Goal: Task Accomplishment & Management: Manage account settings

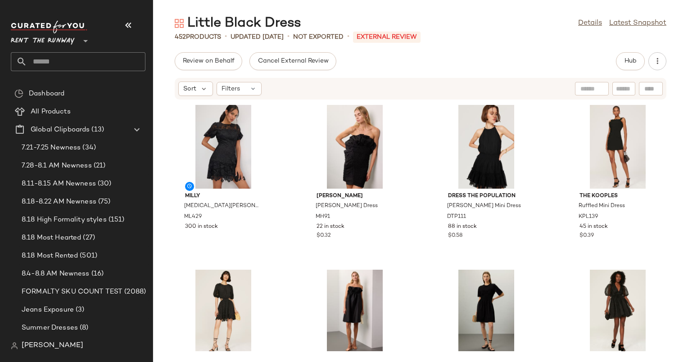
click at [563, 42] on div "Little Black Dress Details Latest Snapshot 452 Products • updated Aug 20th • No…" at bounding box center [420, 187] width 535 height 347
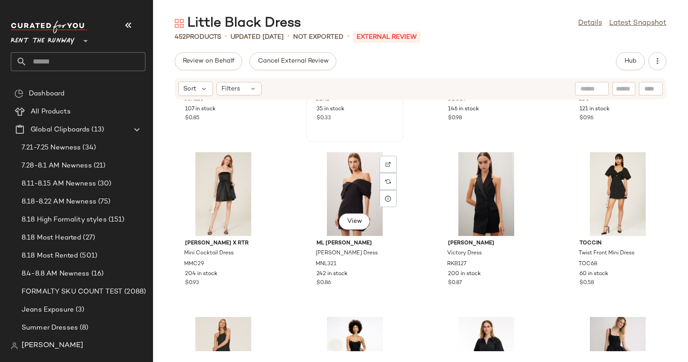
scroll to position [298, 0]
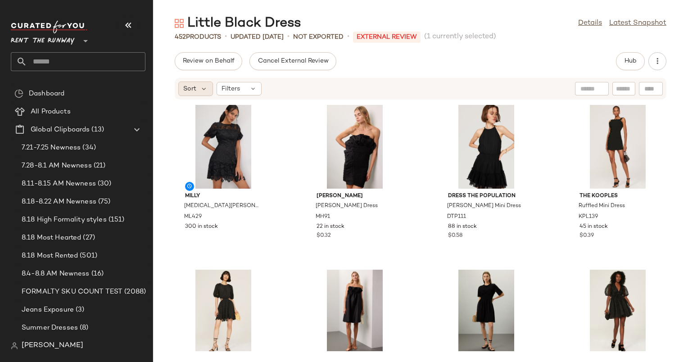
click at [192, 88] on span "Sort" at bounding box center [189, 88] width 13 height 9
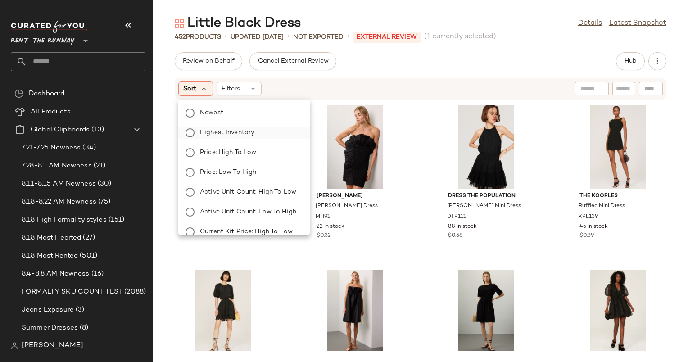
click at [245, 130] on span "Highest Inventory" at bounding box center [227, 132] width 54 height 9
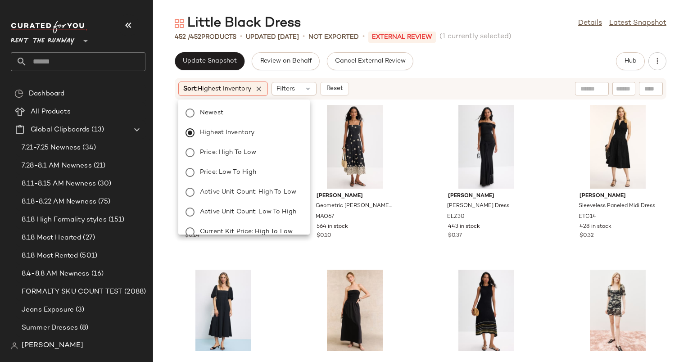
click at [430, 189] on div "Marine Layer All Over Eyelet Maxi Dress MAL76 575 in stock $0.14 Marie Oliver G…" at bounding box center [420, 225] width 535 height 251
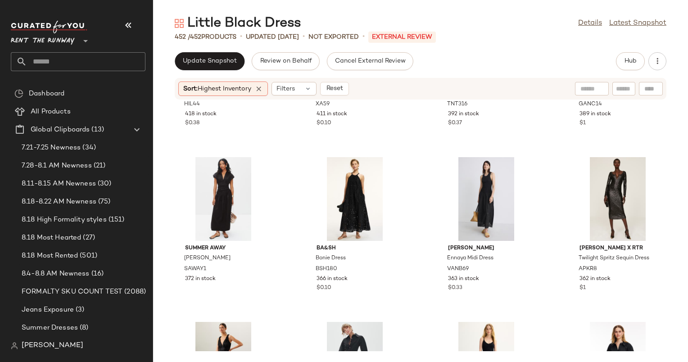
scroll to position [284, 0]
click at [311, 90] on icon at bounding box center [307, 88] width 7 height 7
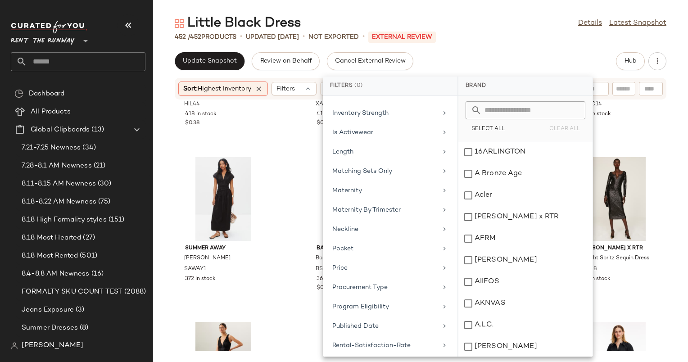
scroll to position [448, 0]
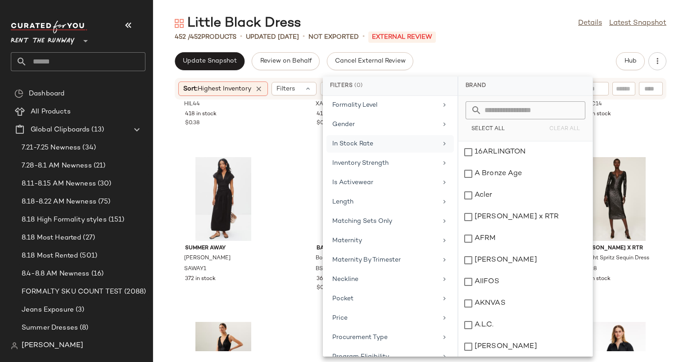
click at [400, 139] on div "In Stock Rate" at bounding box center [384, 143] width 105 height 9
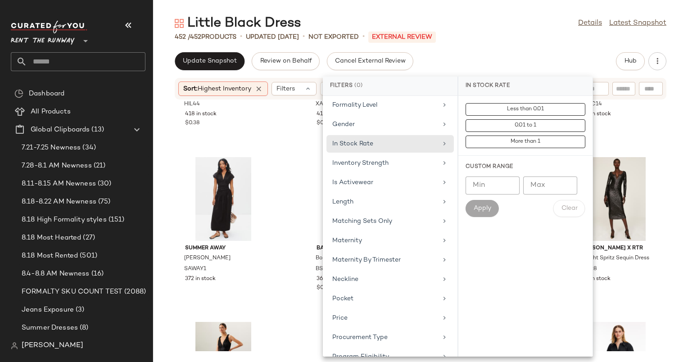
click at [495, 184] on input "Min" at bounding box center [492, 185] width 54 height 18
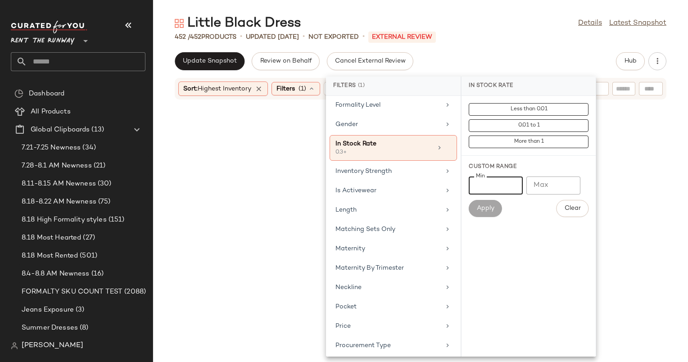
type input "***"
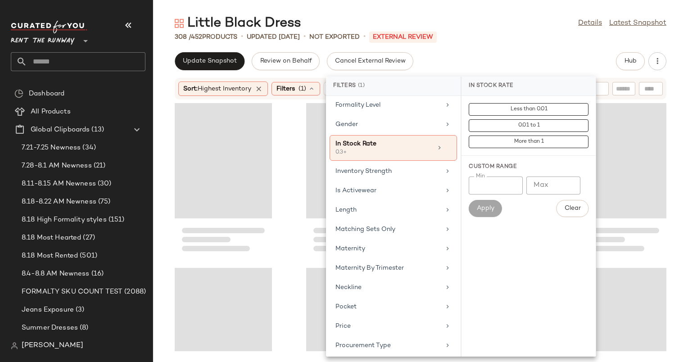
click at [524, 54] on div "Update Snapshot Review on Behalf Cancel External Review Hub" at bounding box center [420, 61] width 491 height 18
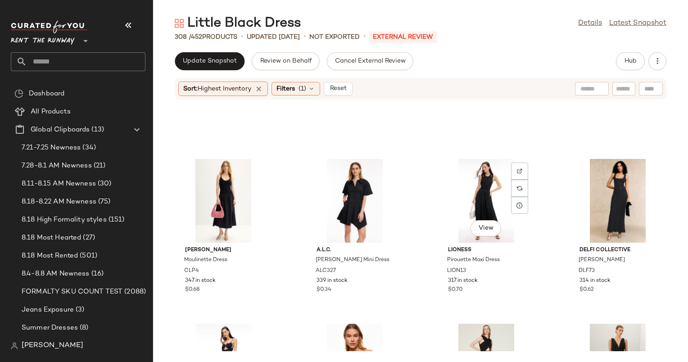
scroll to position [296, 0]
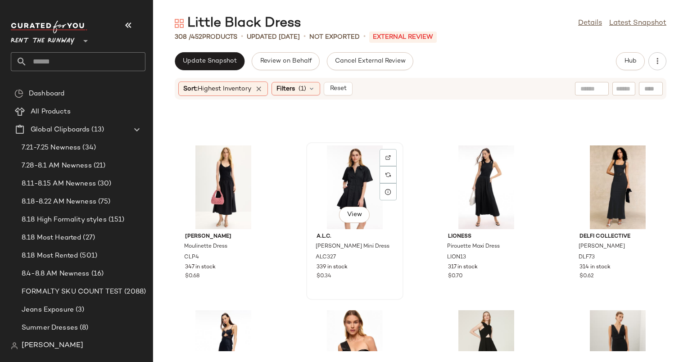
click at [338, 161] on div "View" at bounding box center [354, 187] width 91 height 84
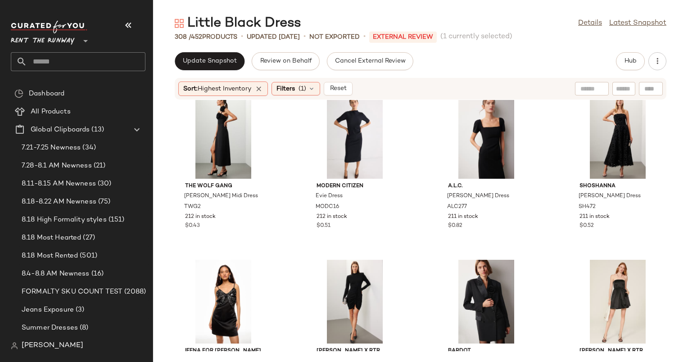
scroll to position [2496, 0]
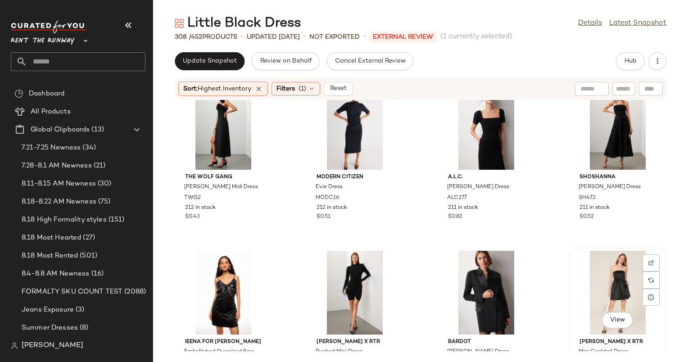
click at [621, 283] on div "View" at bounding box center [617, 293] width 91 height 84
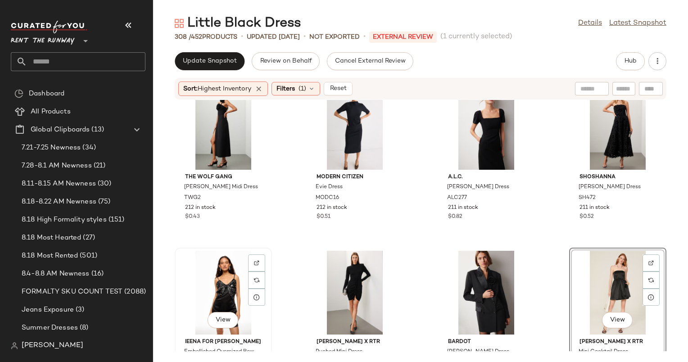
click at [203, 270] on div "View" at bounding box center [223, 293] width 91 height 84
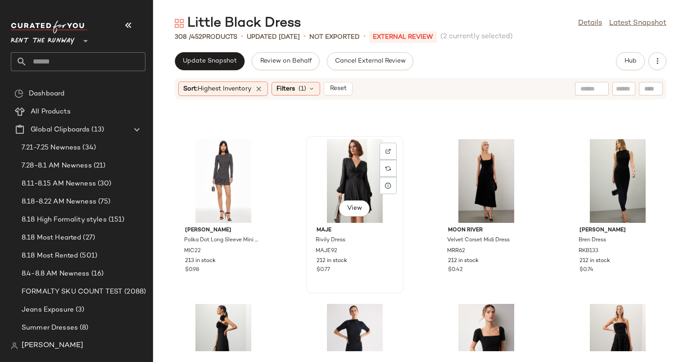
scroll to position [2255, 0]
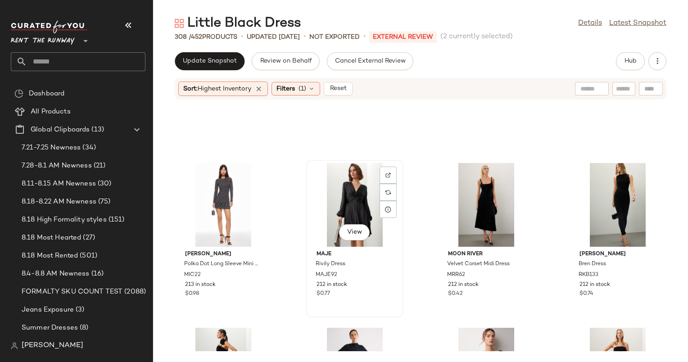
click at [356, 194] on div "View" at bounding box center [354, 205] width 91 height 84
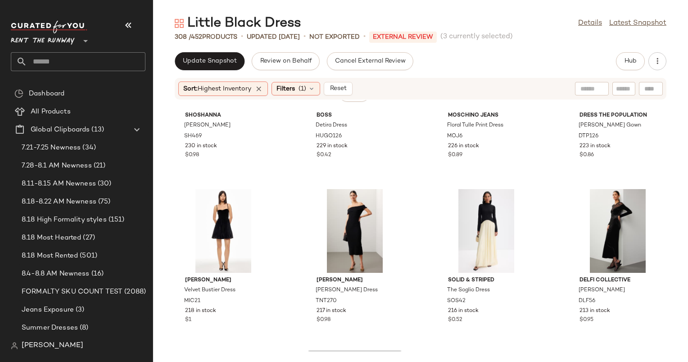
scroll to position [2025, 0]
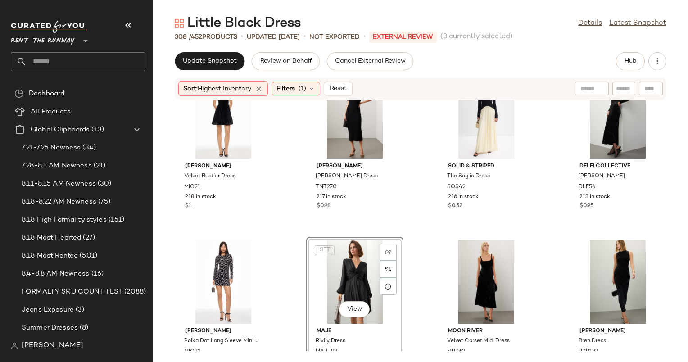
click at [339, 283] on div "SET View" at bounding box center [354, 282] width 91 height 84
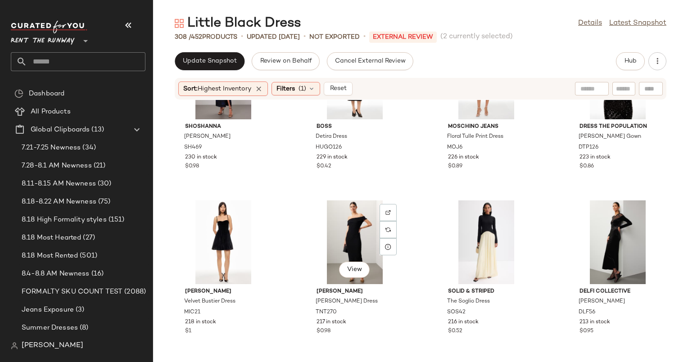
scroll to position [2052, 0]
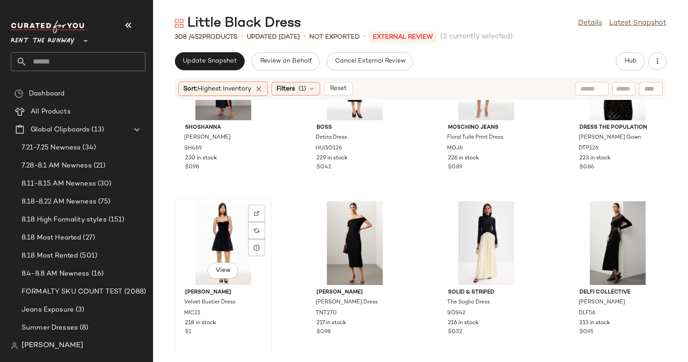
click at [213, 228] on div "View" at bounding box center [223, 243] width 91 height 84
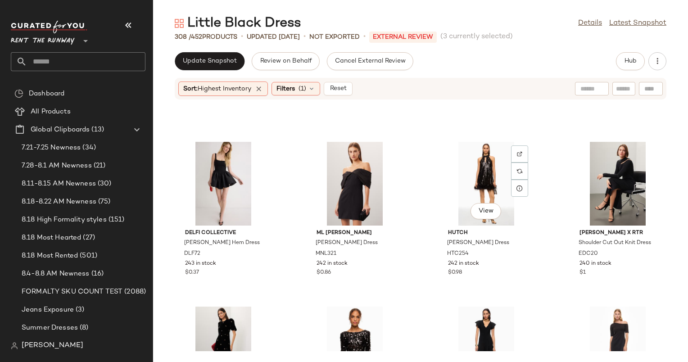
scroll to position [1453, 0]
click at [476, 171] on div "View" at bounding box center [486, 184] width 91 height 84
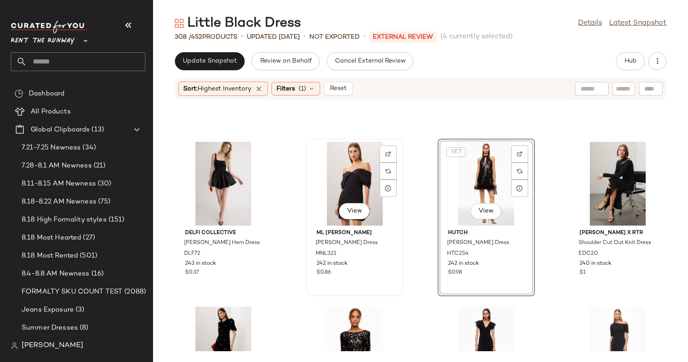
click at [343, 165] on div "View" at bounding box center [354, 184] width 91 height 84
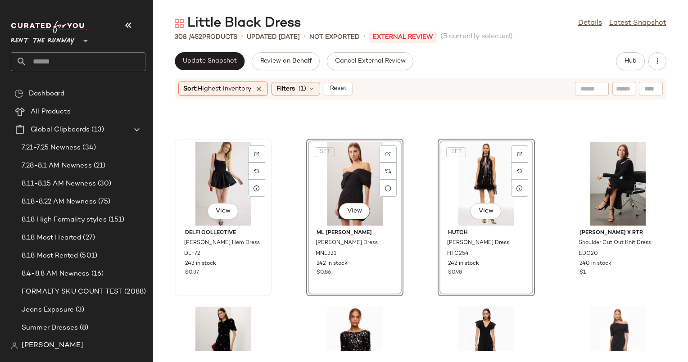
click at [220, 167] on div "View" at bounding box center [223, 184] width 91 height 84
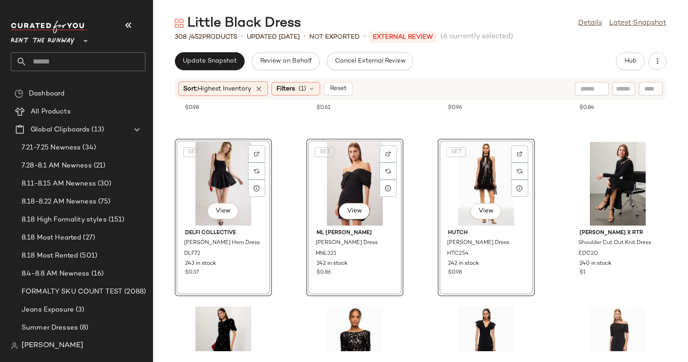
scroll to position [1272, 0]
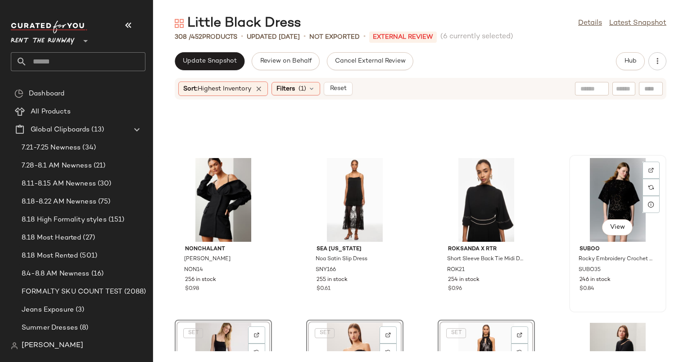
click at [625, 196] on div "View" at bounding box center [617, 200] width 91 height 84
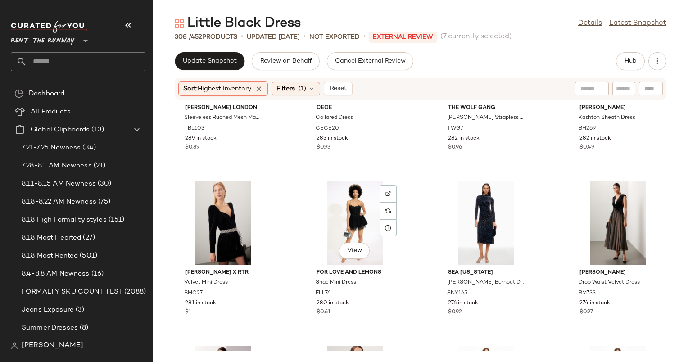
scroll to position [754, 0]
click at [359, 202] on div "View" at bounding box center [354, 223] width 91 height 84
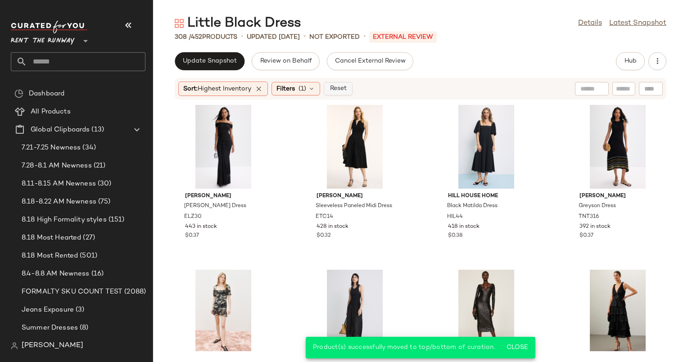
click at [349, 94] on button "Reset" at bounding box center [338, 88] width 29 height 13
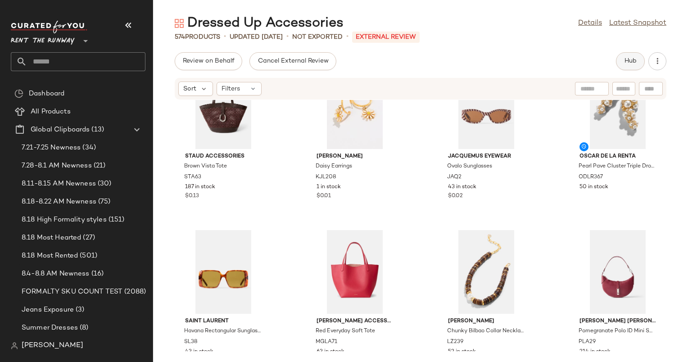
click at [629, 62] on span "Hub" at bounding box center [630, 61] width 13 height 7
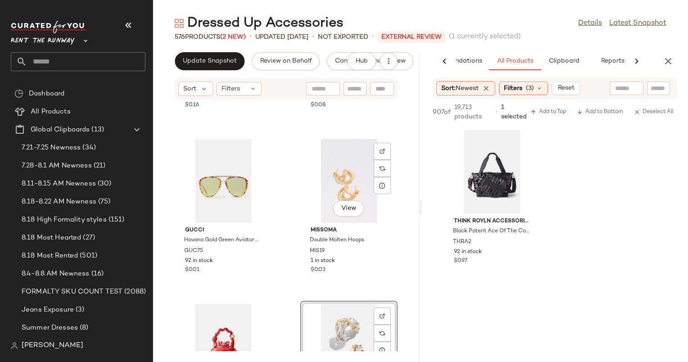
scroll to position [965, 0]
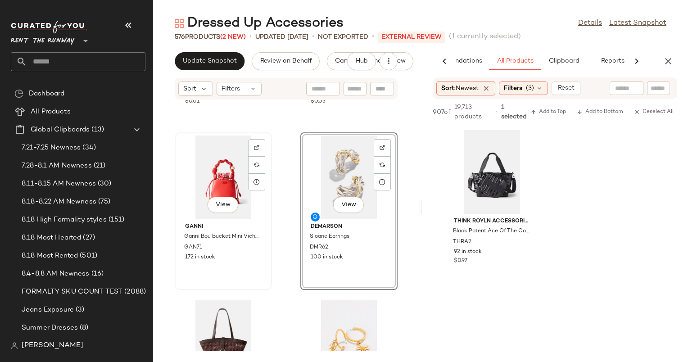
click at [238, 178] on div "View" at bounding box center [223, 177] width 91 height 84
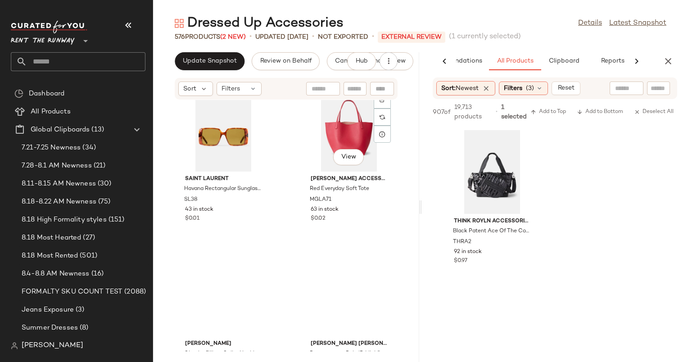
scroll to position [1508, 0]
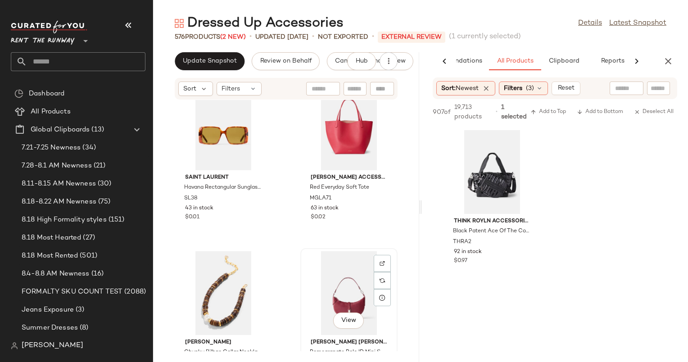
click at [335, 304] on div "View" at bounding box center [348, 293] width 91 height 84
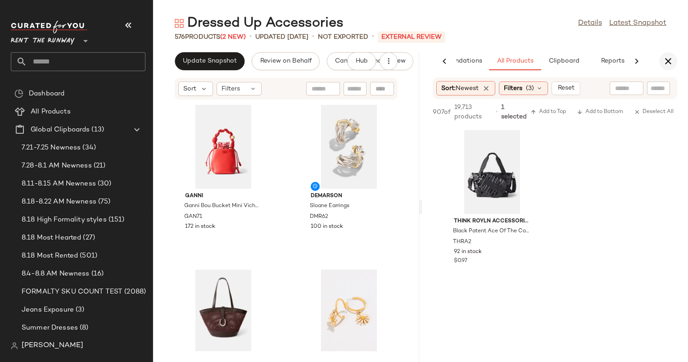
click at [670, 62] on icon "button" at bounding box center [667, 61] width 11 height 11
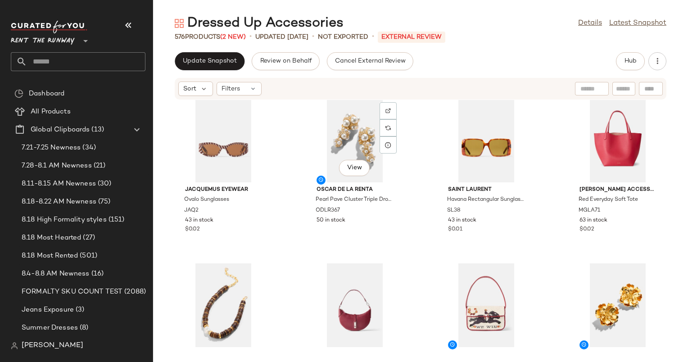
scroll to position [180, 0]
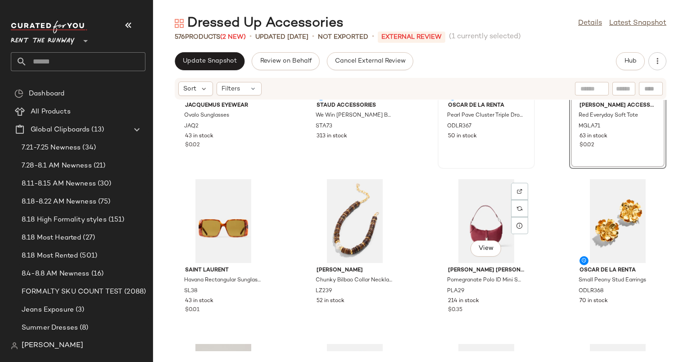
scroll to position [263, 0]
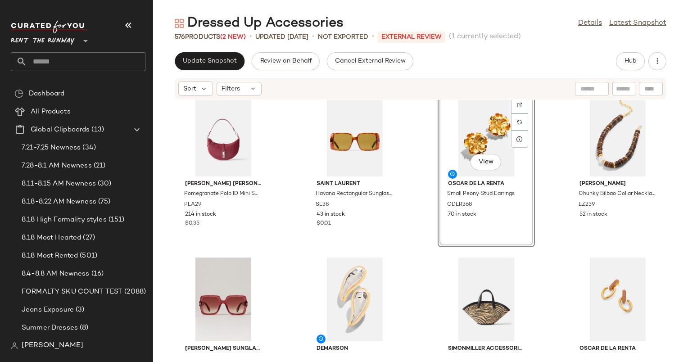
scroll to position [349, 0]
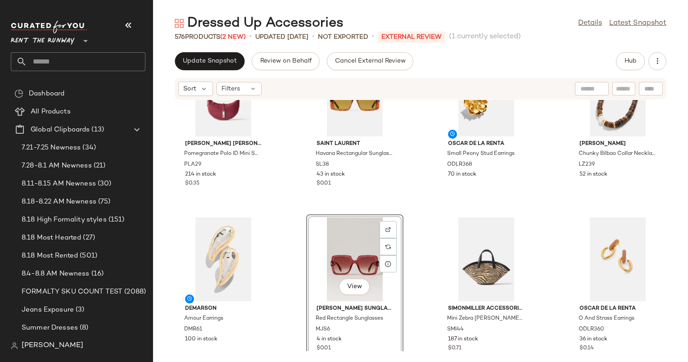
scroll to position [383, 0]
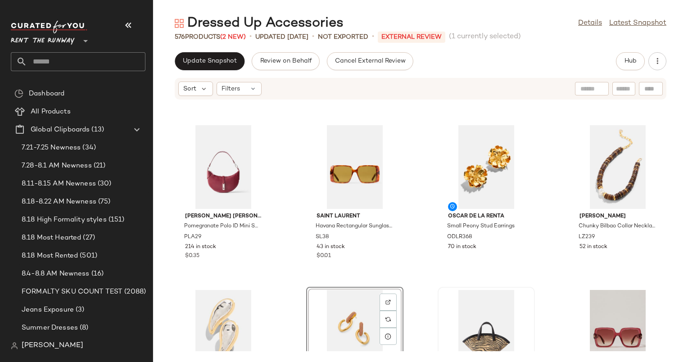
scroll to position [312, 0]
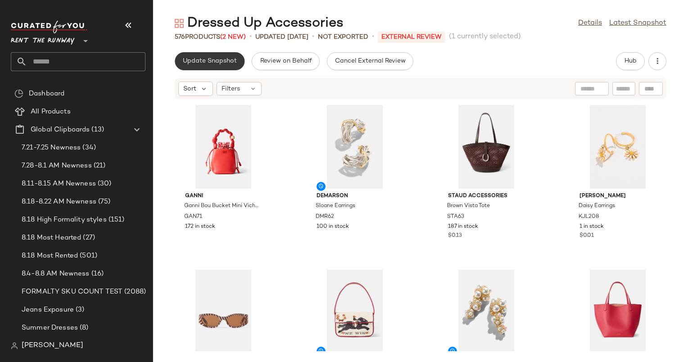
click at [229, 59] on span "Update Snapshot" at bounding box center [209, 61] width 54 height 7
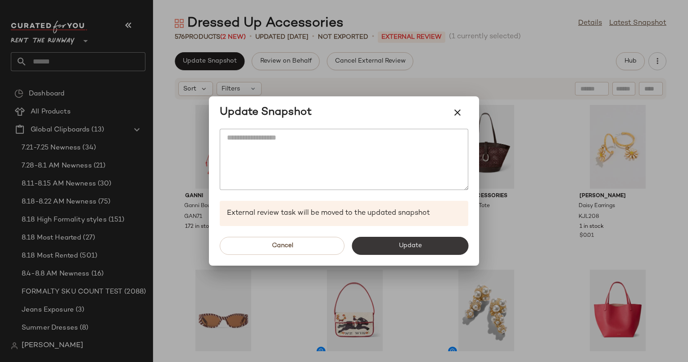
click at [409, 242] on span "Update" at bounding box center [409, 245] width 23 height 7
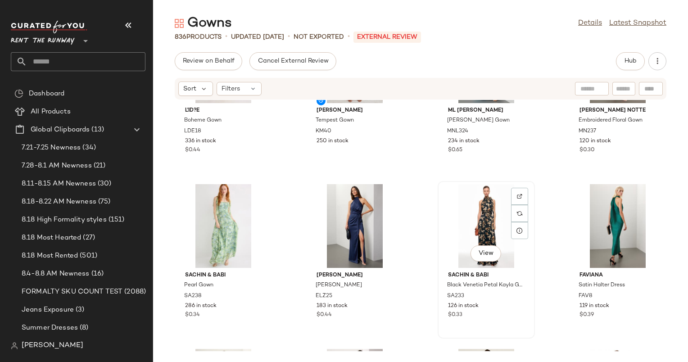
scroll to position [153, 0]
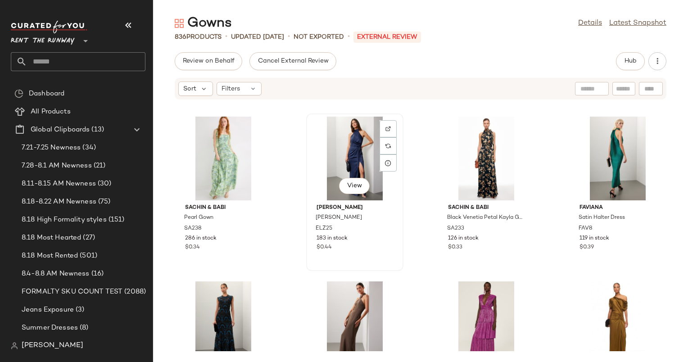
click at [358, 135] on div "View" at bounding box center [354, 159] width 91 height 84
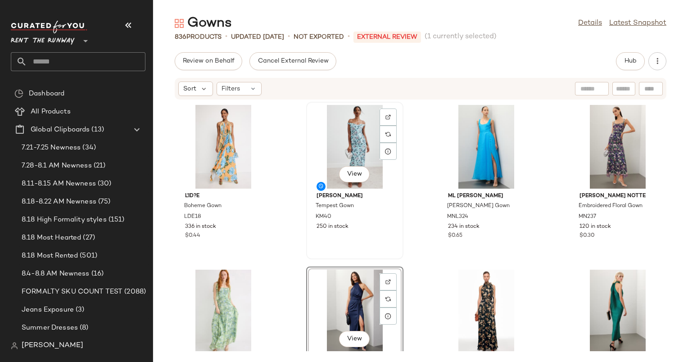
click at [335, 147] on div "View" at bounding box center [354, 147] width 91 height 84
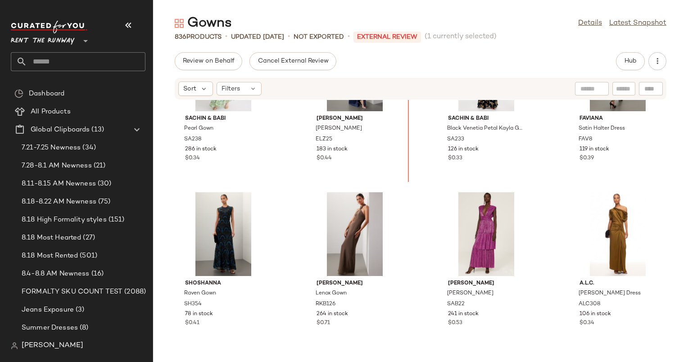
scroll to position [261, 0]
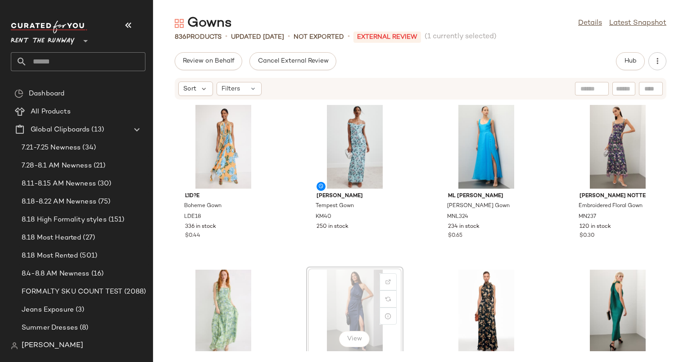
scroll to position [0, 0]
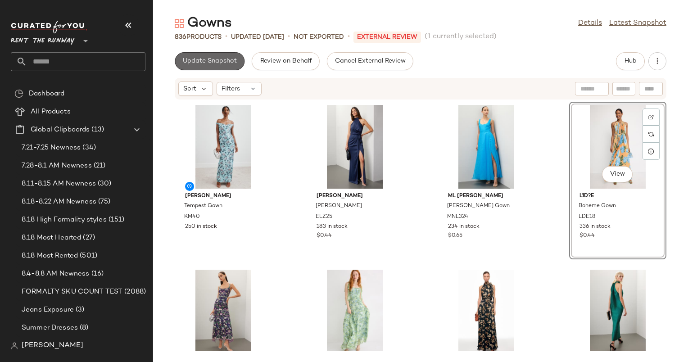
click at [220, 56] on button "Update Snapshot" at bounding box center [210, 61] width 70 height 18
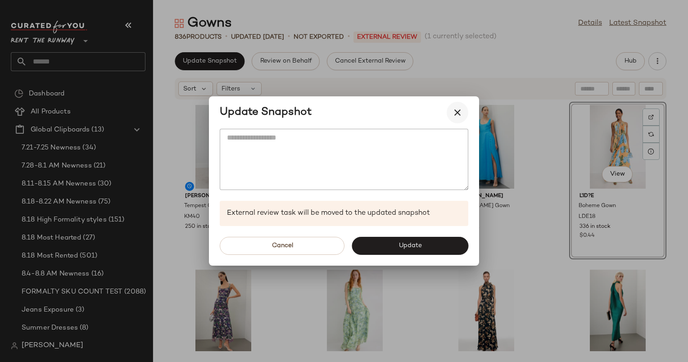
click at [459, 106] on button "button" at bounding box center [457, 113] width 22 height 22
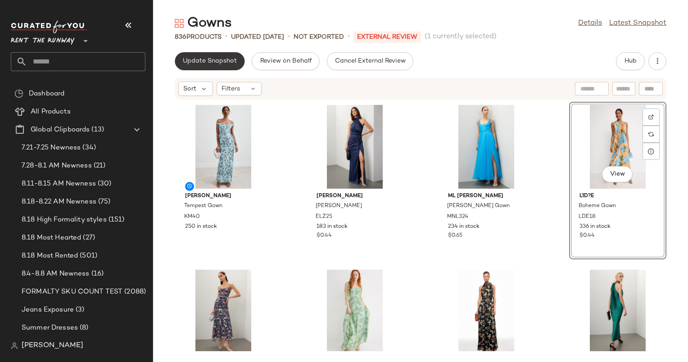
click at [217, 54] on button "Update Snapshot" at bounding box center [210, 61] width 70 height 18
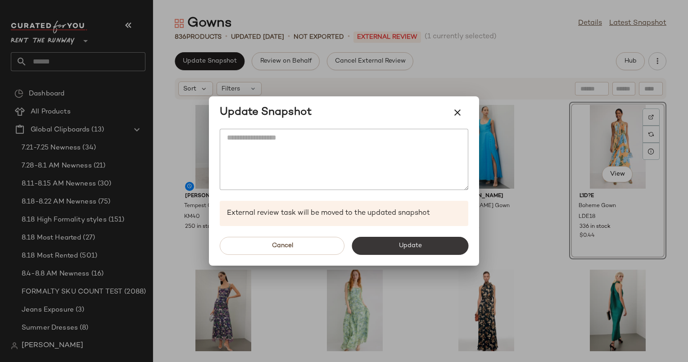
click at [437, 254] on button "Update" at bounding box center [409, 246] width 117 height 18
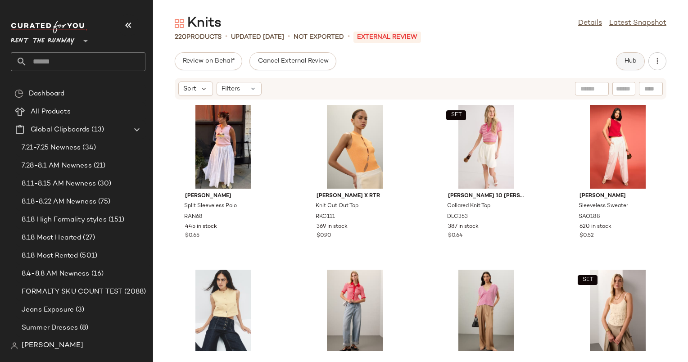
click at [624, 59] on span "Hub" at bounding box center [630, 61] width 13 height 7
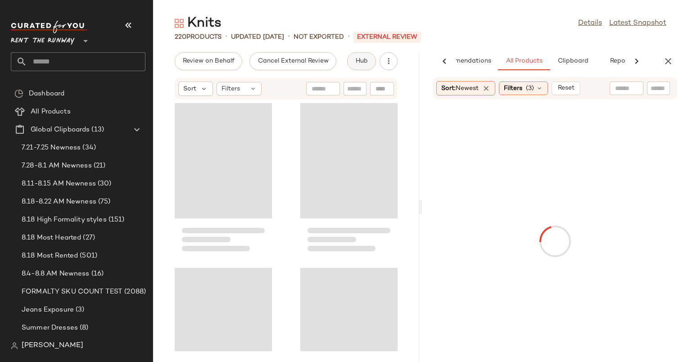
scroll to position [0, 37]
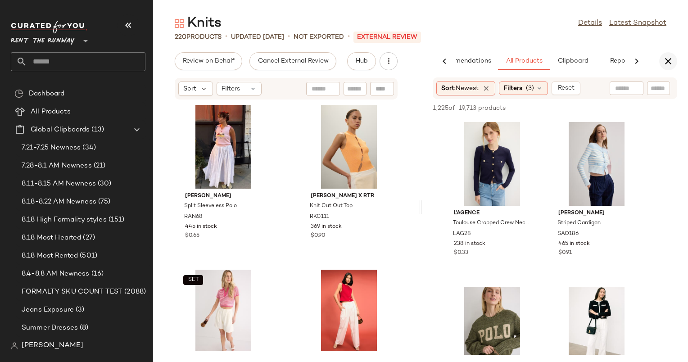
click at [663, 65] on icon "button" at bounding box center [667, 61] width 11 height 11
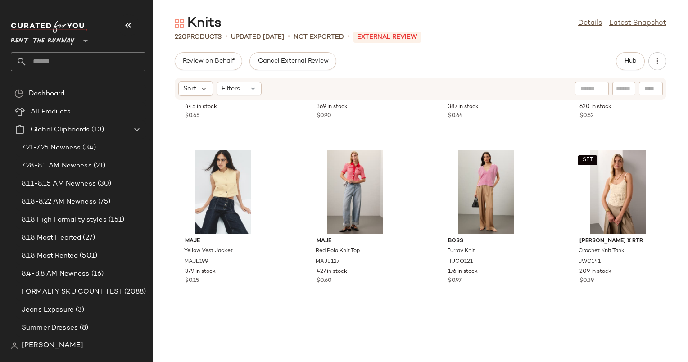
scroll to position [120, 0]
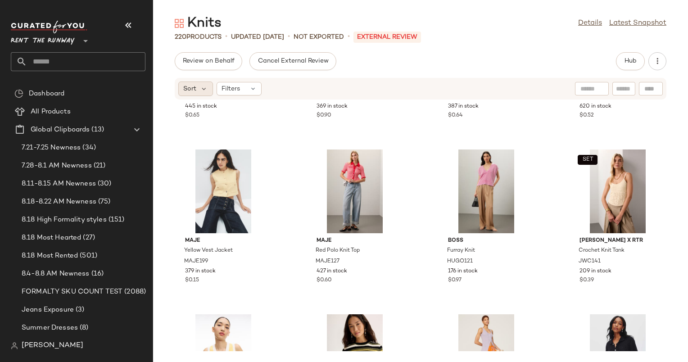
click at [198, 86] on div "Sort" at bounding box center [195, 88] width 35 height 14
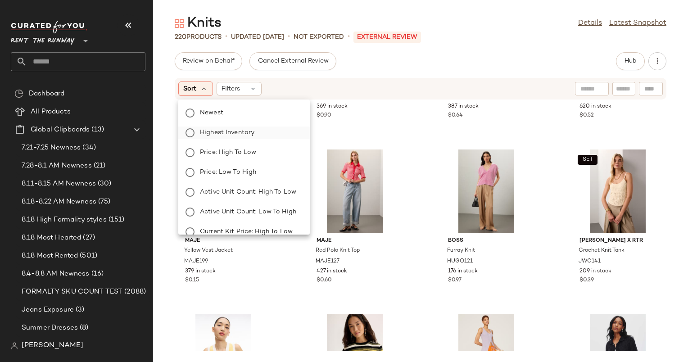
click at [270, 130] on label "Highest Inventory" at bounding box center [249, 132] width 106 height 13
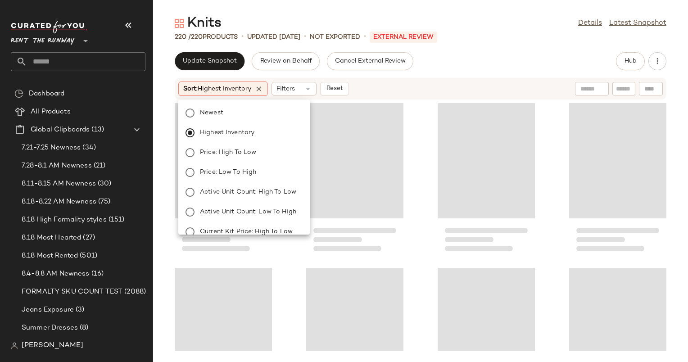
click at [464, 74] on div "Update Snapshot Review on Behalf Cancel External Review Hub Sort: Highest Inven…" at bounding box center [420, 207] width 535 height 310
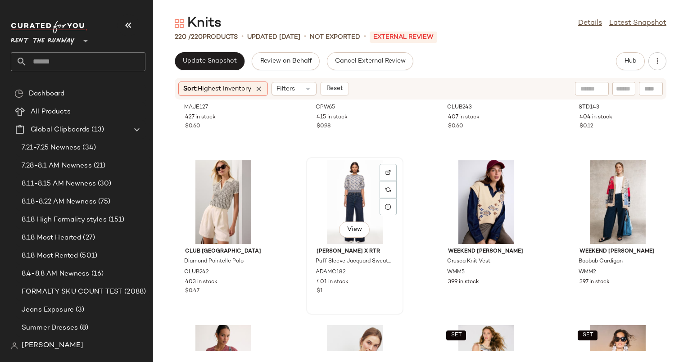
scroll to position [778, 0]
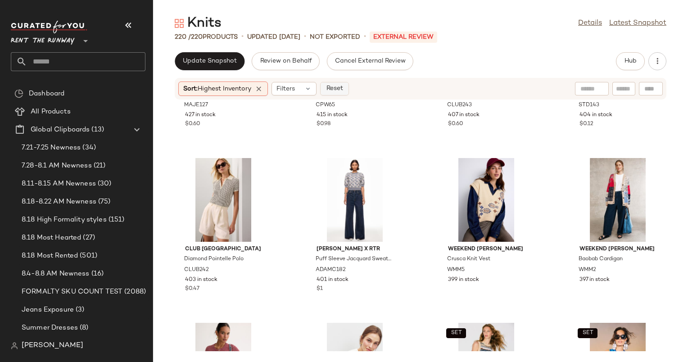
click at [349, 92] on button "Reset" at bounding box center [334, 88] width 29 height 13
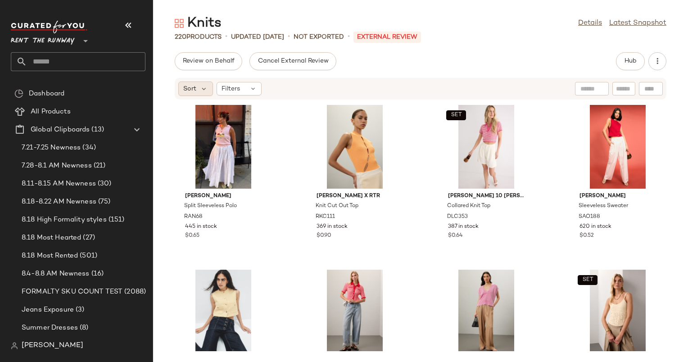
click at [193, 85] on span "Sort" at bounding box center [189, 88] width 13 height 9
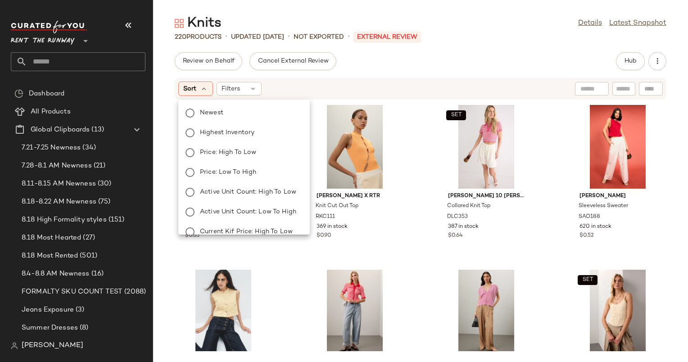
click at [276, 119] on div "Newest Highest Inventory Price: High to Low Price: Low to High Active Unit Coun…" at bounding box center [242, 222] width 133 height 238
click at [278, 118] on label "Newest" at bounding box center [249, 113] width 106 height 13
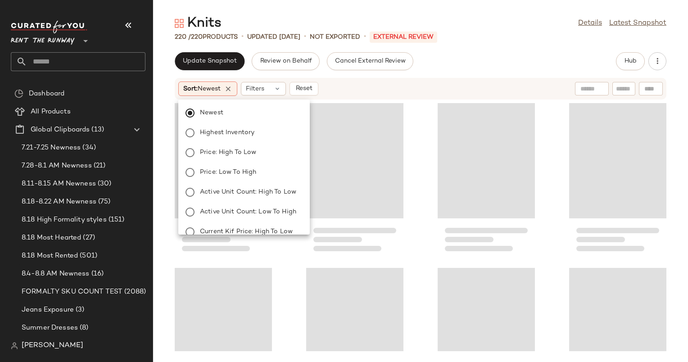
drag, startPoint x: 278, startPoint y: 118, endPoint x: 397, endPoint y: 81, distance: 124.7
click at [397, 81] on body "Rent the Runway ** Dashboard All Products Global Clipboards (13) 7.21-7.25 Newn…" at bounding box center [344, 181] width 688 height 362
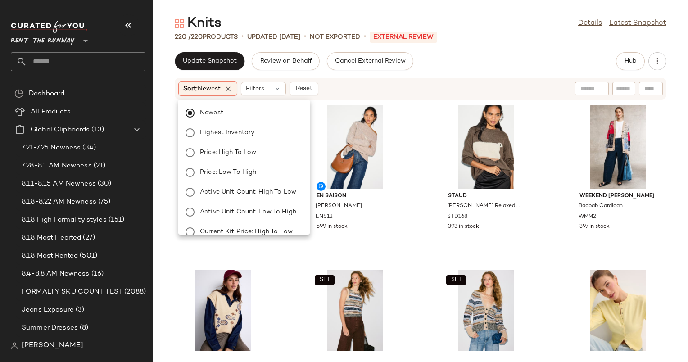
click at [397, 81] on div "Sort: Newest Filters Reset" at bounding box center [420, 89] width 491 height 22
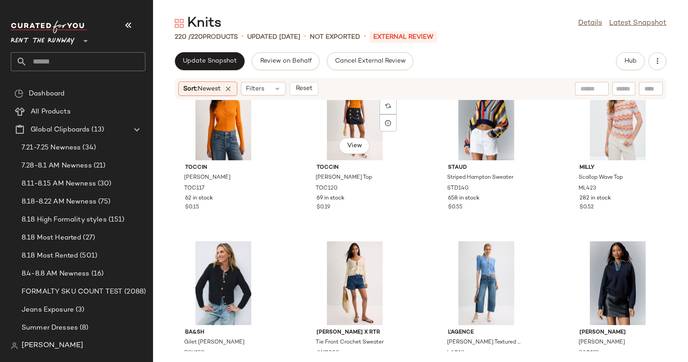
scroll to position [1376, 0]
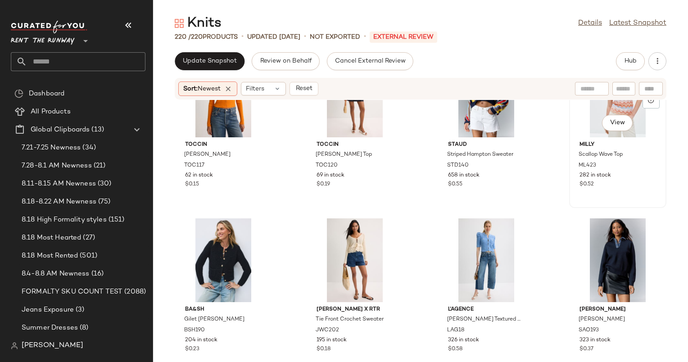
click at [580, 121] on div "View" at bounding box center [617, 96] width 91 height 84
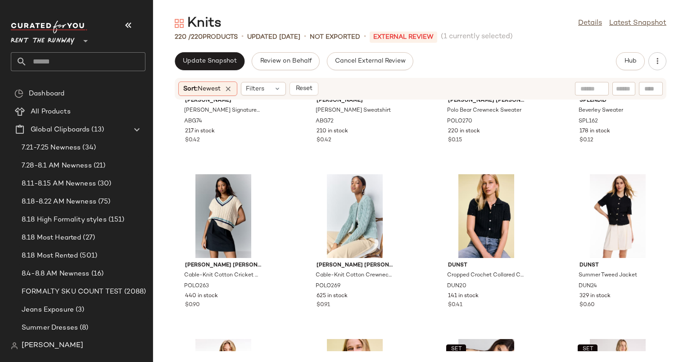
scroll to position [1749, 0]
click at [629, 143] on div "$0.12" at bounding box center [617, 141] width 76 height 8
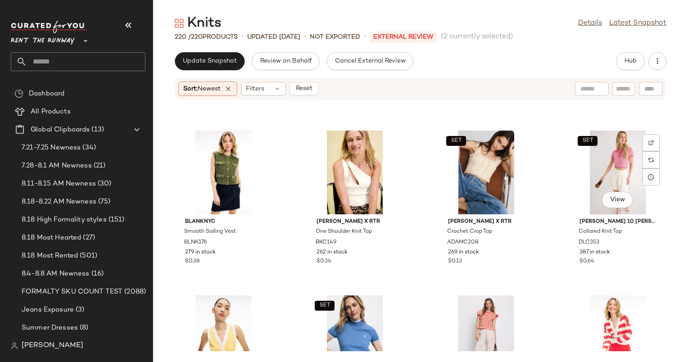
scroll to position [1972, 0]
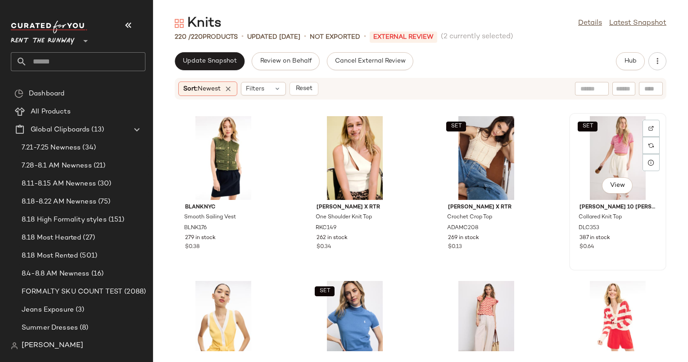
click at [608, 162] on div "SET View" at bounding box center [617, 158] width 91 height 84
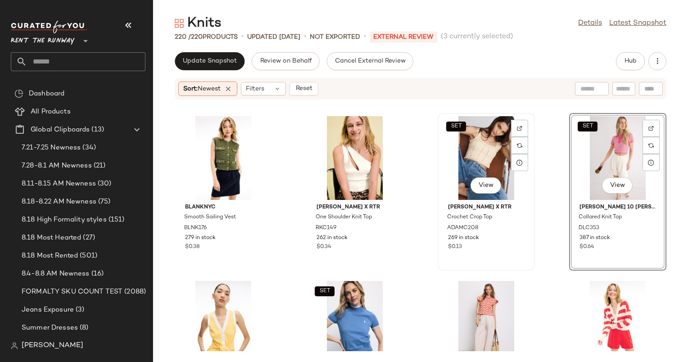
click at [464, 166] on div "SET View" at bounding box center [486, 158] width 91 height 84
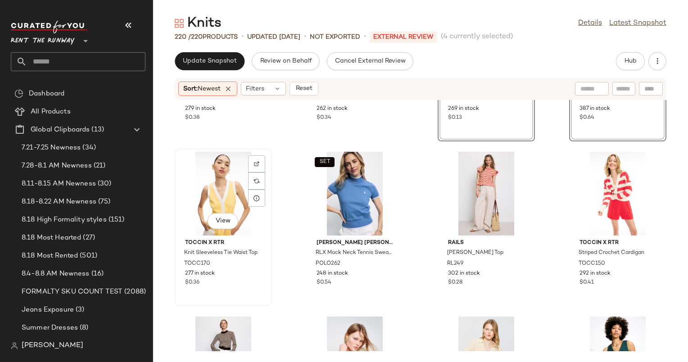
click at [238, 187] on div "View" at bounding box center [223, 194] width 91 height 84
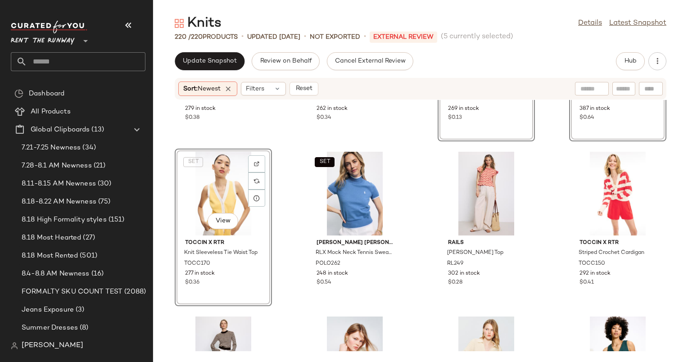
scroll to position [2010, 0]
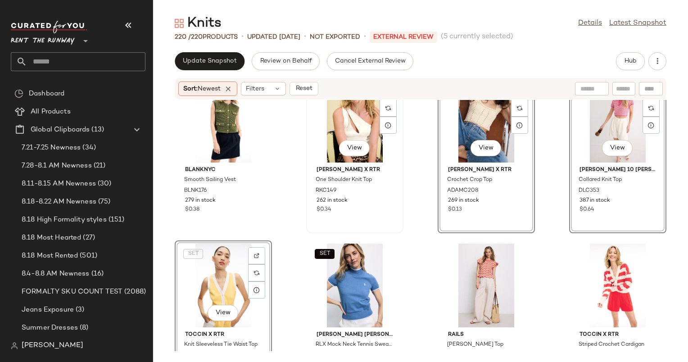
click at [387, 198] on div "262 in stock" at bounding box center [354, 201] width 76 height 8
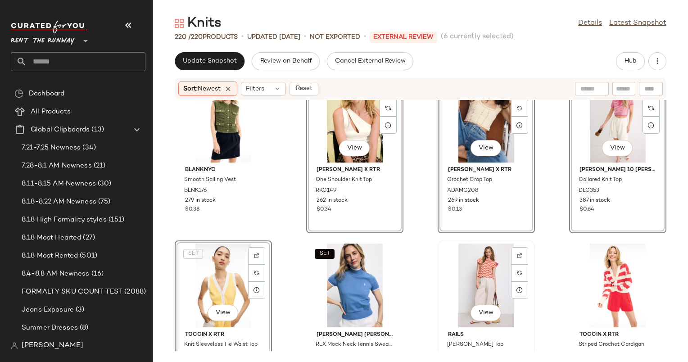
click at [464, 272] on div "View" at bounding box center [486, 285] width 91 height 84
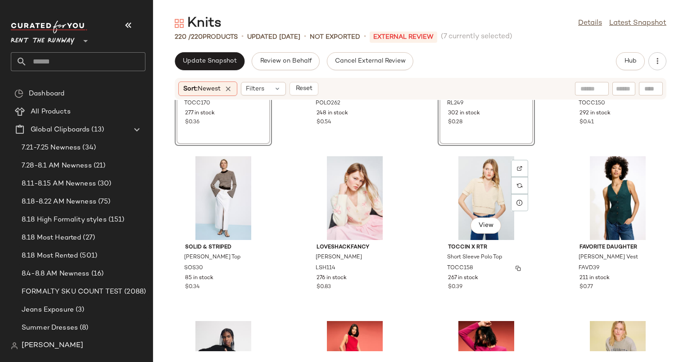
scroll to position [2262, 0]
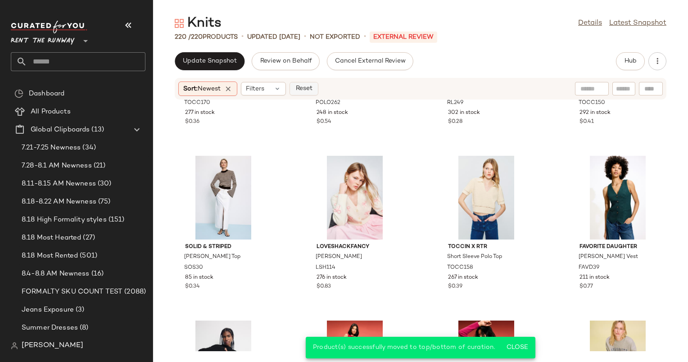
click at [311, 85] on span "Reset" at bounding box center [303, 88] width 17 height 7
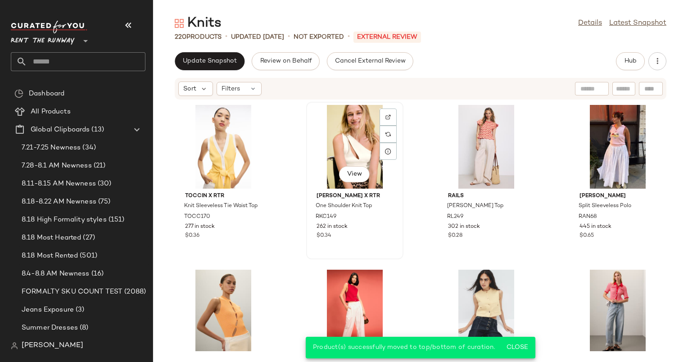
scroll to position [0, 0]
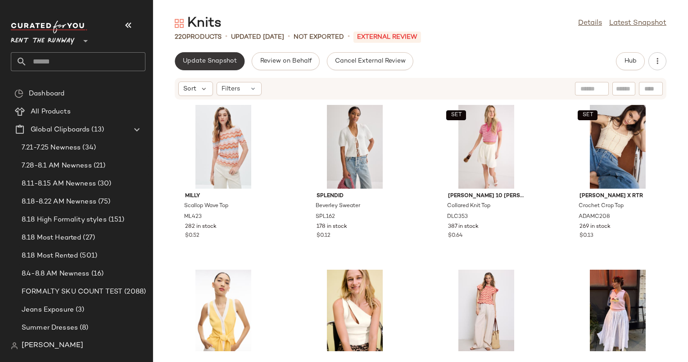
click at [209, 60] on span "Update Snapshot" at bounding box center [209, 61] width 54 height 7
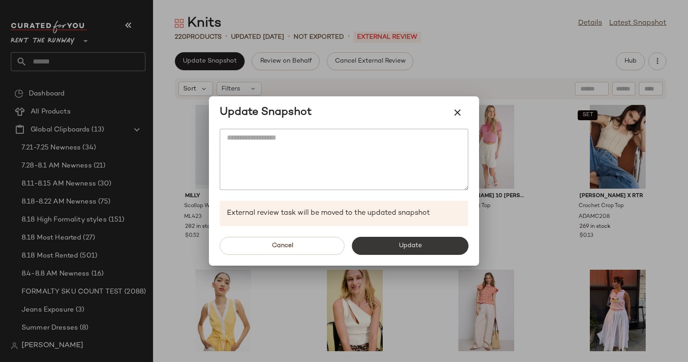
click at [403, 240] on button "Update" at bounding box center [409, 246] width 117 height 18
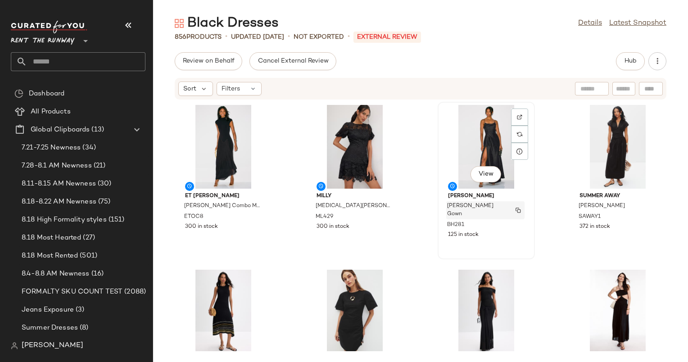
scroll to position [13, 0]
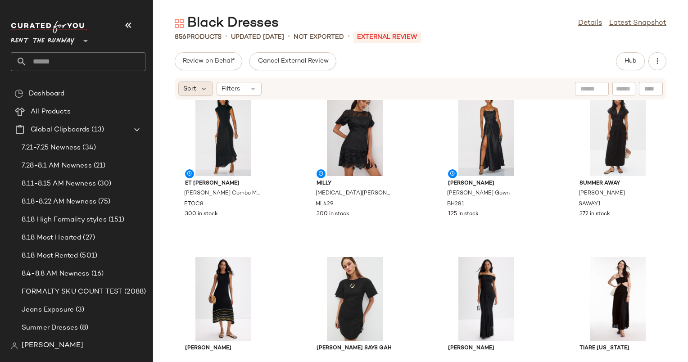
click at [185, 92] on span "Sort" at bounding box center [189, 88] width 13 height 9
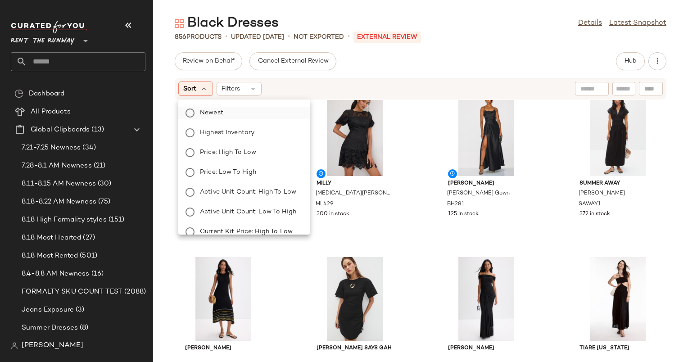
click at [225, 108] on label "Newest" at bounding box center [249, 113] width 106 height 13
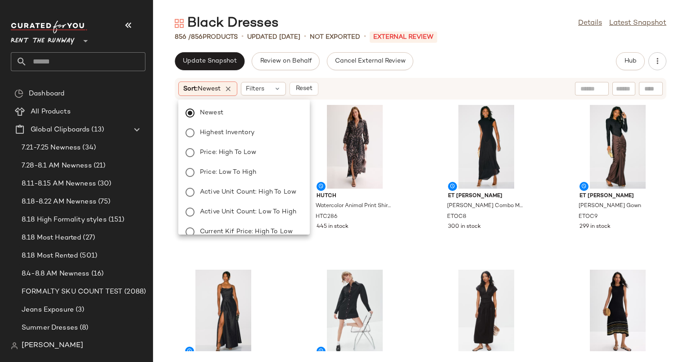
click at [372, 88] on div "Sort: Newest Filters Reset" at bounding box center [361, 88] width 367 height 14
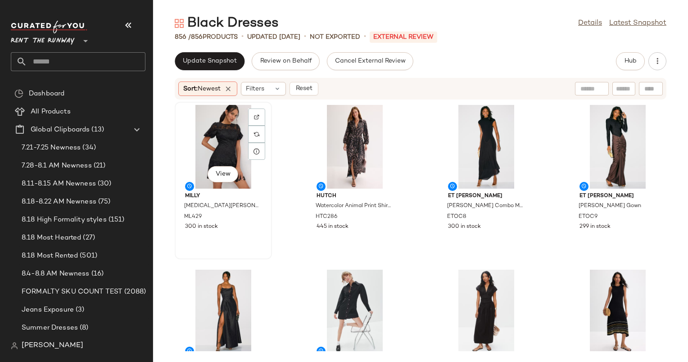
click at [225, 132] on div "View" at bounding box center [223, 147] width 91 height 84
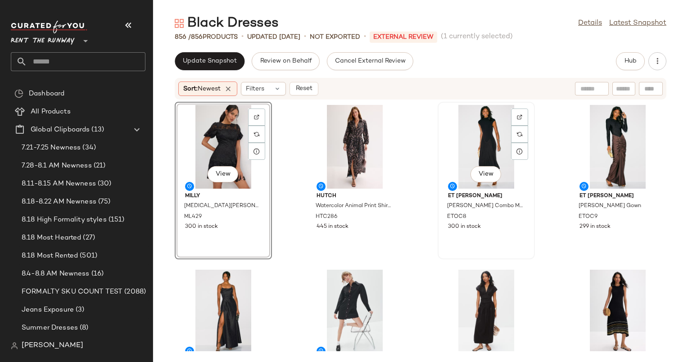
click at [481, 125] on div "View" at bounding box center [486, 147] width 91 height 84
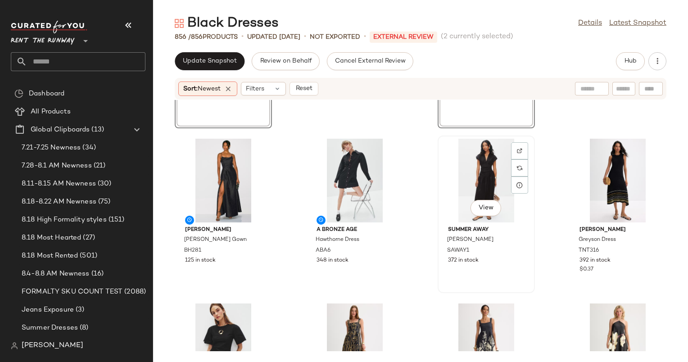
click at [492, 173] on div "View" at bounding box center [486, 181] width 91 height 84
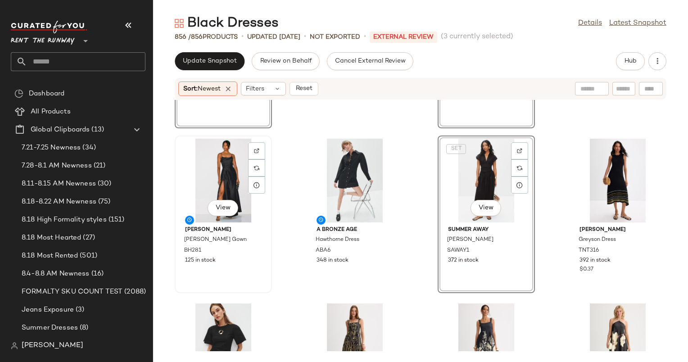
click at [223, 175] on div "View" at bounding box center [223, 181] width 91 height 84
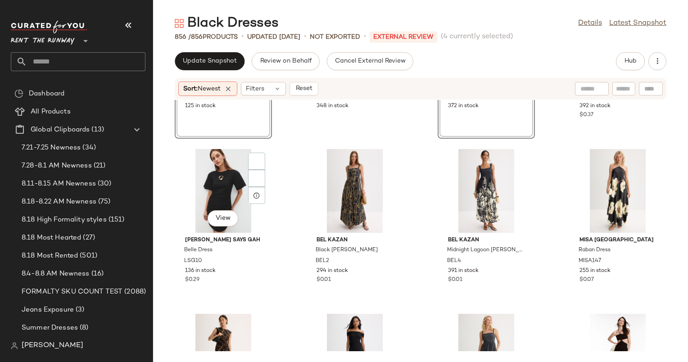
scroll to position [298, 0]
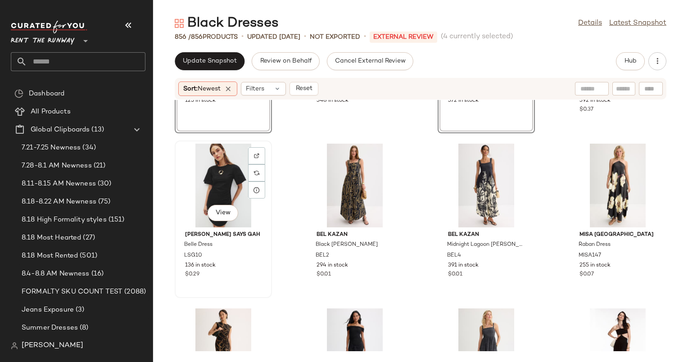
click at [219, 168] on div "View" at bounding box center [223, 186] width 91 height 84
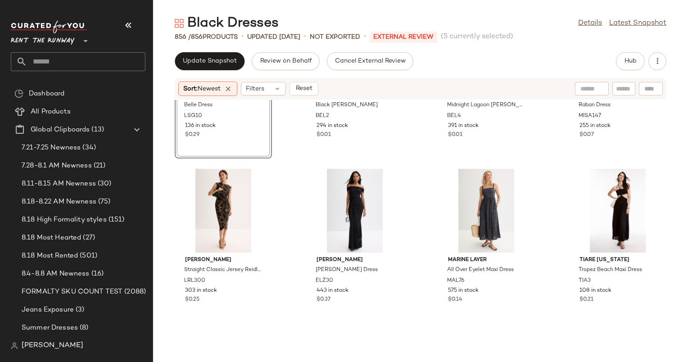
scroll to position [448, 0]
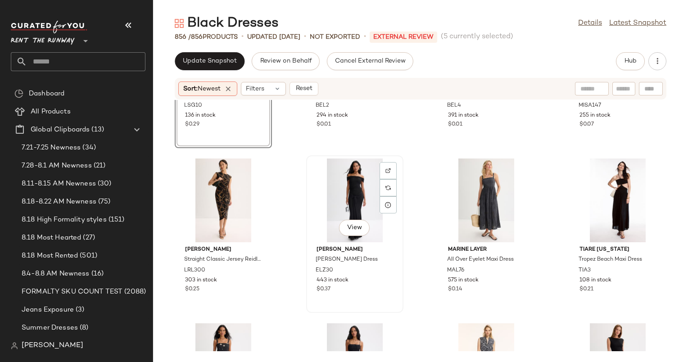
click at [354, 196] on div "View" at bounding box center [354, 200] width 91 height 84
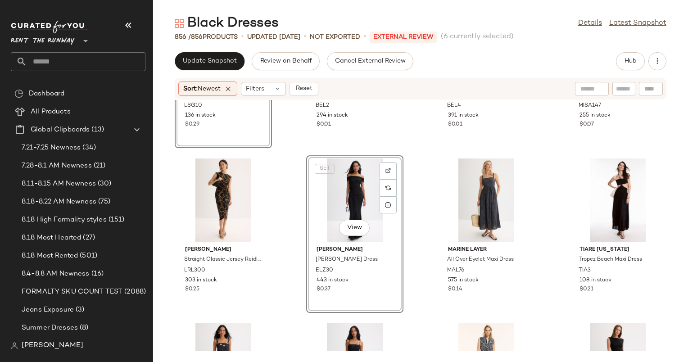
scroll to position [495, 0]
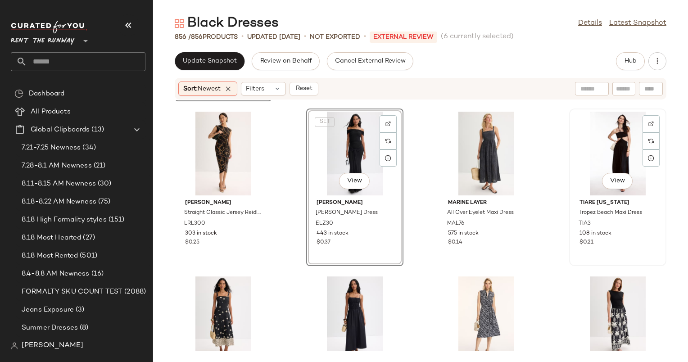
click at [599, 138] on div "View" at bounding box center [617, 154] width 91 height 84
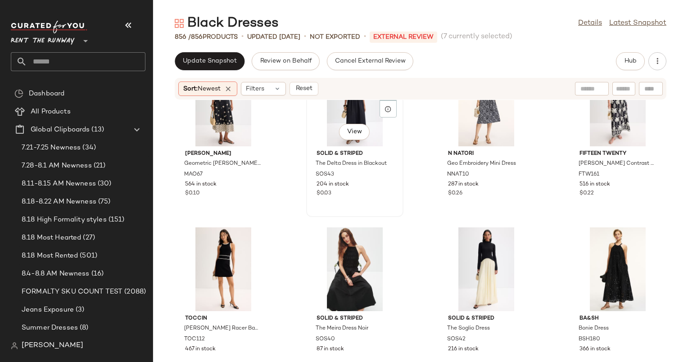
scroll to position [601, 0]
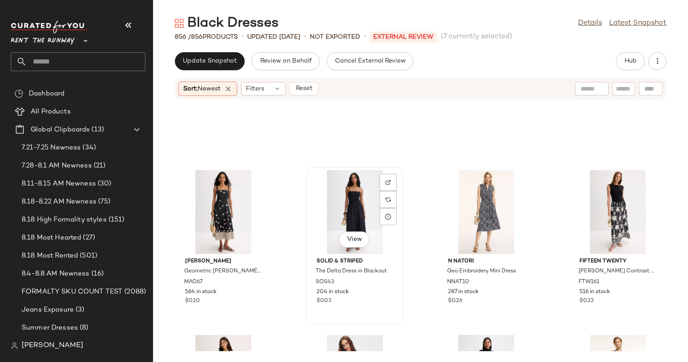
click at [341, 198] on div "View" at bounding box center [354, 212] width 91 height 84
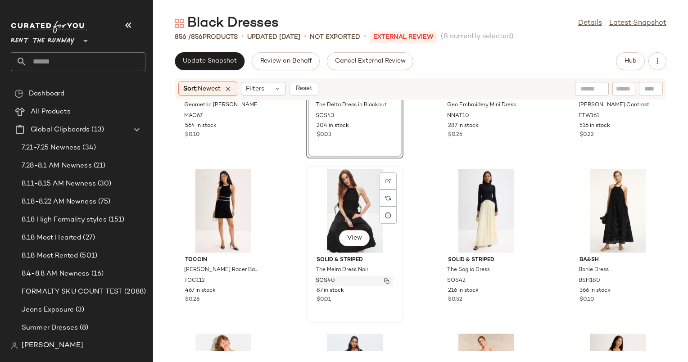
scroll to position [773, 0]
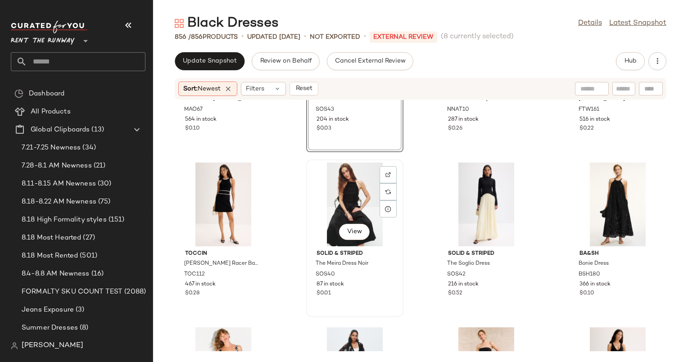
click at [358, 211] on div "View" at bounding box center [354, 204] width 91 height 84
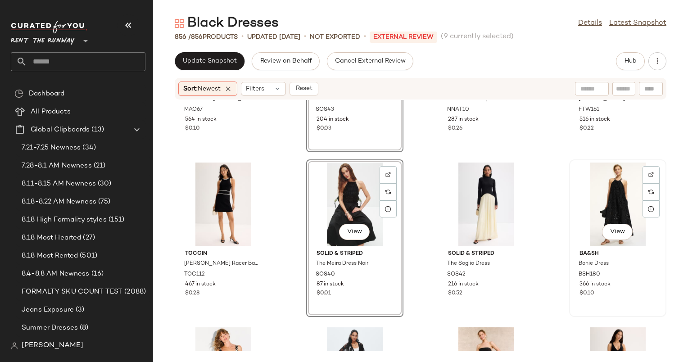
click at [612, 207] on div "View" at bounding box center [617, 204] width 91 height 84
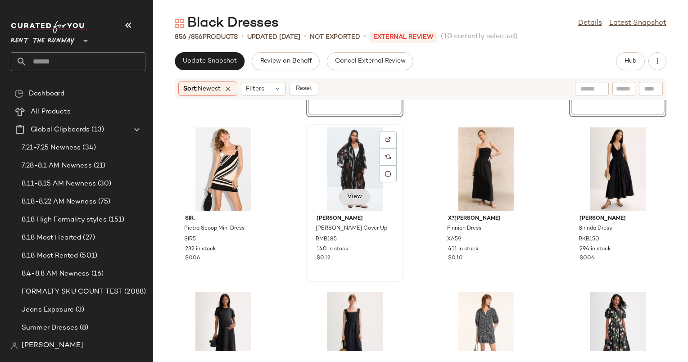
scroll to position [994, 0]
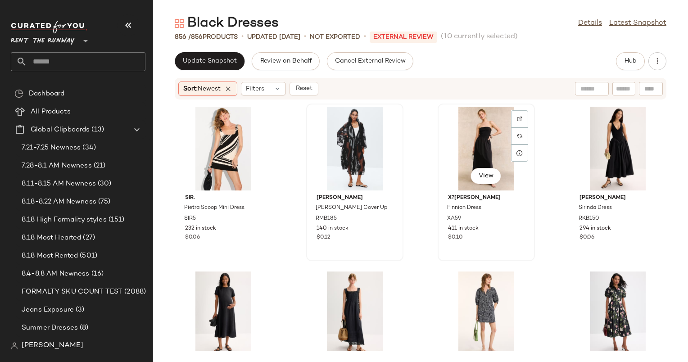
click at [479, 129] on div "View" at bounding box center [486, 149] width 91 height 84
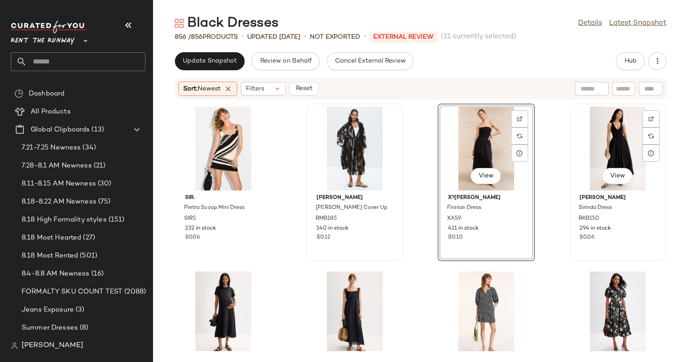
click at [600, 135] on div "View" at bounding box center [617, 149] width 91 height 84
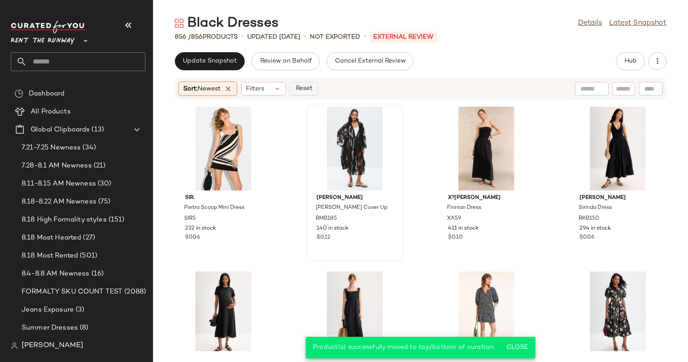
click at [317, 88] on button "Reset" at bounding box center [303, 88] width 29 height 13
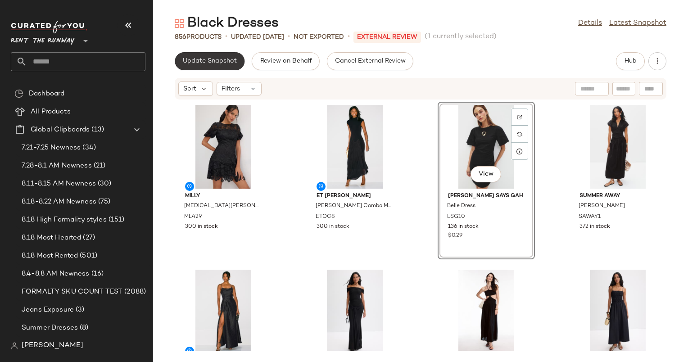
click at [212, 66] on button "Update Snapshot" at bounding box center [210, 61] width 70 height 18
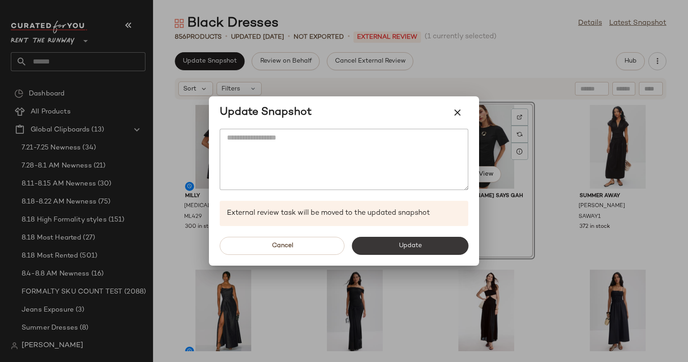
click at [383, 247] on button "Update" at bounding box center [409, 246] width 117 height 18
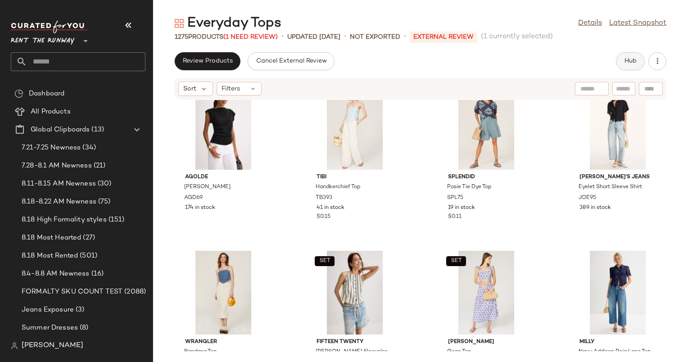
click at [643, 58] on button "Hub" at bounding box center [630, 61] width 29 height 18
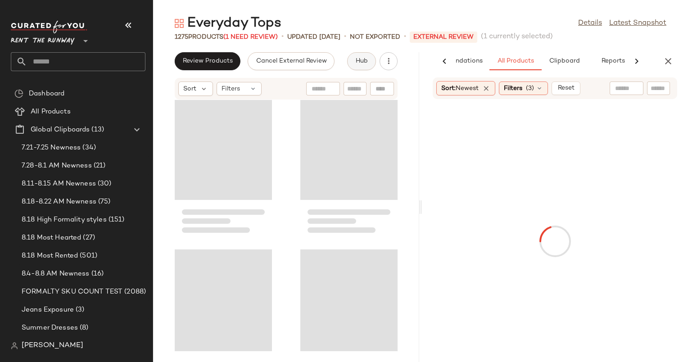
scroll to position [79380, 0]
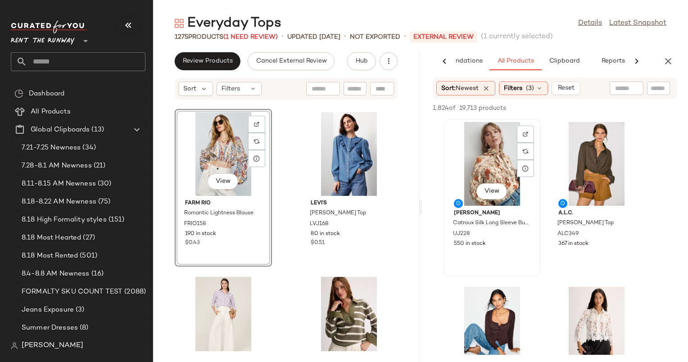
click at [500, 148] on div "View" at bounding box center [491, 164] width 91 height 84
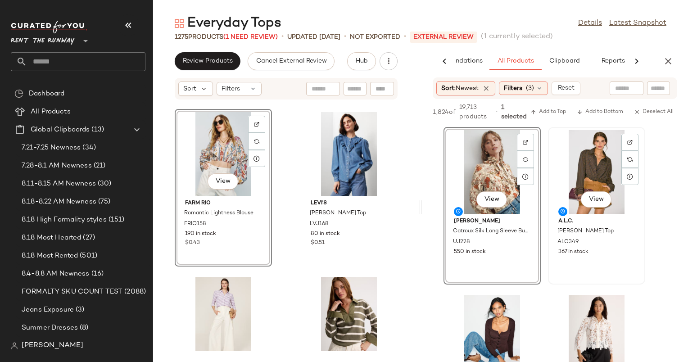
click at [602, 172] on div "View" at bounding box center [596, 172] width 91 height 84
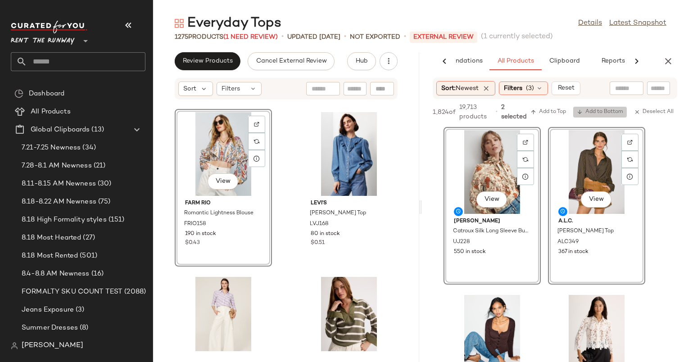
click at [612, 114] on span "Add to Bottom" at bounding box center [599, 112] width 46 height 6
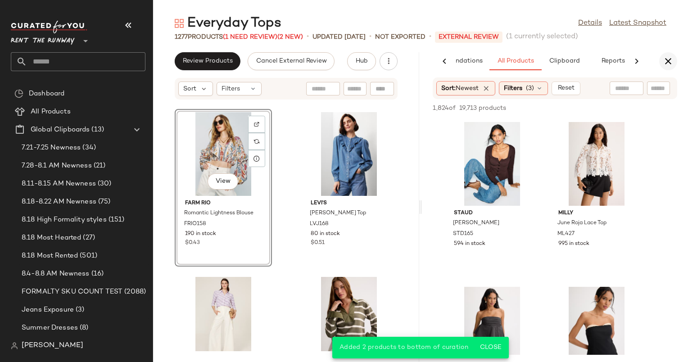
click at [671, 59] on icon "button" at bounding box center [667, 61] width 11 height 11
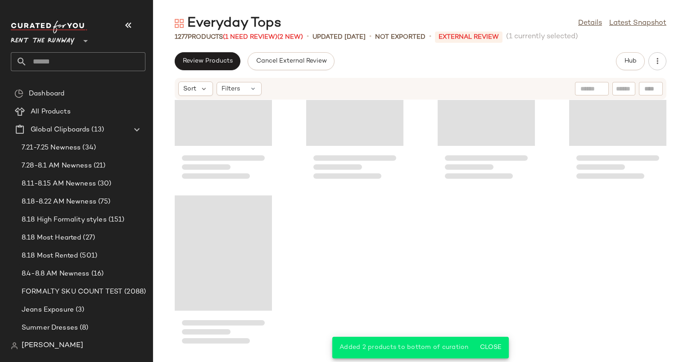
scroll to position [39690, 0]
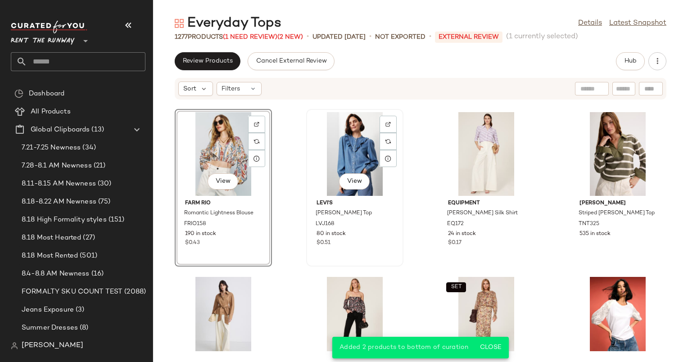
click at [345, 146] on div "View" at bounding box center [354, 154] width 91 height 84
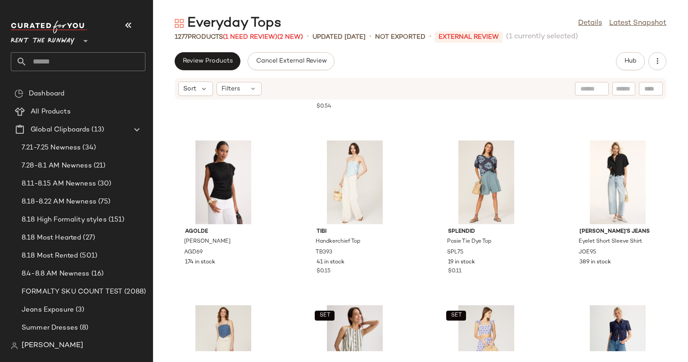
scroll to position [130, 0]
click at [193, 90] on span "Sort" at bounding box center [189, 88] width 13 height 9
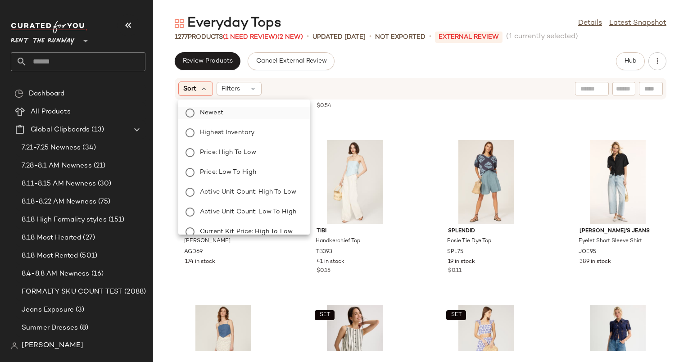
click at [248, 112] on label "Newest" at bounding box center [249, 113] width 106 height 13
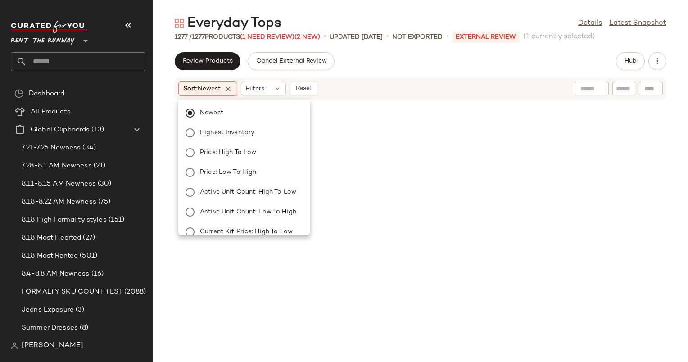
scroll to position [31456, 0]
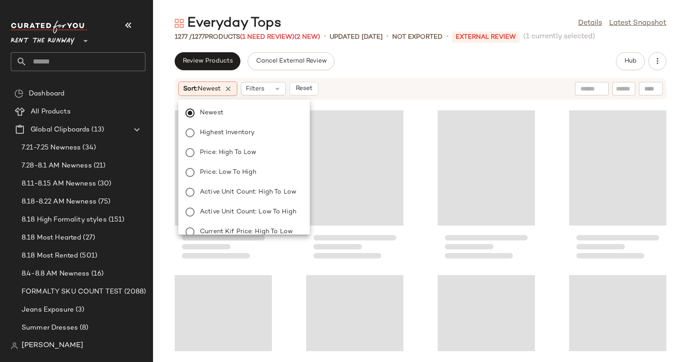
click at [397, 90] on div "Sort: Newest Filters Reset" at bounding box center [361, 88] width 367 height 14
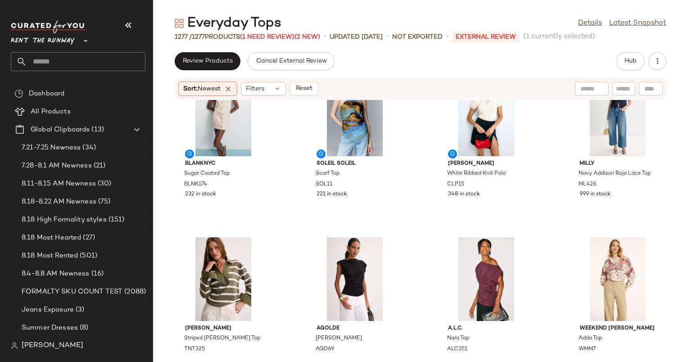
scroll to position [217, 0]
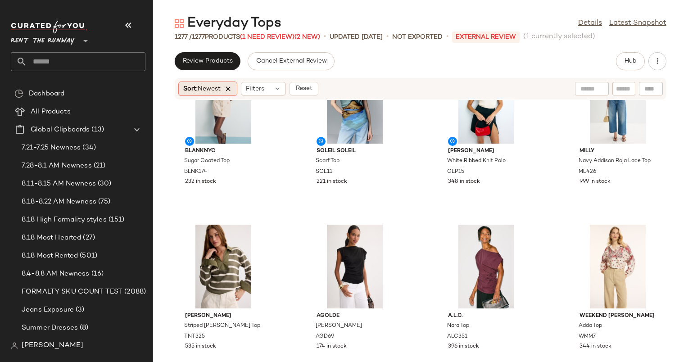
click at [230, 88] on icon at bounding box center [228, 89] width 8 height 8
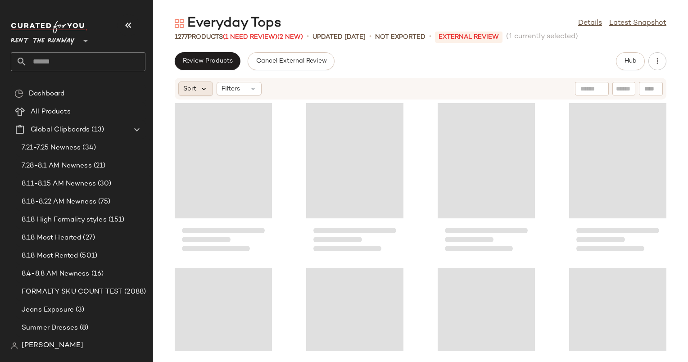
click at [204, 88] on icon at bounding box center [204, 89] width 8 height 8
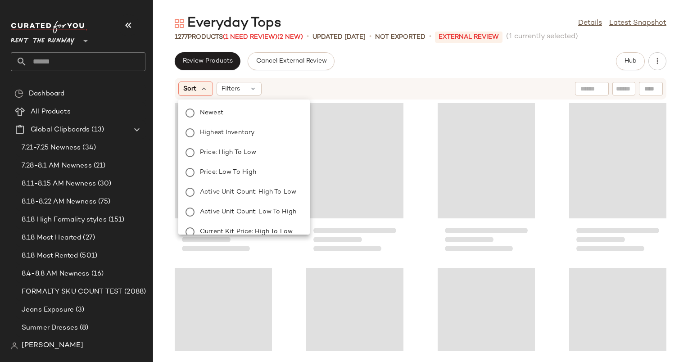
scroll to position [39690, 0]
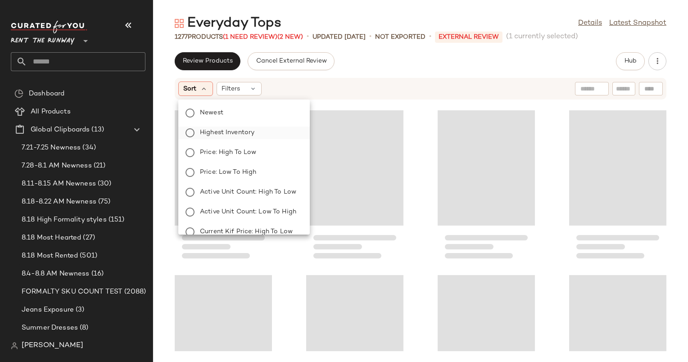
click at [258, 130] on label "Highest Inventory" at bounding box center [249, 132] width 106 height 13
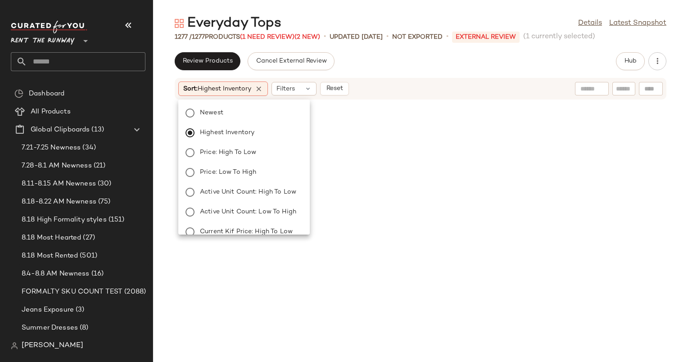
scroll to position [0, 0]
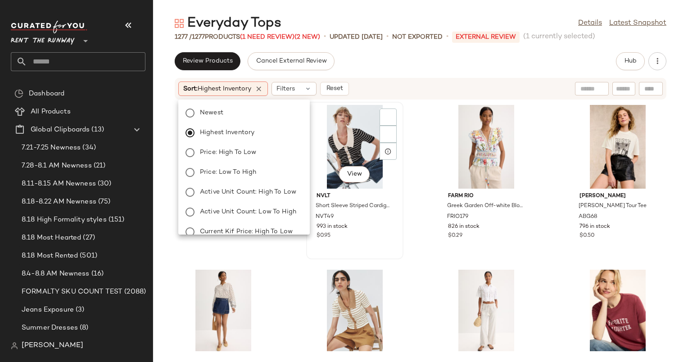
click at [315, 112] on div "View" at bounding box center [354, 147] width 91 height 84
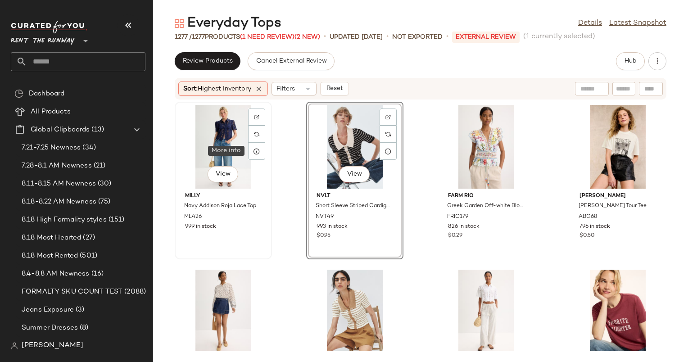
click at [255, 146] on div at bounding box center [256, 151] width 17 height 17
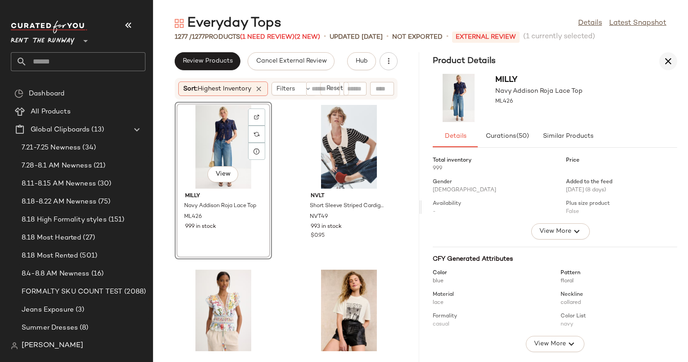
click at [661, 59] on button "button" at bounding box center [668, 61] width 18 height 18
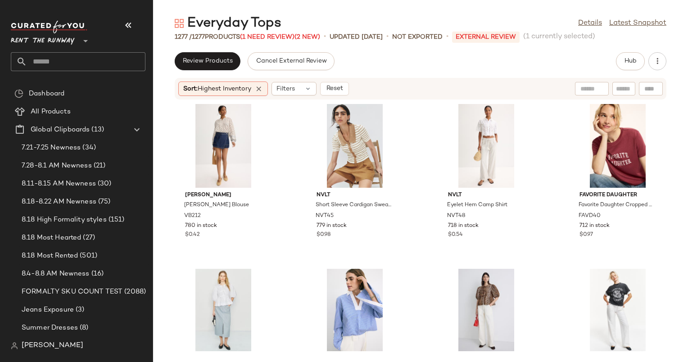
scroll to position [167, 0]
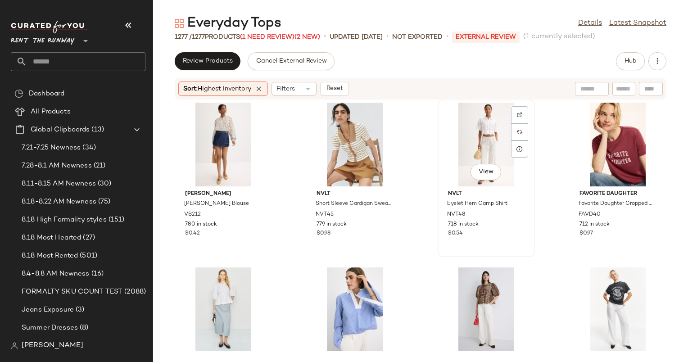
click at [479, 136] on div "View" at bounding box center [486, 145] width 91 height 84
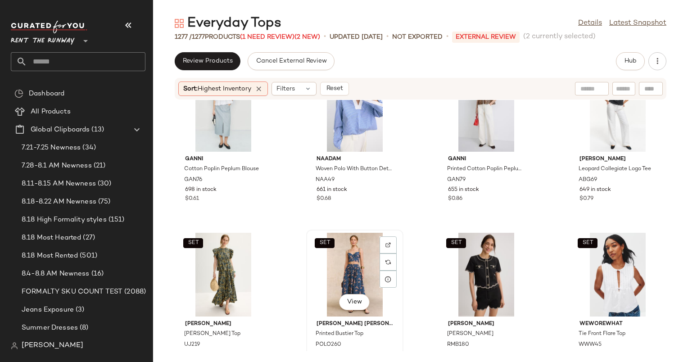
scroll to position [446, 0]
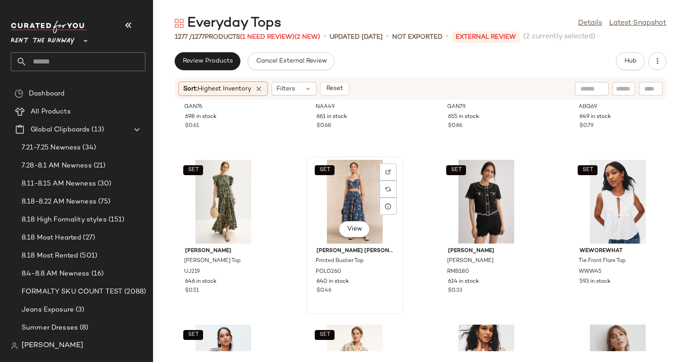
click at [346, 202] on div "SET View" at bounding box center [354, 202] width 91 height 84
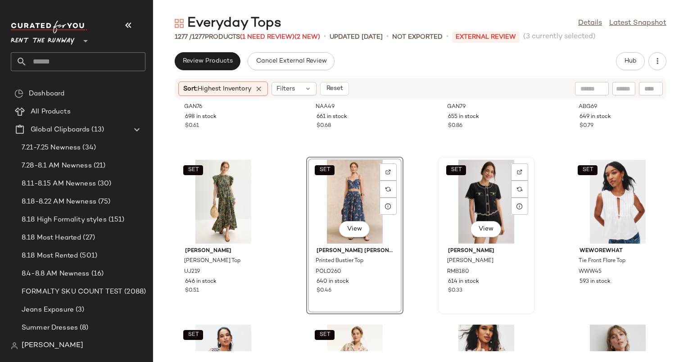
click at [470, 200] on div "SET View" at bounding box center [486, 202] width 91 height 84
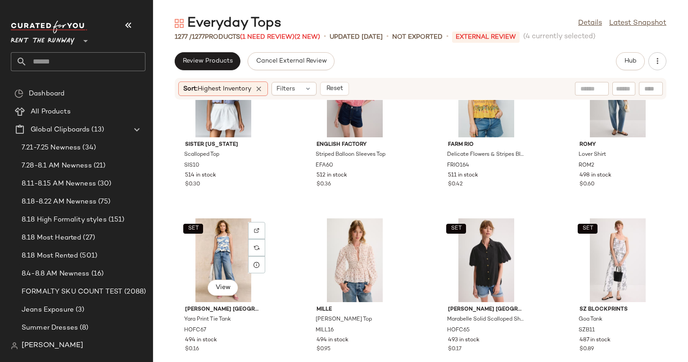
scroll to position [1179, 0]
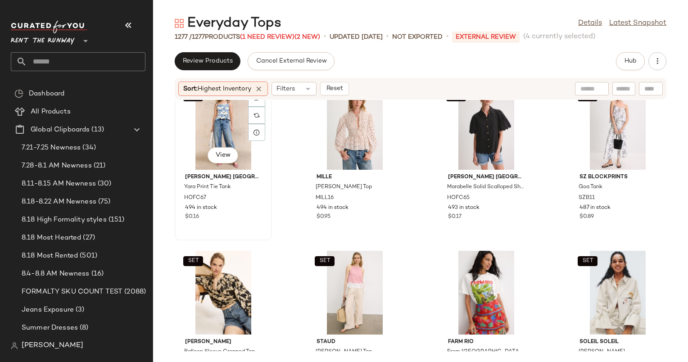
click at [225, 139] on div "SET View" at bounding box center [223, 128] width 91 height 84
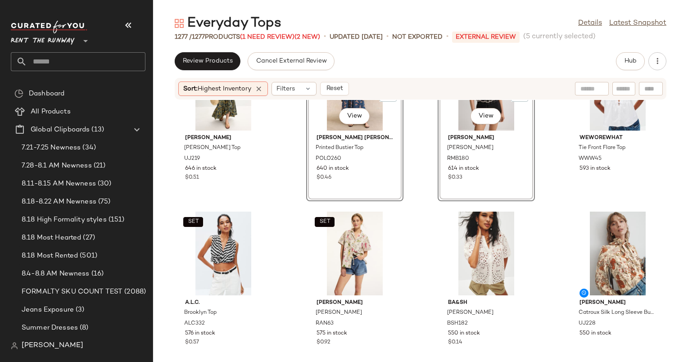
scroll to position [403, 0]
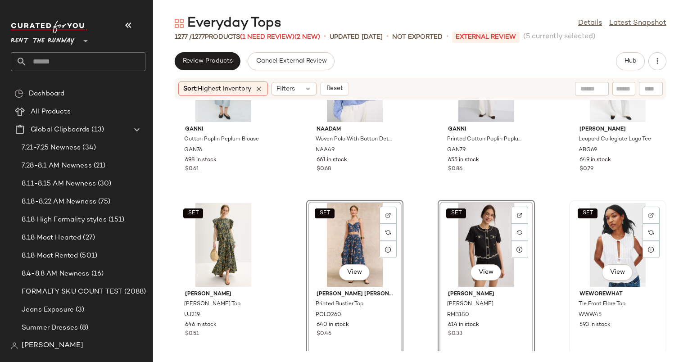
click at [610, 232] on div "SET View" at bounding box center [617, 245] width 91 height 84
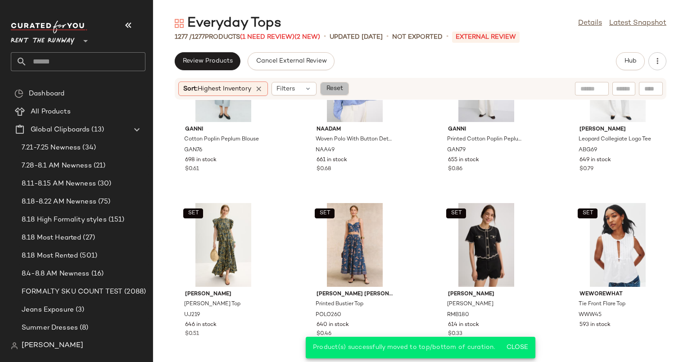
click at [333, 86] on span "Reset" at bounding box center [333, 88] width 17 height 7
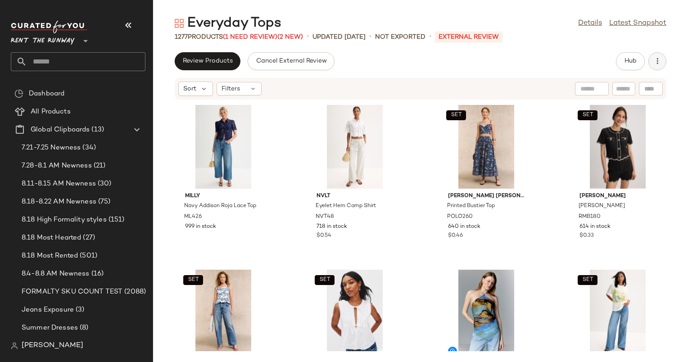
click at [660, 54] on button "button" at bounding box center [657, 61] width 18 height 18
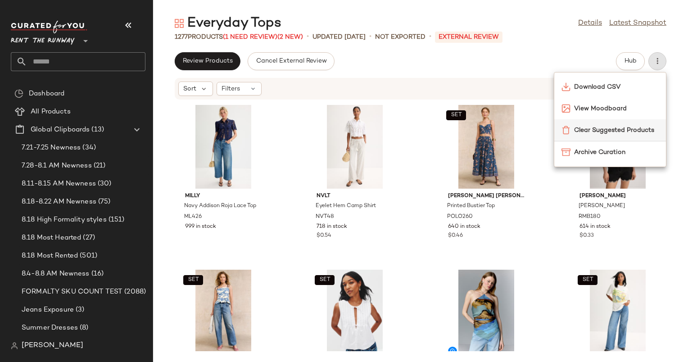
click at [583, 130] on span "Clear Suggested Products" at bounding box center [616, 130] width 85 height 9
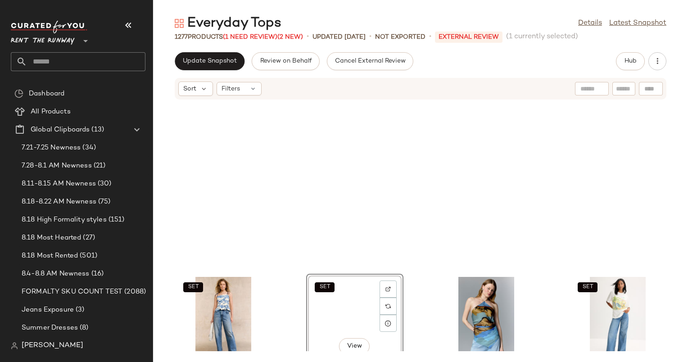
scroll to position [172, 0]
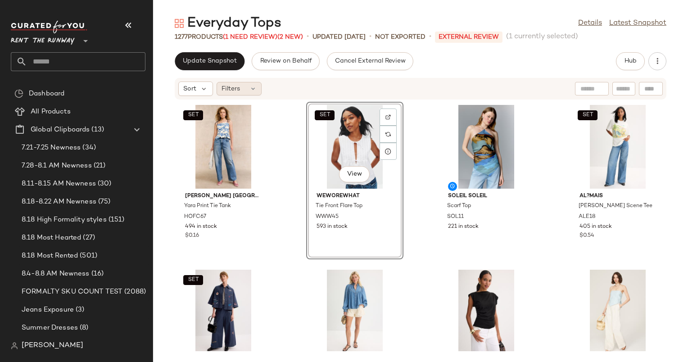
click at [248, 90] on div "Filters" at bounding box center [238, 88] width 45 height 13
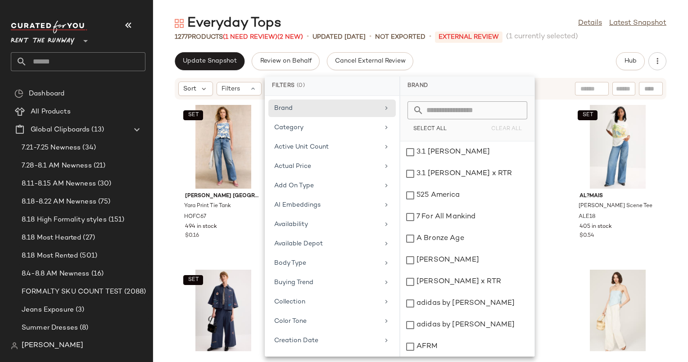
scroll to position [781, 0]
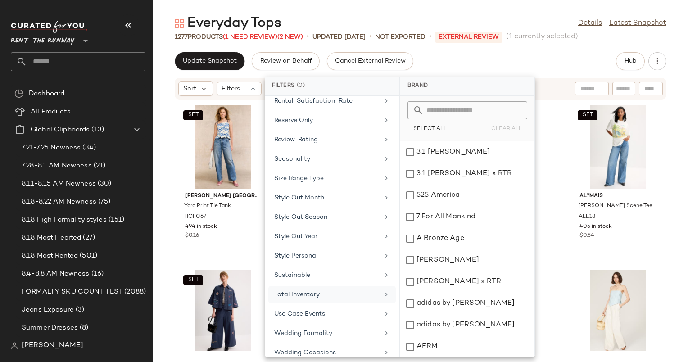
click at [376, 305] on div "Total Inventory" at bounding box center [331, 314] width 127 height 18
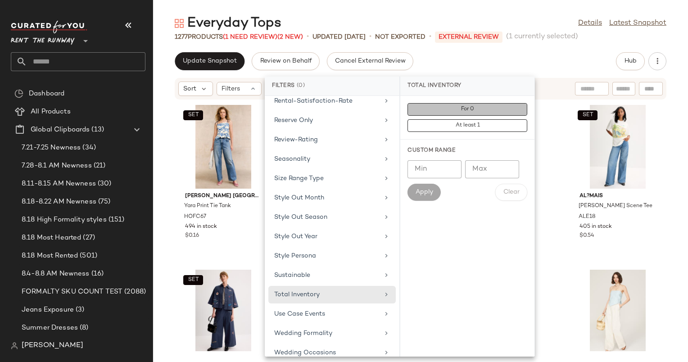
click at [461, 106] on span "For 0" at bounding box center [466, 109] width 13 height 6
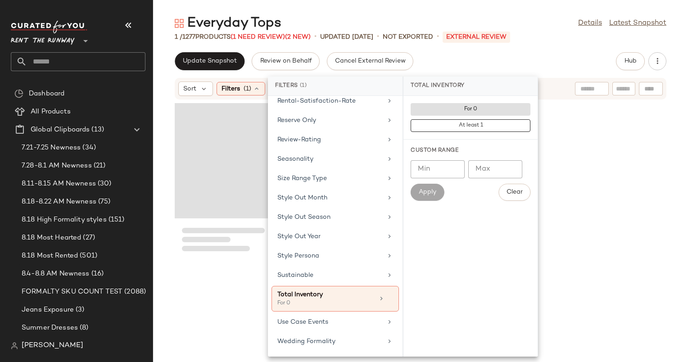
click at [513, 52] on div "Update Snapshot Review on Behalf Cancel External Review Hub" at bounding box center [420, 61] width 491 height 18
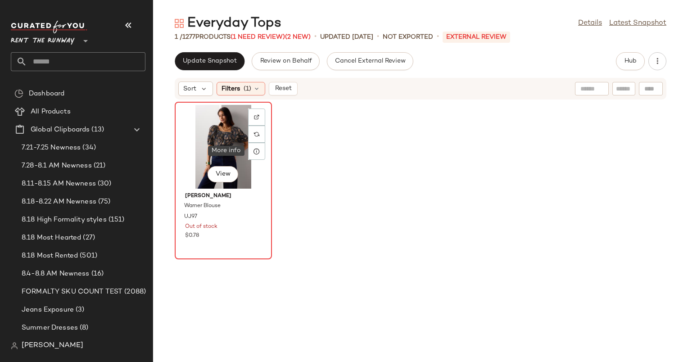
click at [230, 125] on div "View" at bounding box center [223, 147] width 91 height 84
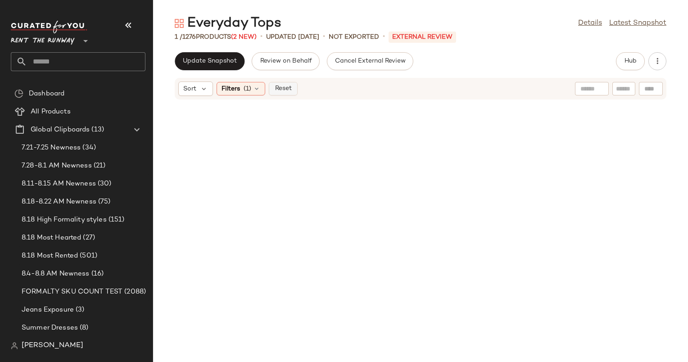
click at [283, 86] on span "Reset" at bounding box center [282, 88] width 17 height 7
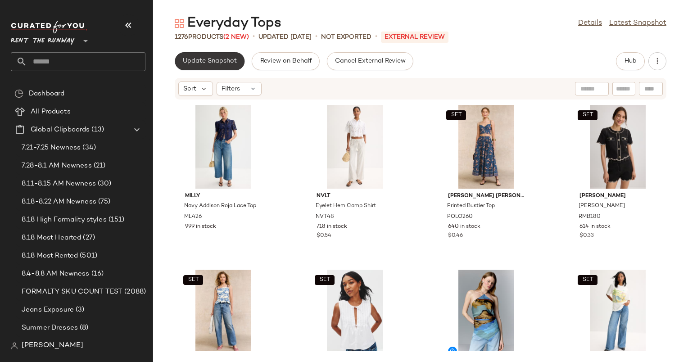
click at [216, 56] on button "Update Snapshot" at bounding box center [210, 61] width 70 height 18
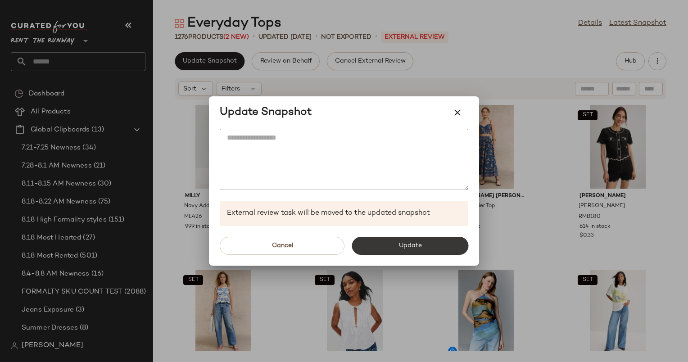
click at [395, 238] on button "Update" at bounding box center [409, 246] width 117 height 18
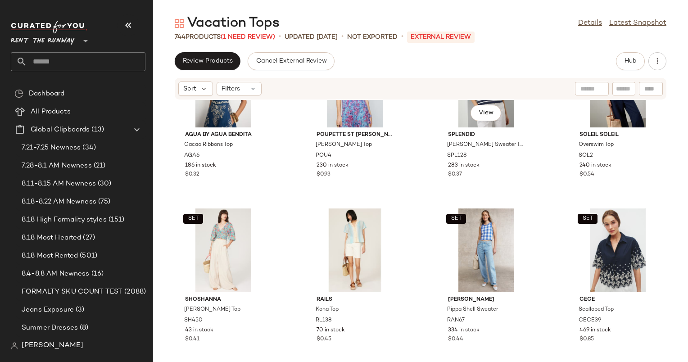
scroll to position [450, 0]
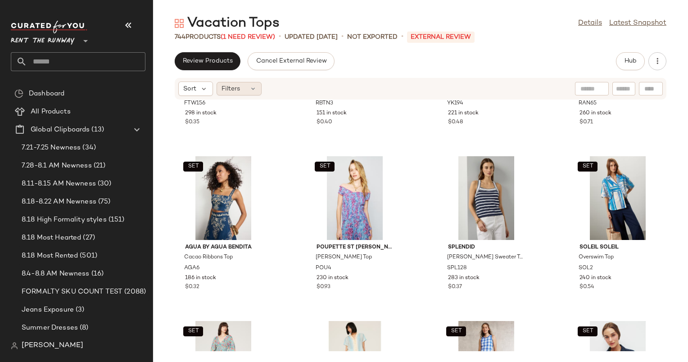
click at [241, 89] on div "Filters" at bounding box center [238, 88] width 45 height 13
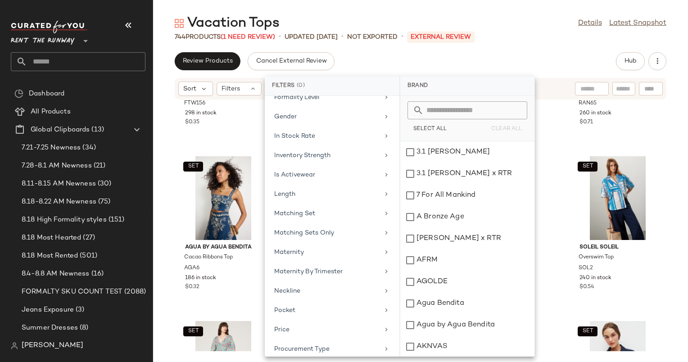
scroll to position [781, 0]
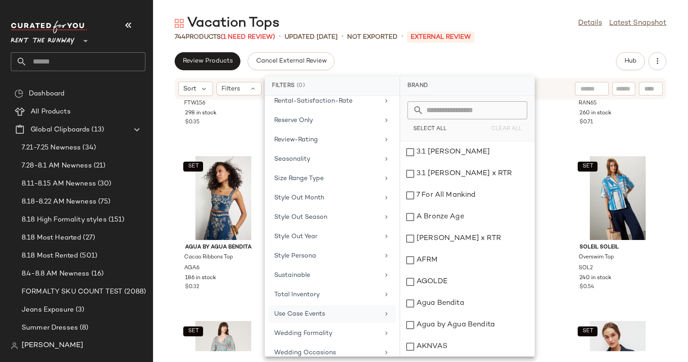
click at [341, 309] on div "Use Case Events" at bounding box center [326, 313] width 105 height 9
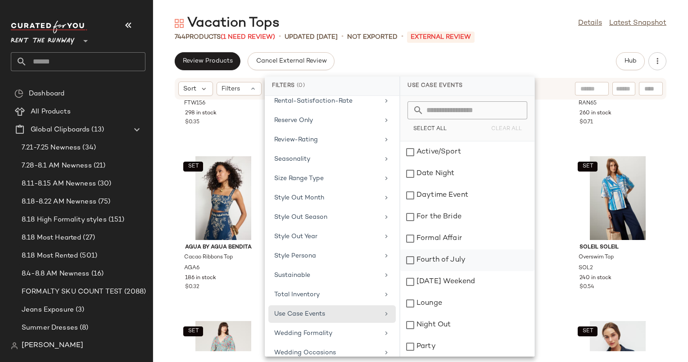
scroll to position [87, 0]
click at [454, 292] on div "Vacation" at bounding box center [467, 303] width 134 height 22
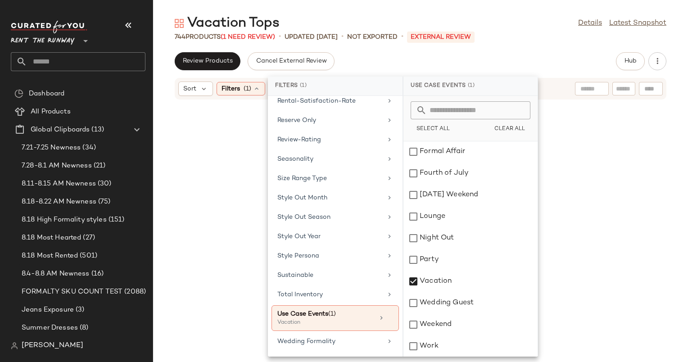
click at [392, 48] on div "Vacation Tops Details Latest Snapshot 744 Products (1 Need Review) • updated [D…" at bounding box center [420, 187] width 535 height 347
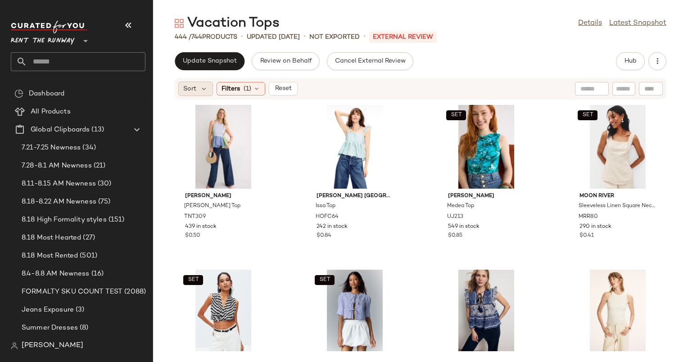
click at [191, 93] on span "Sort" at bounding box center [189, 88] width 13 height 9
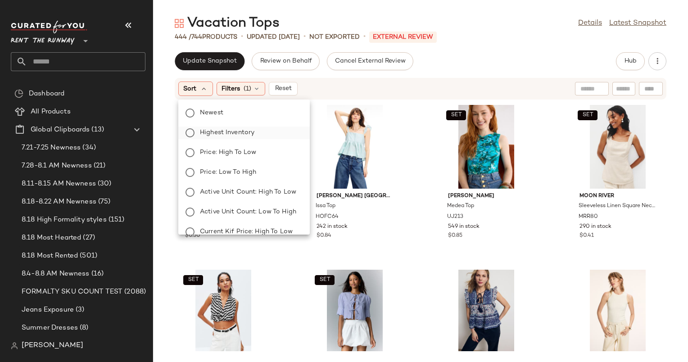
click at [242, 131] on span "Highest Inventory" at bounding box center [227, 132] width 54 height 9
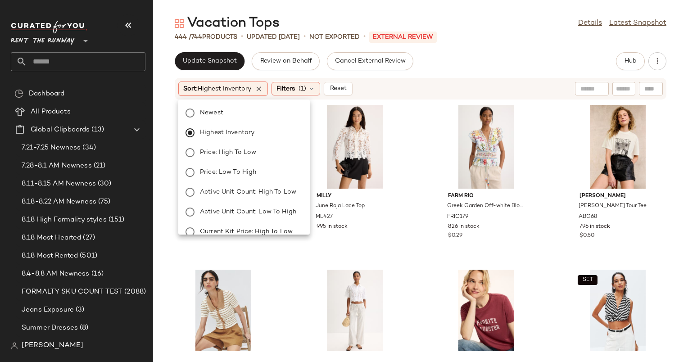
click at [417, 89] on div "Sort: Highest Inventory Filters (1) Reset" at bounding box center [361, 88] width 367 height 14
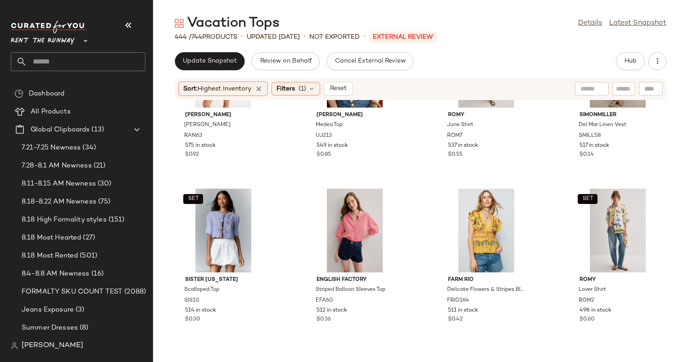
scroll to position [0, 0]
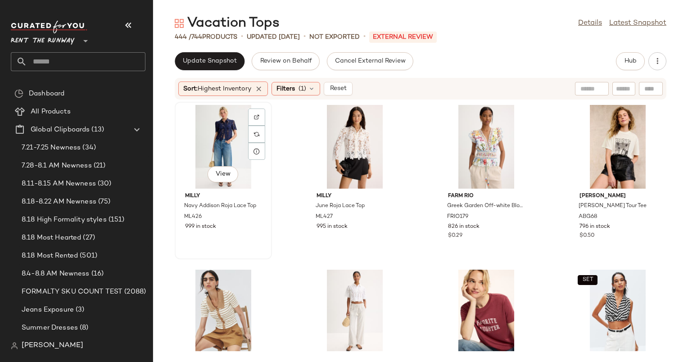
click at [230, 128] on div "View" at bounding box center [223, 147] width 91 height 84
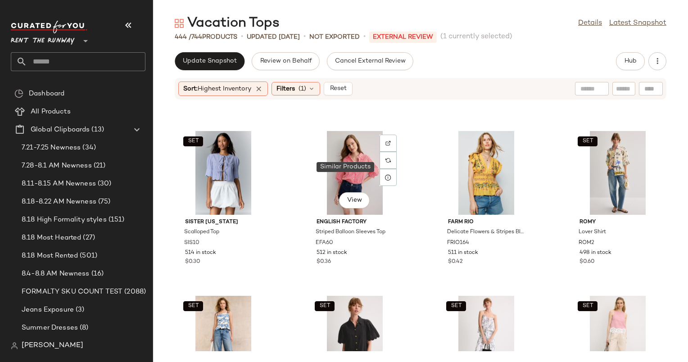
scroll to position [468, 0]
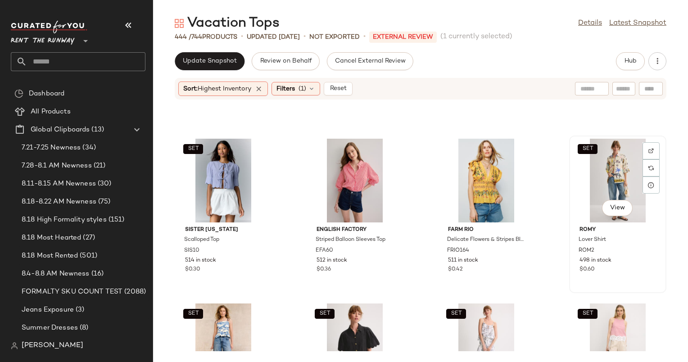
click at [607, 168] on div "SET View" at bounding box center [617, 181] width 91 height 84
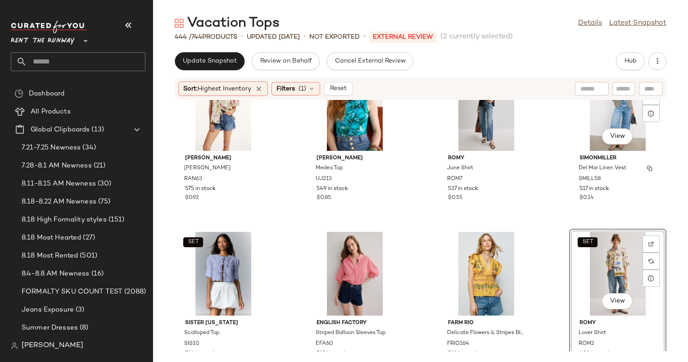
scroll to position [376, 0]
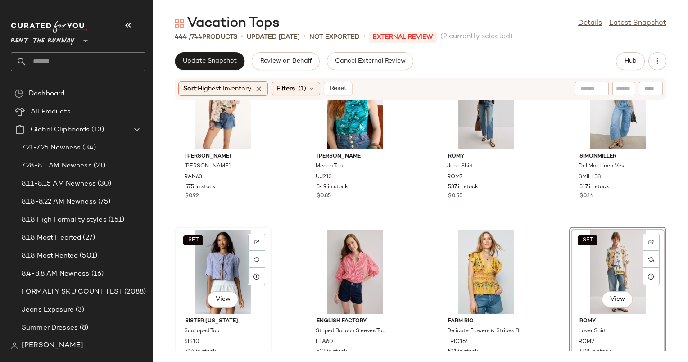
click at [227, 272] on div "SET View" at bounding box center [223, 272] width 91 height 84
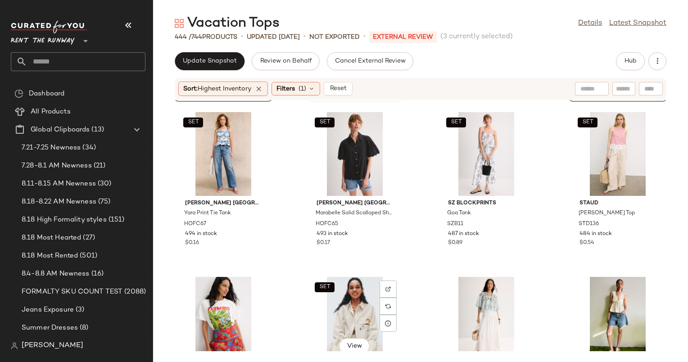
scroll to position [679, 0]
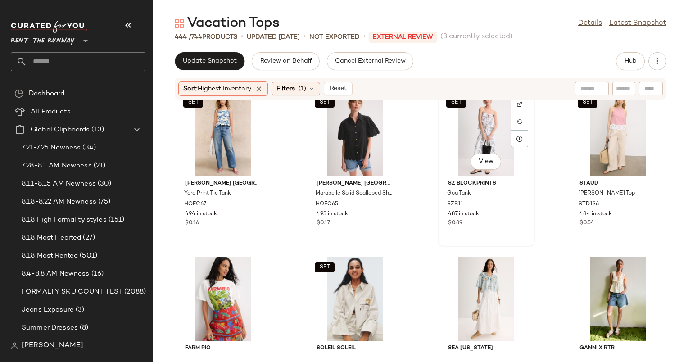
click at [479, 135] on div "SET View" at bounding box center [486, 134] width 91 height 84
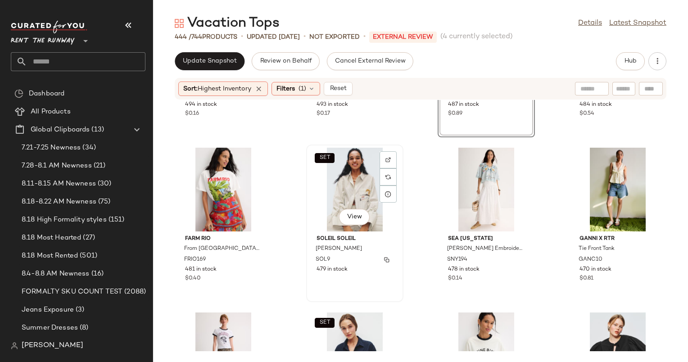
scroll to position [795, 0]
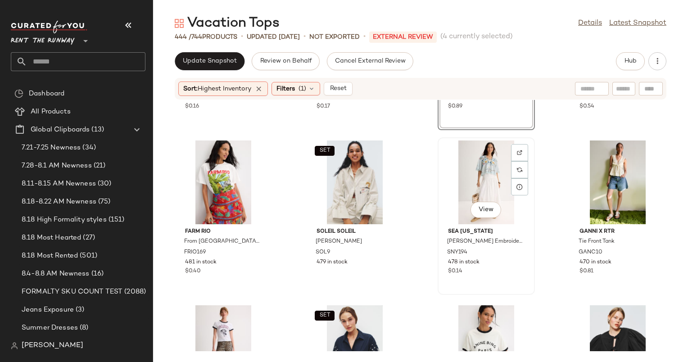
click at [455, 171] on div "View" at bounding box center [486, 182] width 91 height 84
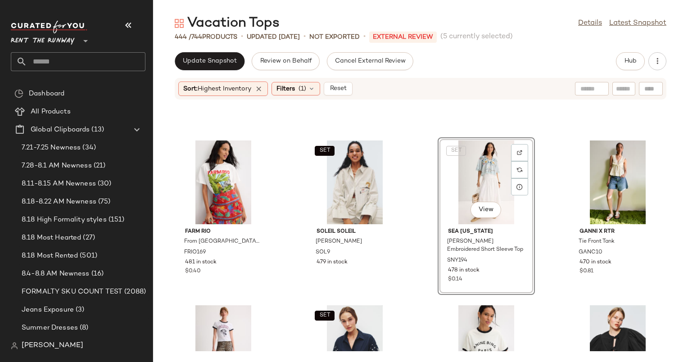
scroll to position [943, 0]
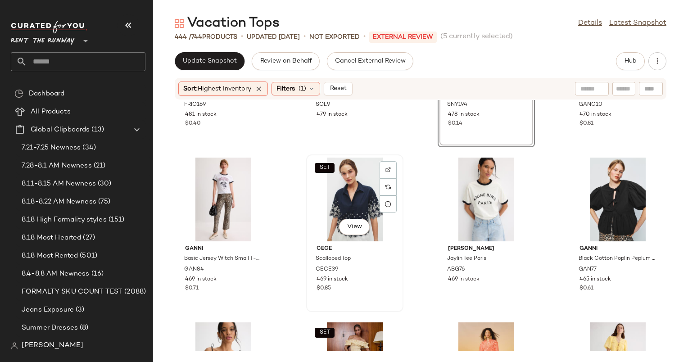
click at [332, 189] on div "SET View" at bounding box center [354, 199] width 91 height 84
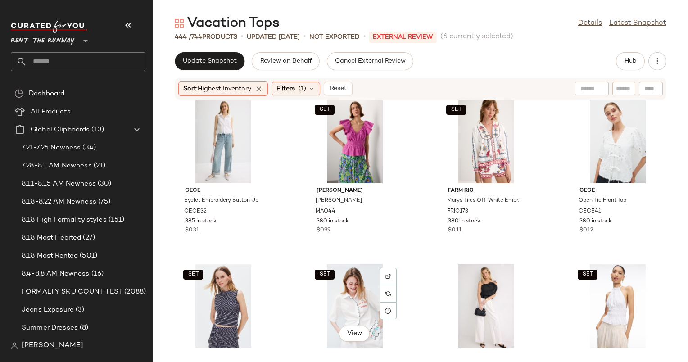
scroll to position [2318, 0]
click at [609, 170] on span "View" at bounding box center [616, 168] width 15 height 7
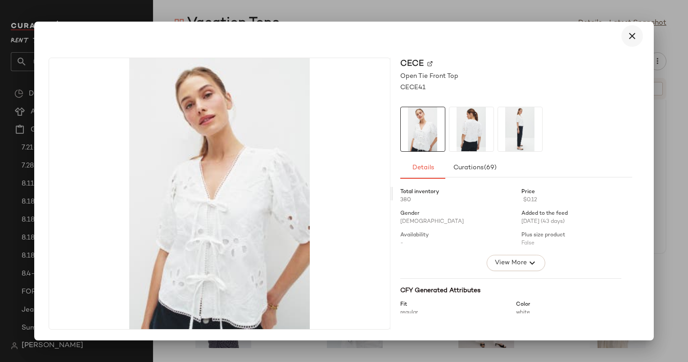
click at [631, 32] on icon "button" at bounding box center [631, 36] width 11 height 11
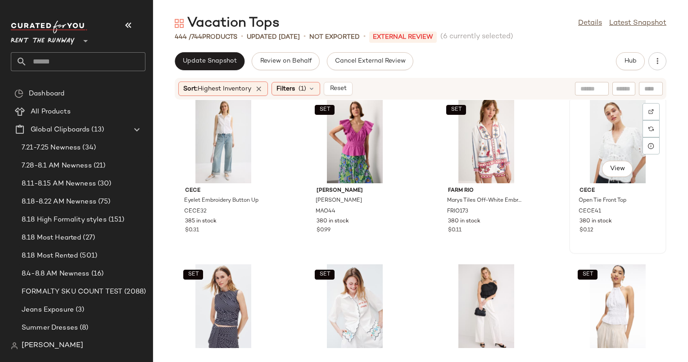
click at [616, 140] on div "View" at bounding box center [617, 141] width 91 height 84
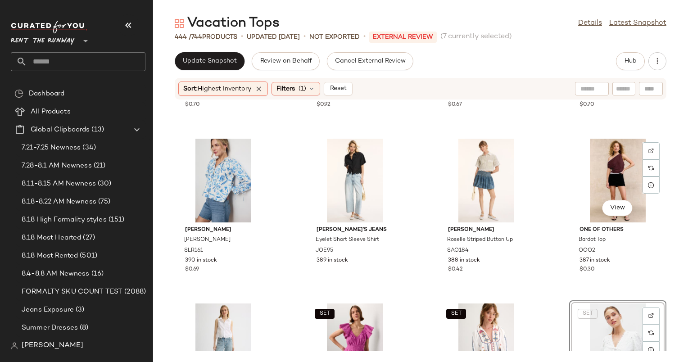
scroll to position [2079, 0]
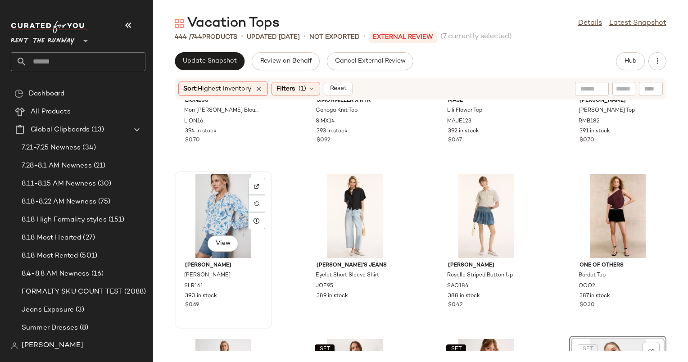
click at [231, 194] on div "View" at bounding box center [223, 216] width 91 height 84
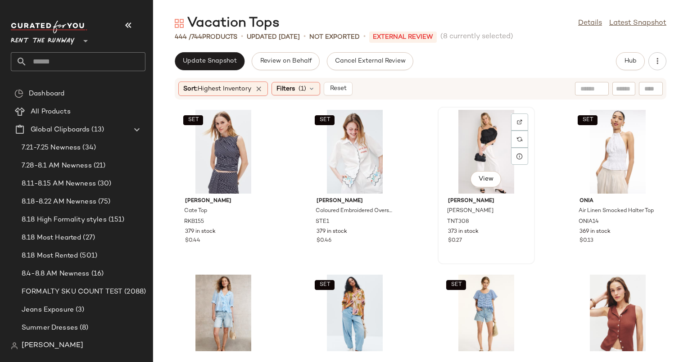
scroll to position [2473, 0]
click at [357, 153] on div "SET View" at bounding box center [354, 151] width 91 height 84
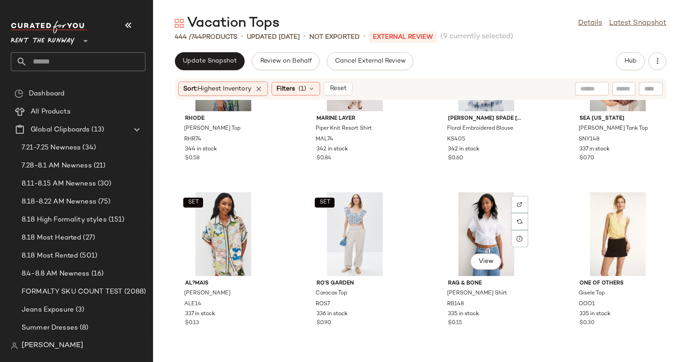
scroll to position [3488, 0]
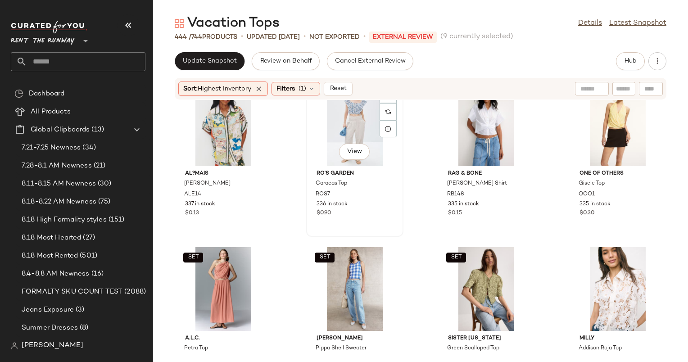
click at [336, 115] on div "SET View" at bounding box center [354, 124] width 91 height 84
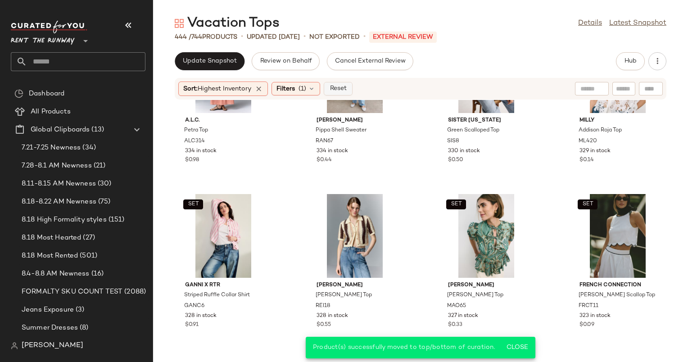
click at [340, 82] on button "Reset" at bounding box center [338, 88] width 29 height 13
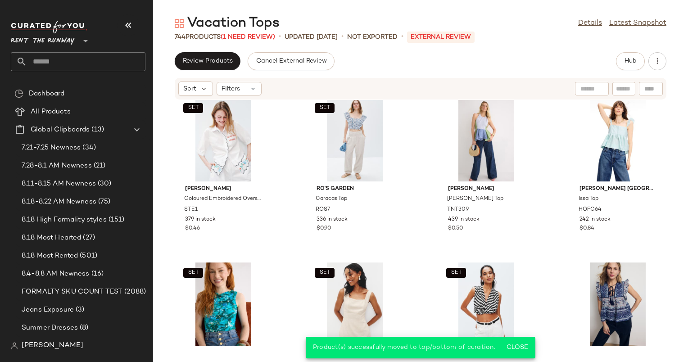
scroll to position [0, 0]
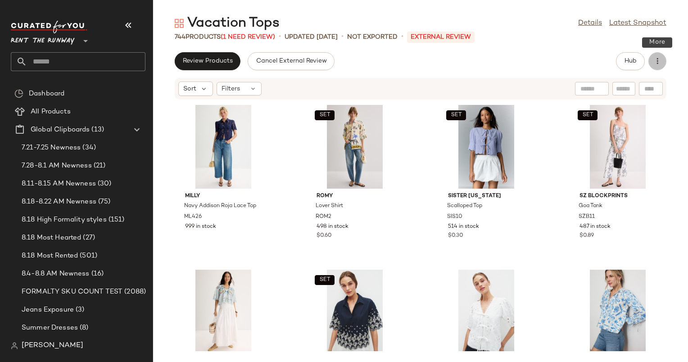
click at [652, 59] on icon "button" at bounding box center [656, 61] width 9 height 9
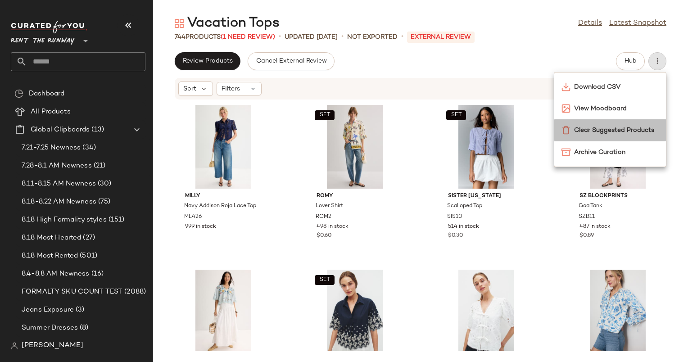
click at [577, 128] on span "Clear Suggested Products" at bounding box center [616, 130] width 85 height 9
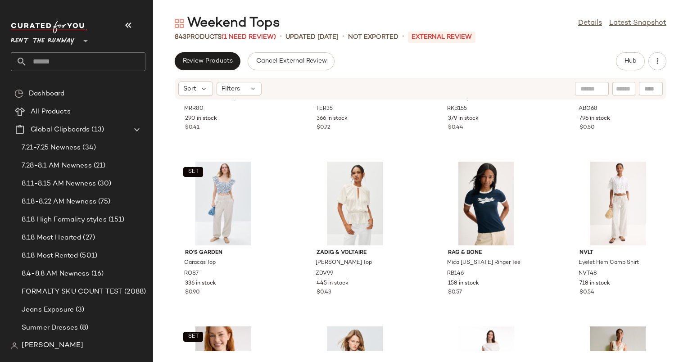
scroll to position [1133, 0]
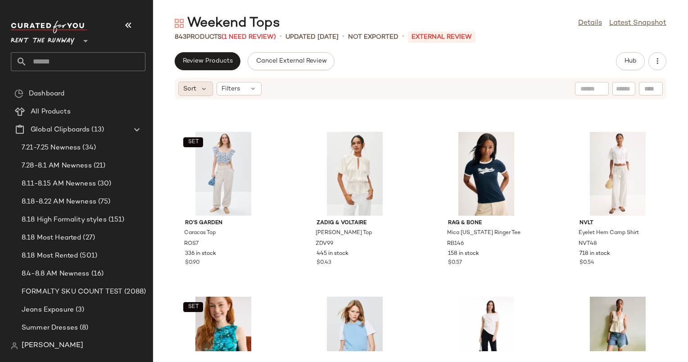
click at [196, 90] on div "Sort" at bounding box center [195, 88] width 35 height 14
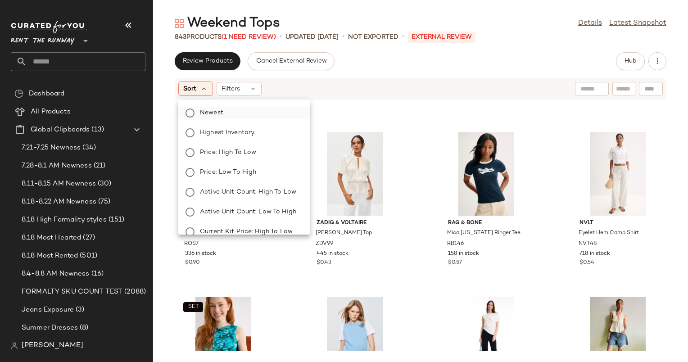
click at [247, 115] on label "Newest" at bounding box center [249, 113] width 106 height 13
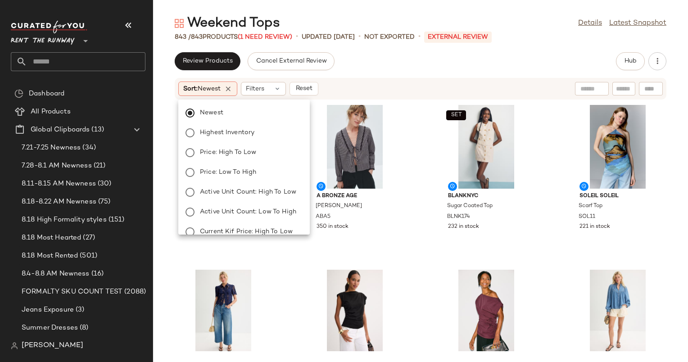
click at [423, 75] on div "Review Products Cancel External Review Hub Sort: Newest Filters Reset A Bronze …" at bounding box center [420, 207] width 535 height 310
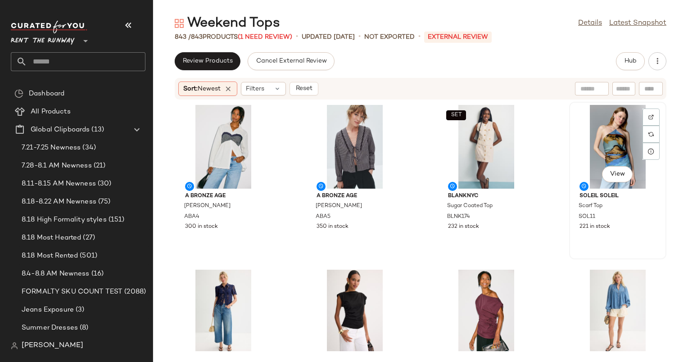
click at [617, 122] on div "View" at bounding box center [617, 147] width 91 height 84
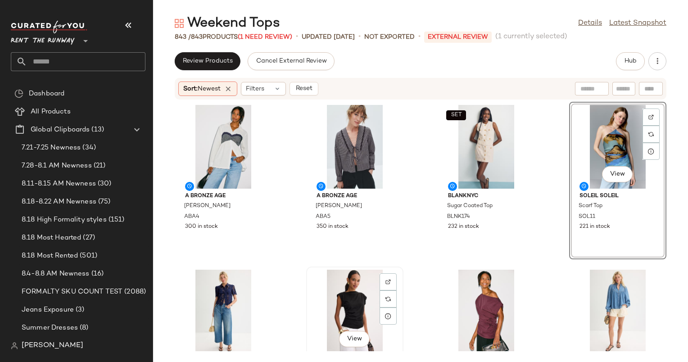
click at [347, 301] on div "View" at bounding box center [354, 312] width 91 height 84
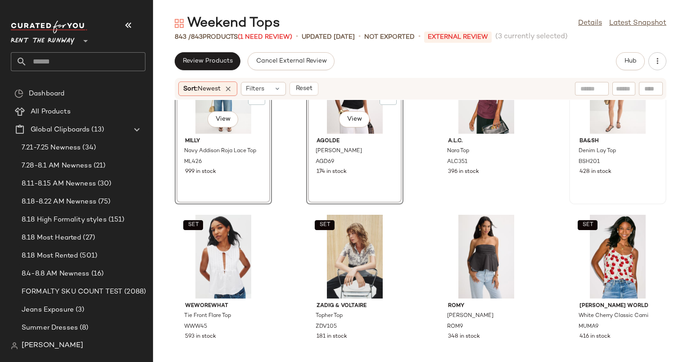
scroll to position [334, 0]
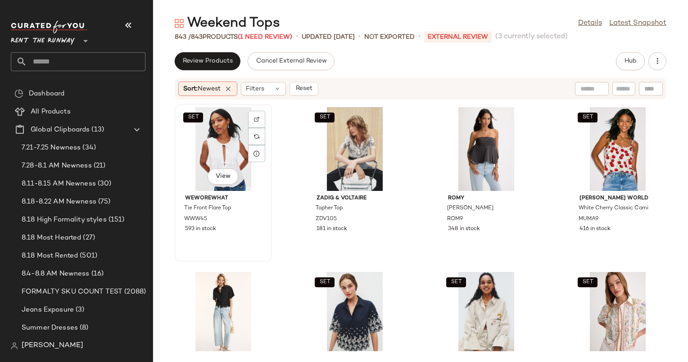
click at [229, 142] on div "SET View" at bounding box center [223, 149] width 91 height 84
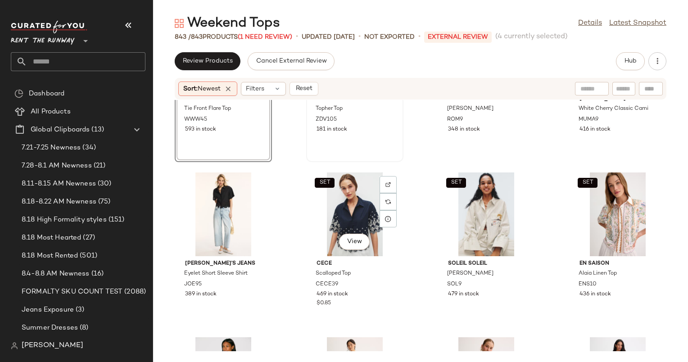
scroll to position [229, 0]
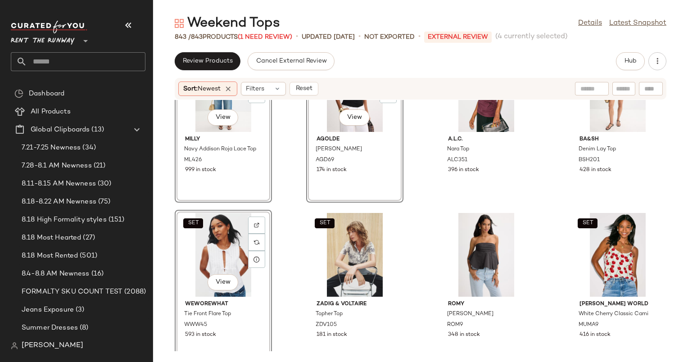
click at [221, 235] on div "SET View" at bounding box center [223, 255] width 91 height 84
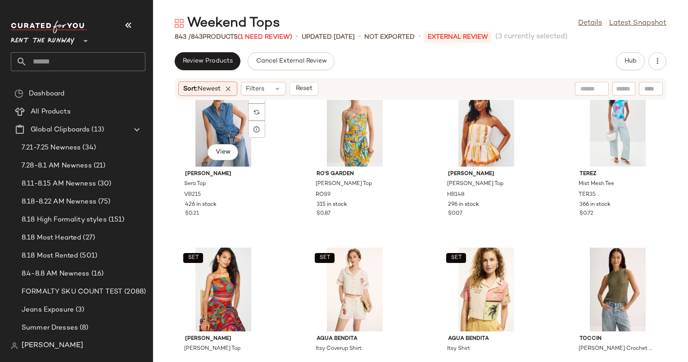
scroll to position [1512, 0]
click at [225, 129] on div "View" at bounding box center [223, 124] width 91 height 84
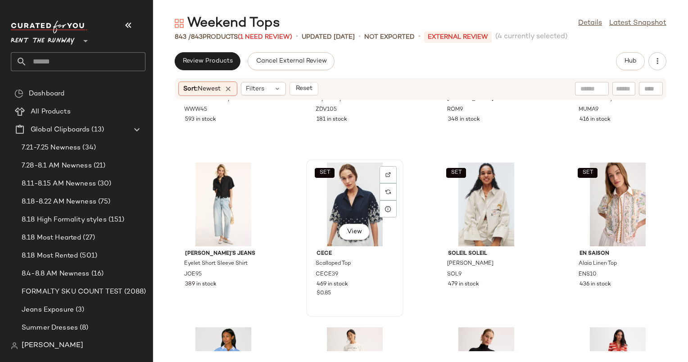
scroll to position [280, 0]
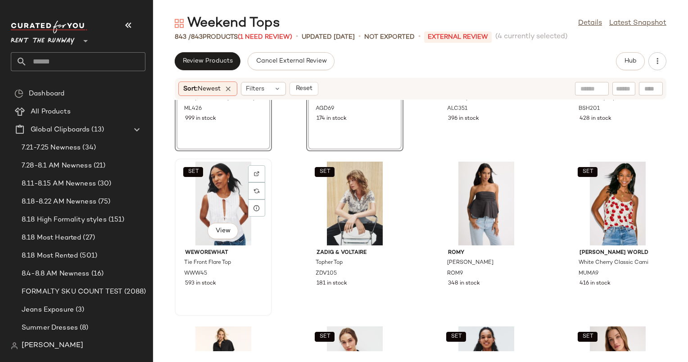
click at [221, 195] on div "SET View" at bounding box center [223, 204] width 91 height 84
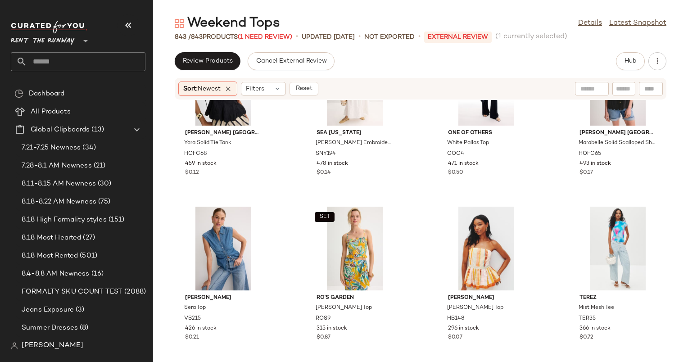
scroll to position [1450, 0]
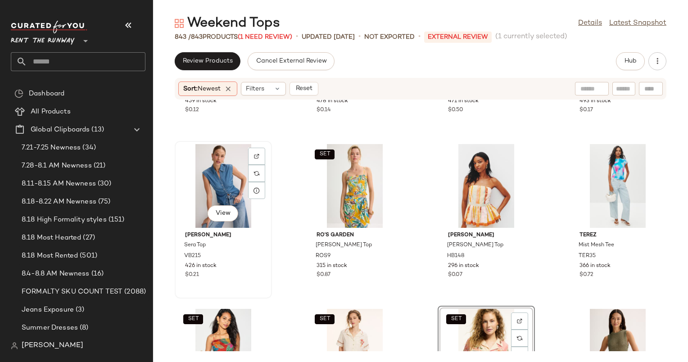
click at [229, 166] on div "View" at bounding box center [223, 186] width 91 height 84
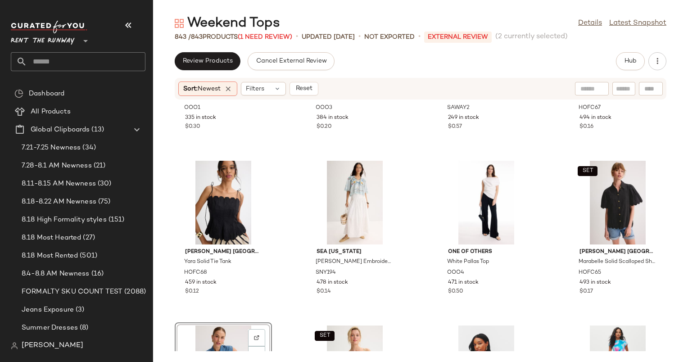
click at [296, 232] on div "One of Others Gisele Top OOO1 335 in stock $0.30 One of Others Pallas Top OOO3 …" at bounding box center [420, 225] width 535 height 251
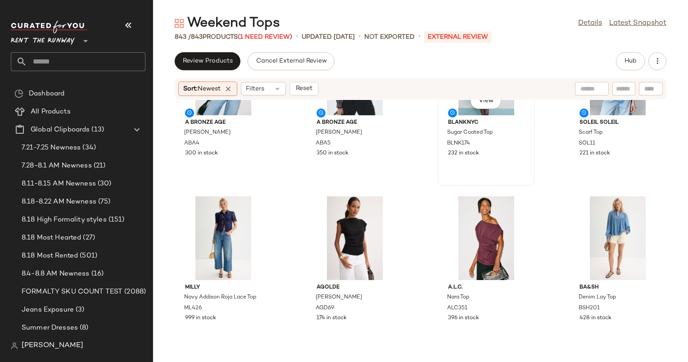
scroll to position [74, 0]
click at [603, 154] on span "221 in stock" at bounding box center [594, 153] width 31 height 8
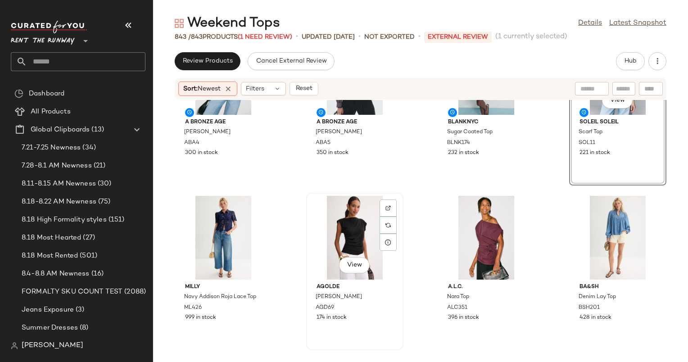
click at [362, 226] on div "View" at bounding box center [354, 238] width 91 height 84
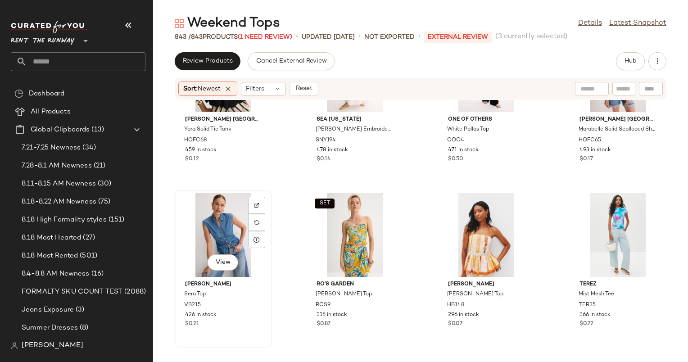
click at [235, 215] on div "View" at bounding box center [223, 235] width 91 height 84
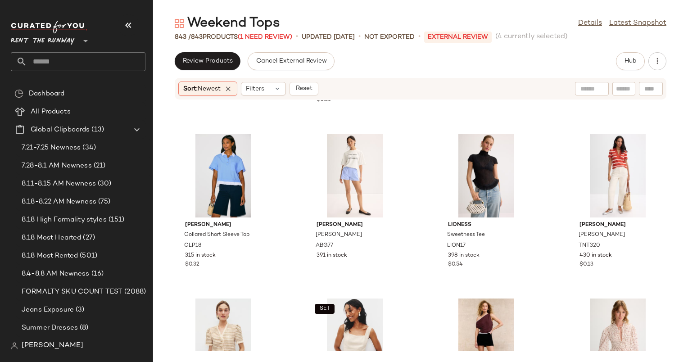
scroll to position [378, 0]
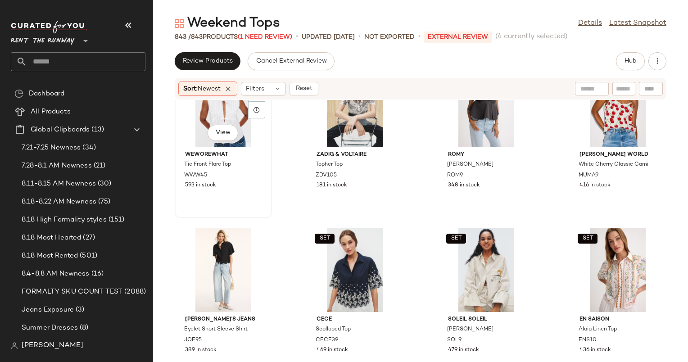
click at [191, 131] on div "SET View" at bounding box center [223, 105] width 91 height 84
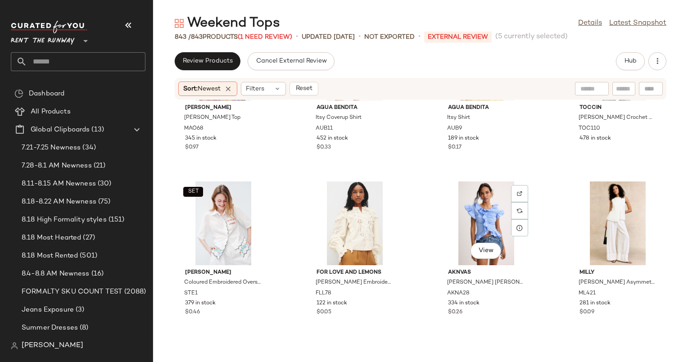
scroll to position [1742, 0]
click at [484, 214] on div "View" at bounding box center [486, 223] width 91 height 84
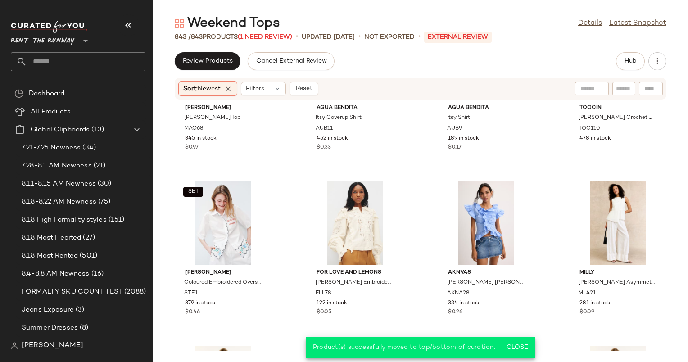
click at [314, 95] on div "Sort: Newest Filters Reset" at bounding box center [248, 88] width 140 height 14
click at [312, 94] on button "Reset" at bounding box center [303, 88] width 29 height 13
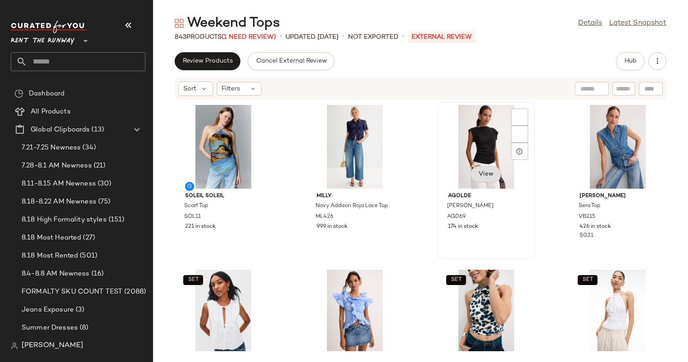
drag, startPoint x: 216, startPoint y: 295, endPoint x: 472, endPoint y: 172, distance: 284.2
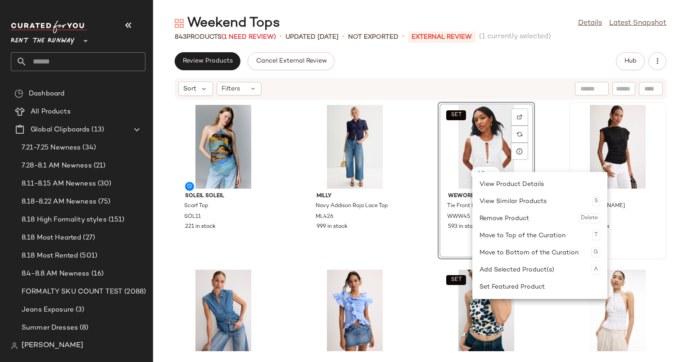
click at [275, 223] on div "Soleil Soleil Scarf Top SOL11 221 in stock Milly Navy Addison Roja Lace Top ML4…" at bounding box center [420, 225] width 535 height 251
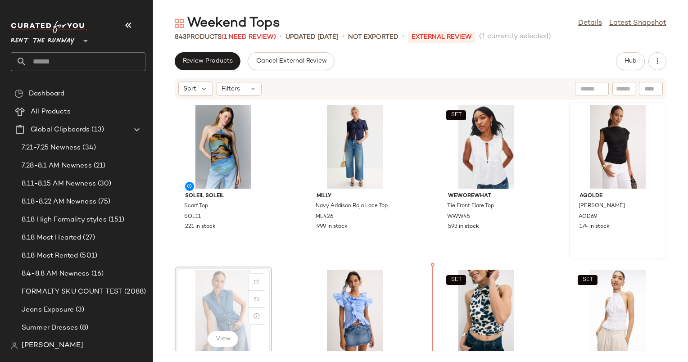
scroll to position [6, 0]
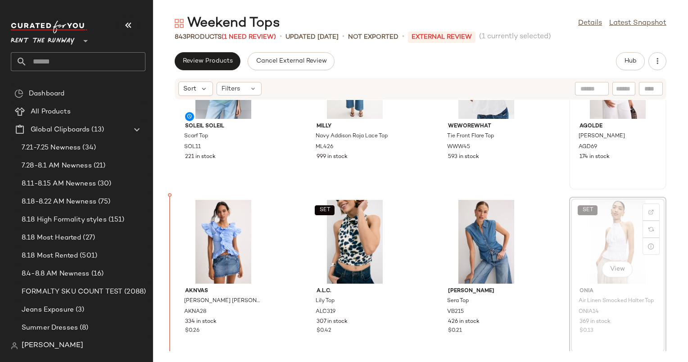
scroll to position [70, 0]
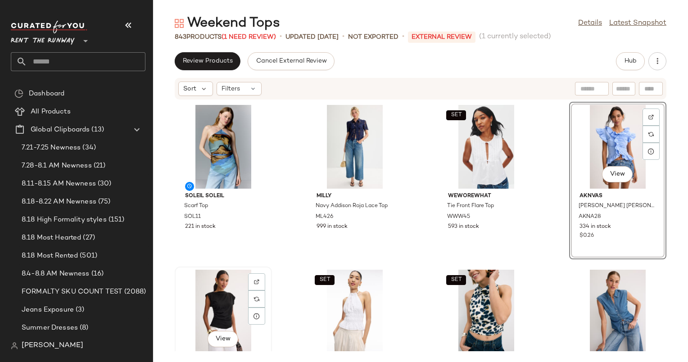
scroll to position [2, 0]
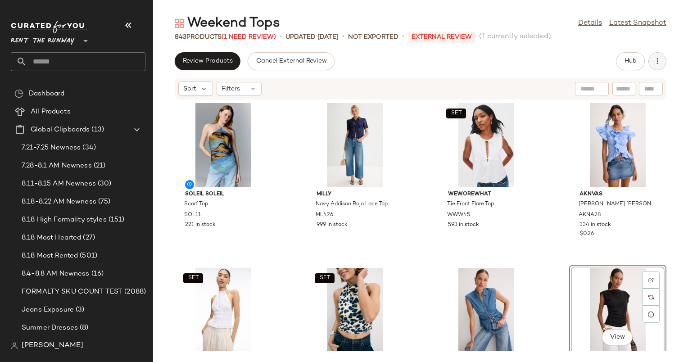
click at [657, 67] on button "button" at bounding box center [657, 61] width 18 height 18
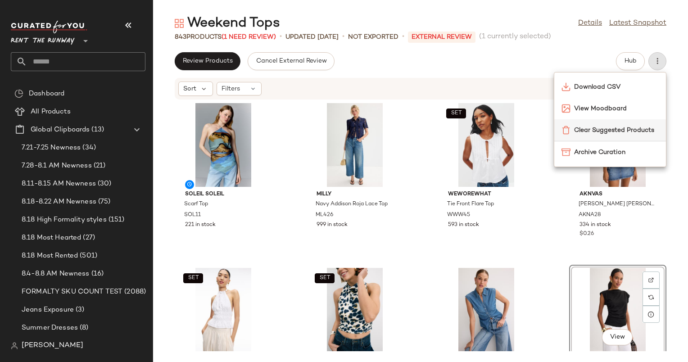
click at [603, 119] on div "Clear Suggested Products" at bounding box center [610, 130] width 112 height 22
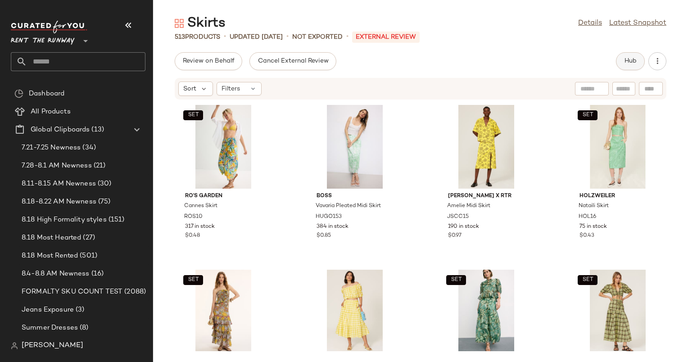
click at [616, 62] on button "Hub" at bounding box center [630, 61] width 29 height 18
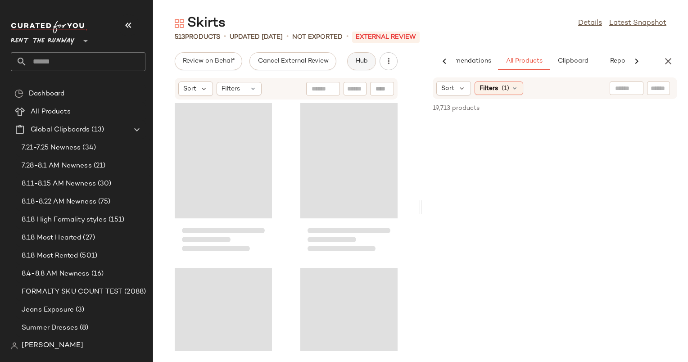
scroll to position [0, 37]
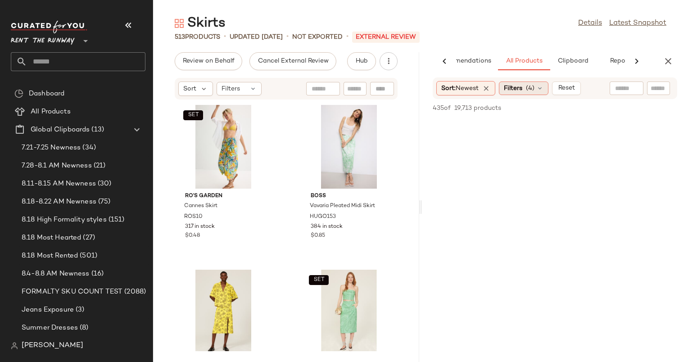
click at [522, 84] on span "Filters" at bounding box center [513, 88] width 18 height 9
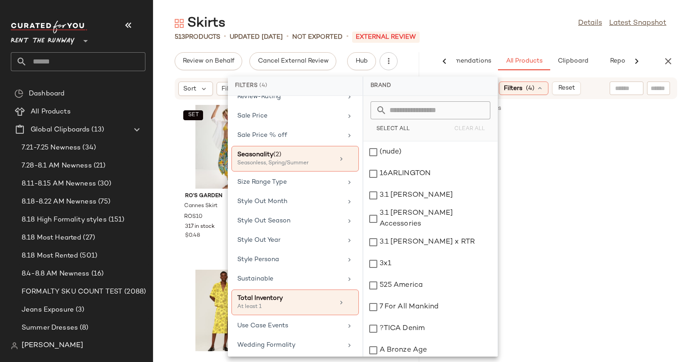
scroll to position [948, 0]
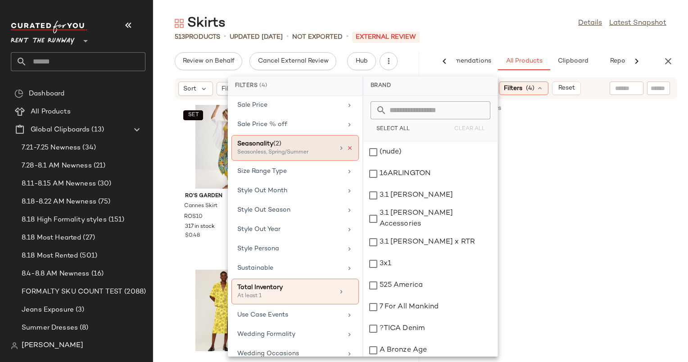
click at [347, 145] on icon at bounding box center [349, 148] width 6 height 6
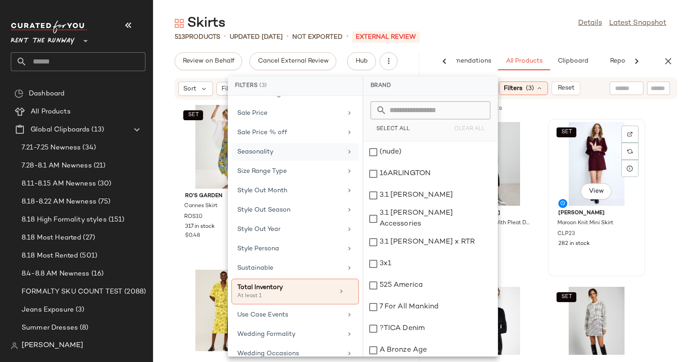
click at [555, 157] on div "SET View" at bounding box center [596, 164] width 91 height 84
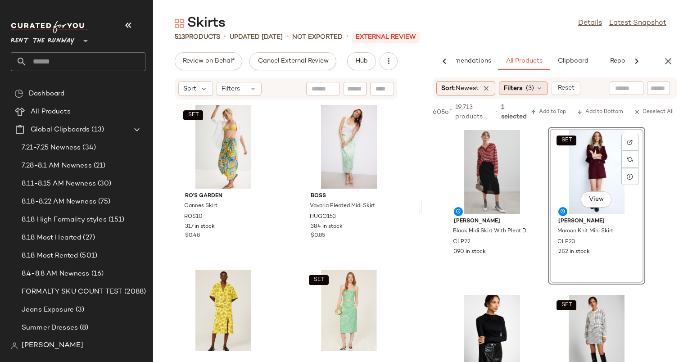
click at [531, 84] on span "(3)" at bounding box center [530, 88] width 8 height 9
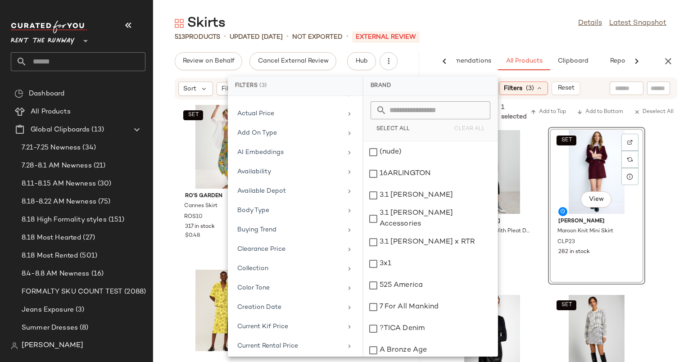
scroll to position [0, 0]
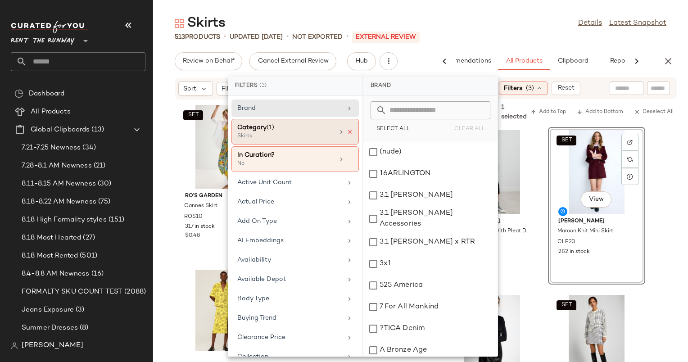
click at [346, 129] on icon at bounding box center [349, 132] width 6 height 6
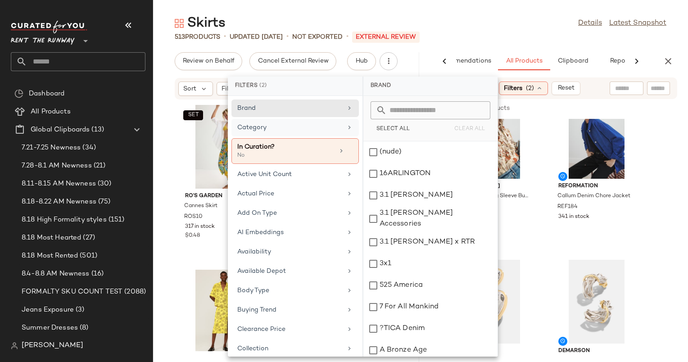
scroll to position [39, 0]
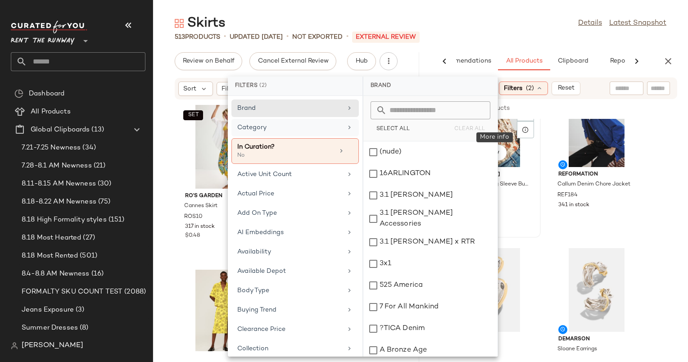
click at [529, 135] on div at bounding box center [525, 129] width 17 height 17
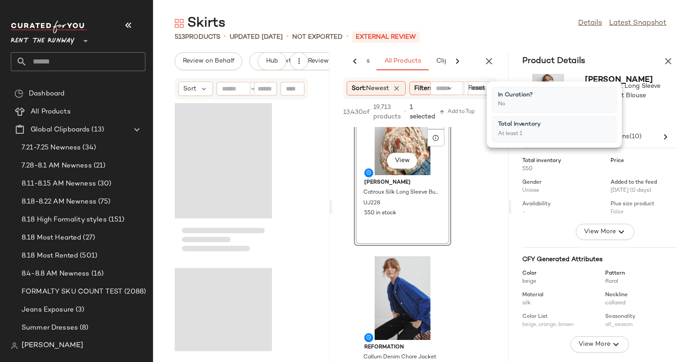
scroll to position [0, 73]
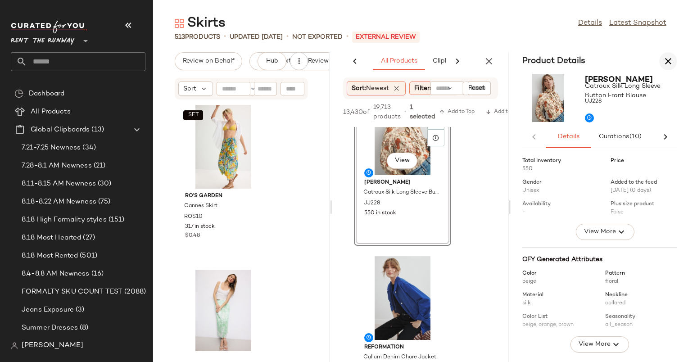
click at [675, 62] on button "button" at bounding box center [668, 61] width 18 height 18
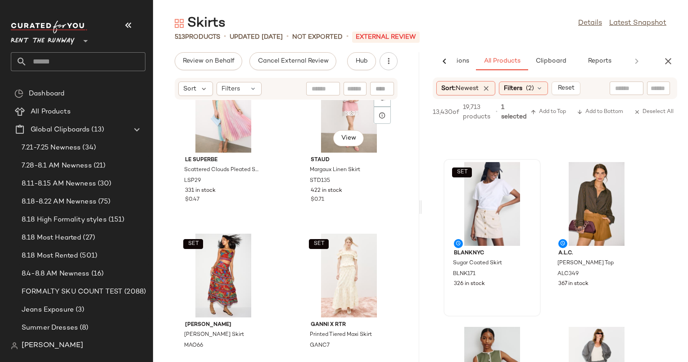
scroll to position [1963, 0]
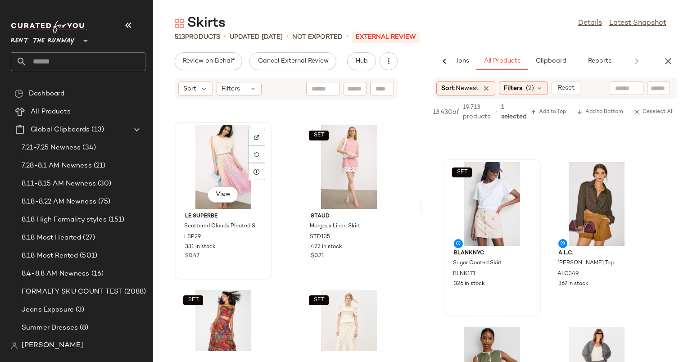
click at [214, 162] on div "View" at bounding box center [223, 167] width 91 height 84
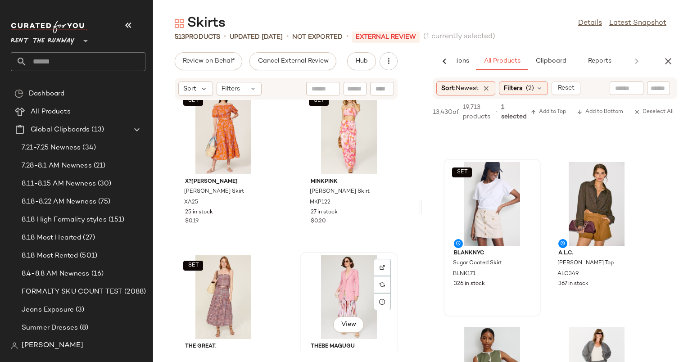
scroll to position [5621, 0]
click at [326, 293] on div "View" at bounding box center [348, 297] width 91 height 84
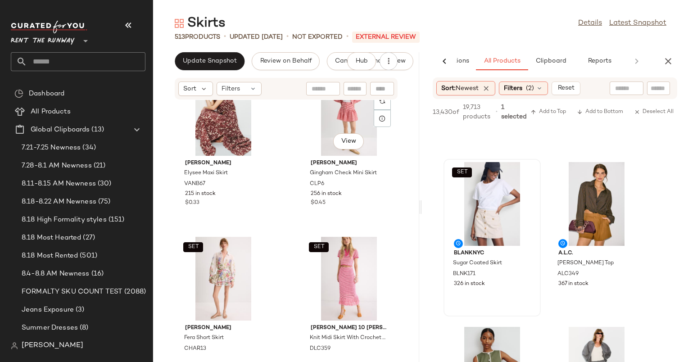
scroll to position [529, 0]
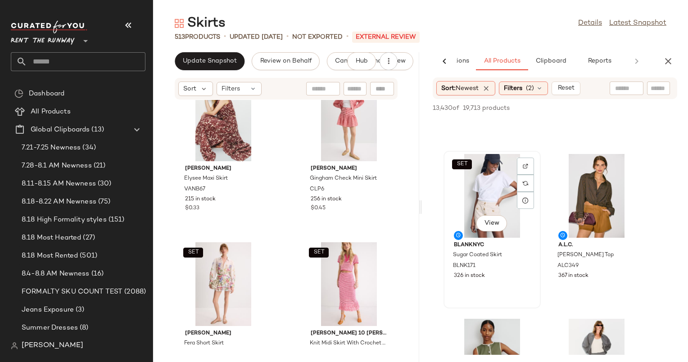
click at [505, 182] on div "SET View" at bounding box center [491, 196] width 91 height 84
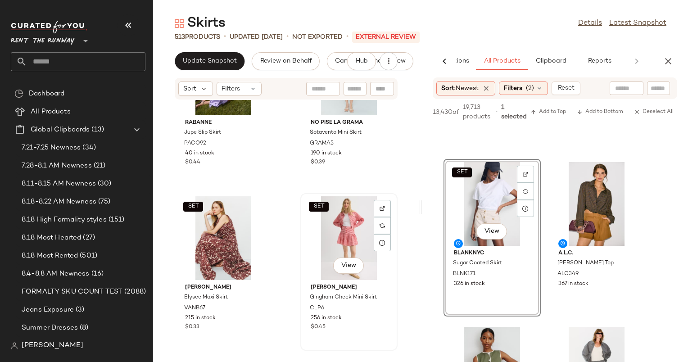
scroll to position [415, 0]
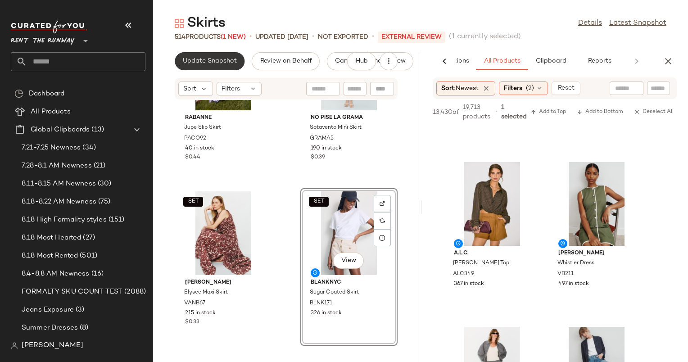
click at [216, 54] on button "Update Snapshot" at bounding box center [210, 61] width 70 height 18
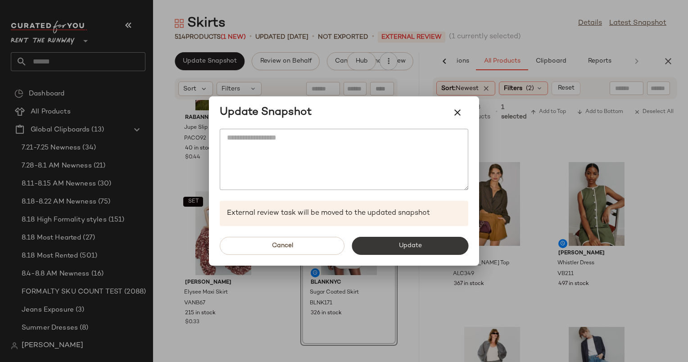
click at [409, 250] on button "Update" at bounding box center [409, 246] width 117 height 18
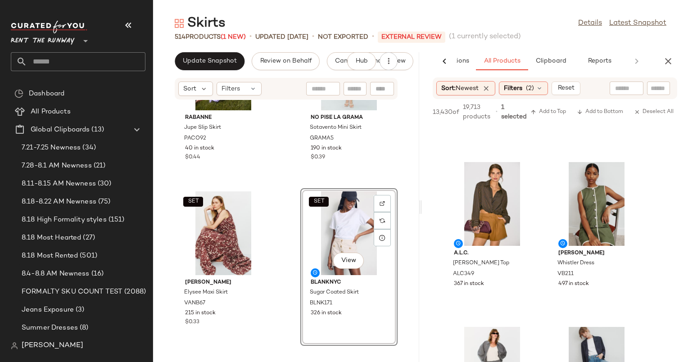
scroll to position [462, 0]
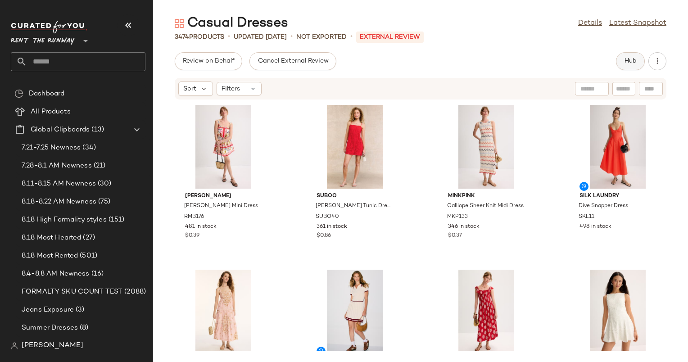
click at [631, 63] on span "Hub" at bounding box center [630, 61] width 13 height 7
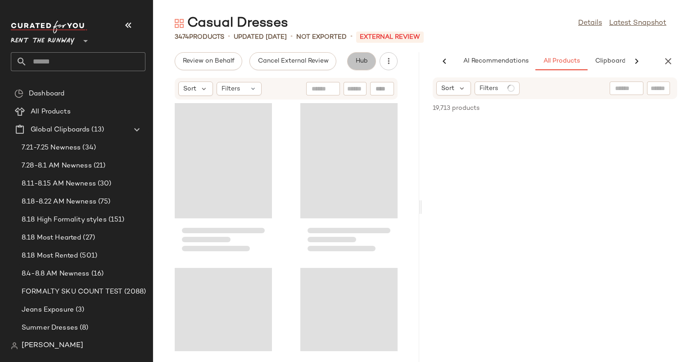
scroll to position [0, 55]
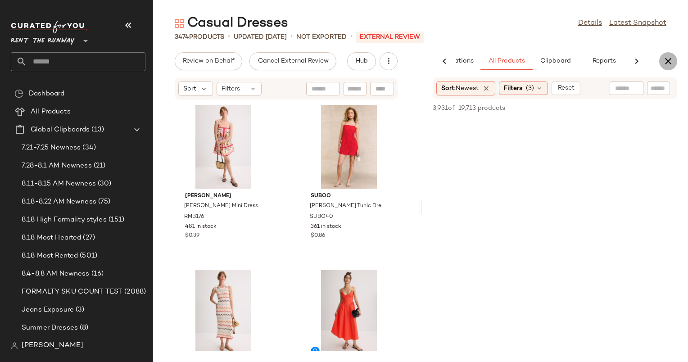
click at [663, 61] on icon "button" at bounding box center [667, 61] width 11 height 11
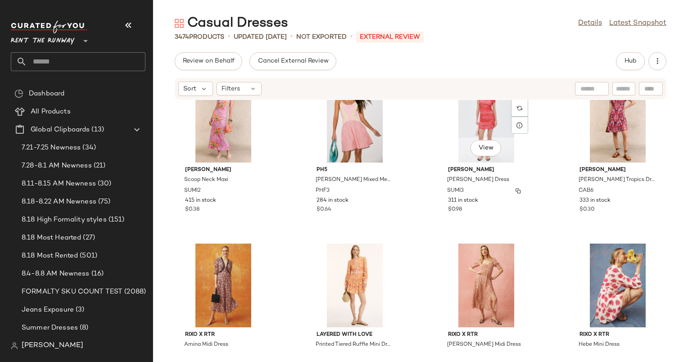
scroll to position [692, 0]
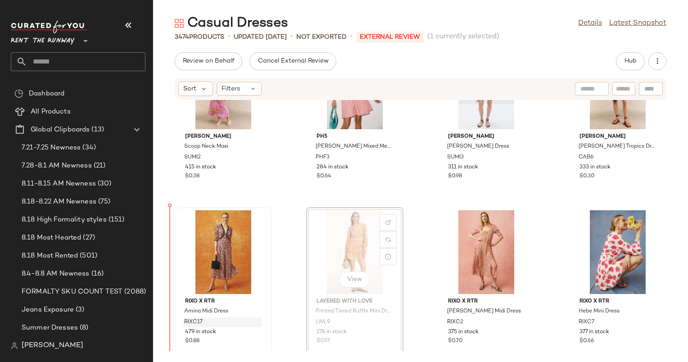
scroll to position [735, 0]
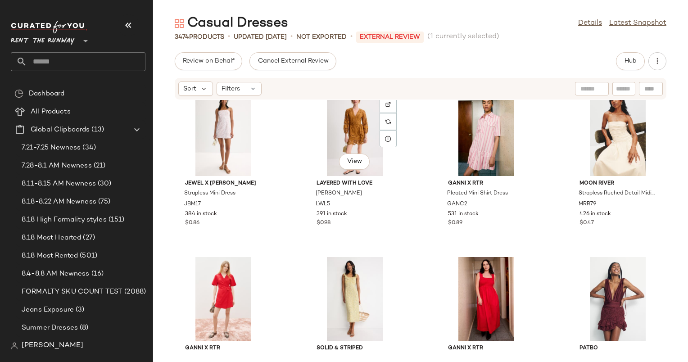
scroll to position [1337, 0]
click at [204, 89] on icon at bounding box center [204, 89] width 8 height 8
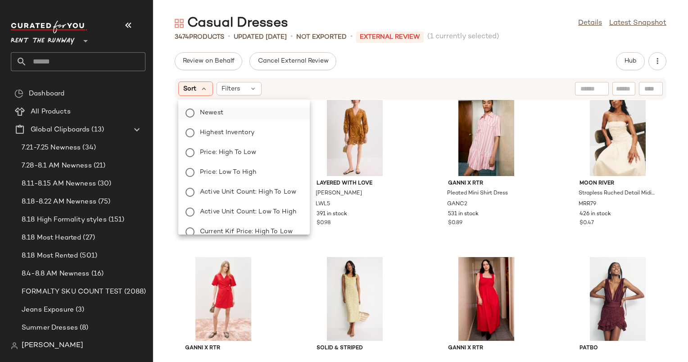
click at [247, 116] on label "Newest" at bounding box center [249, 113] width 106 height 13
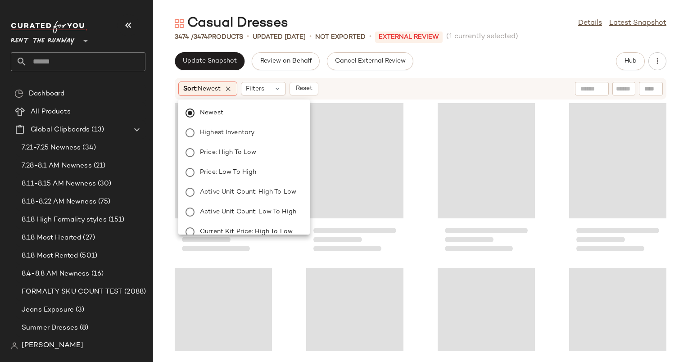
click at [400, 99] on div "Sort: Newest Filters Reset" at bounding box center [420, 89] width 491 height 22
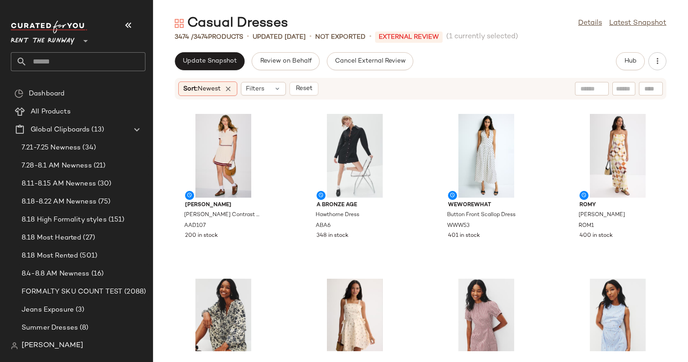
scroll to position [0, 0]
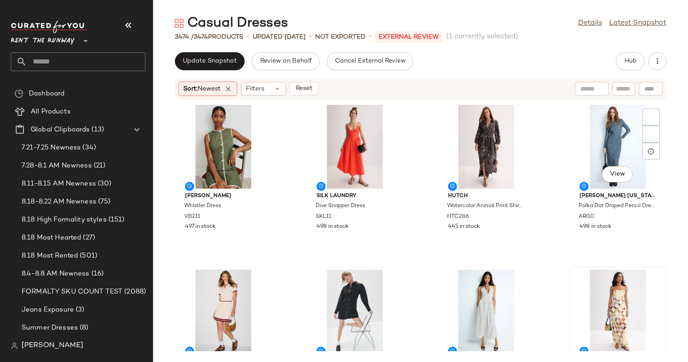
click at [623, 285] on div at bounding box center [617, 312] width 91 height 84
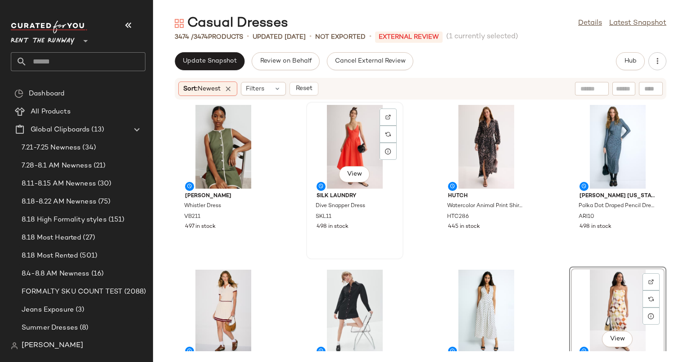
click at [329, 134] on div "View" at bounding box center [354, 147] width 91 height 84
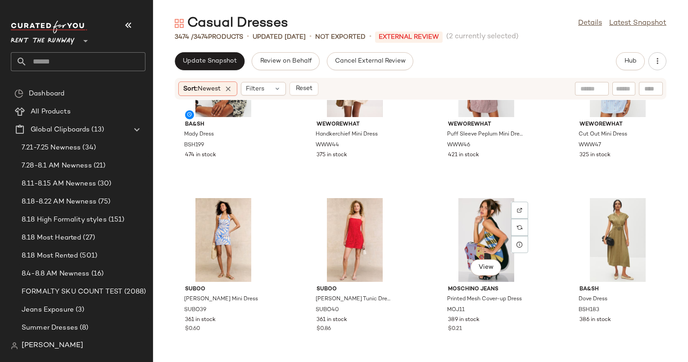
scroll to position [410, 0]
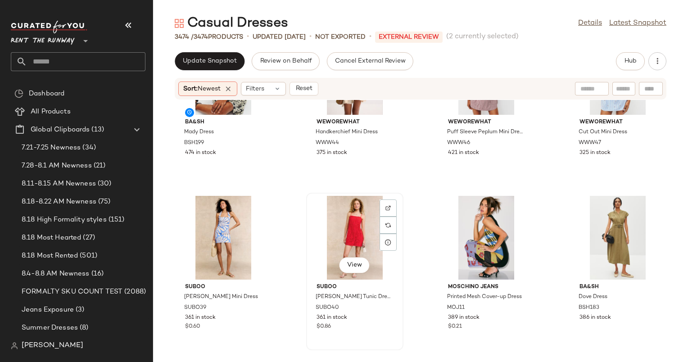
click at [369, 229] on div "View" at bounding box center [354, 238] width 91 height 84
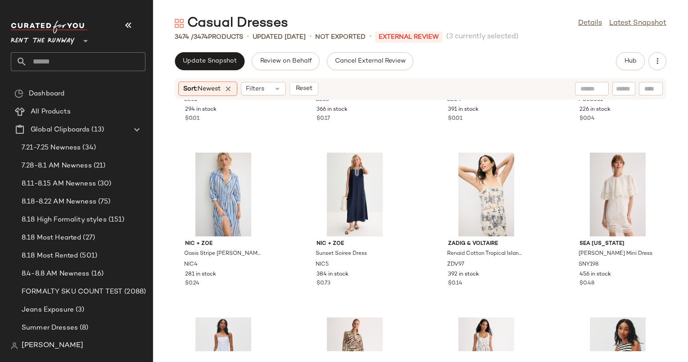
scroll to position [1654, 0]
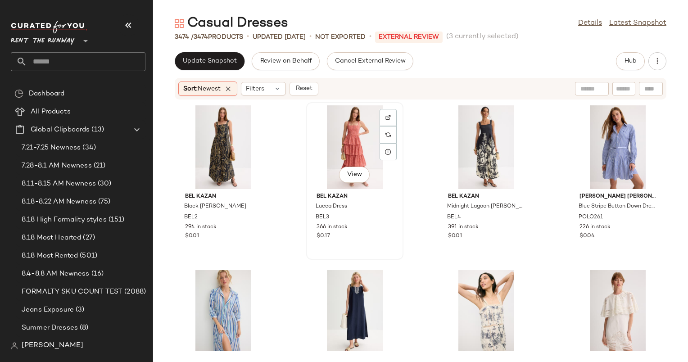
click at [345, 148] on div "View" at bounding box center [354, 147] width 91 height 84
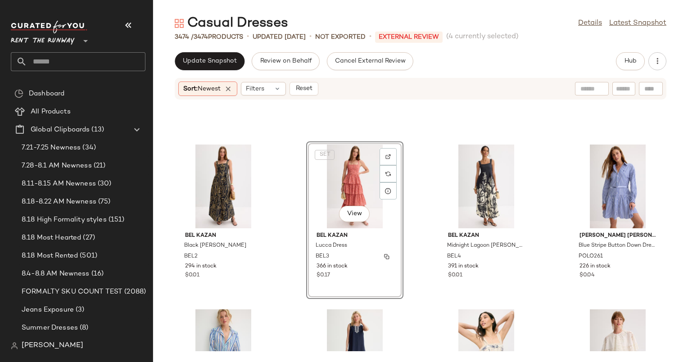
scroll to position [1605, 0]
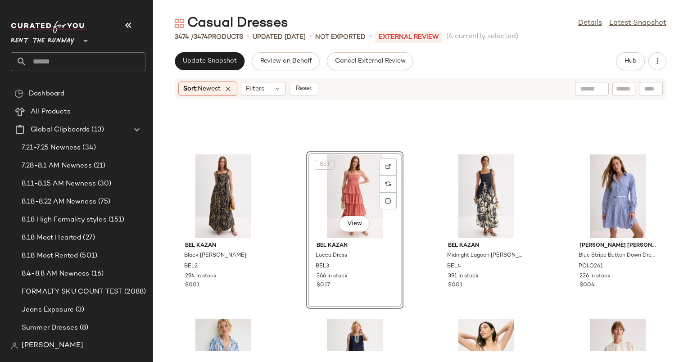
click at [349, 179] on div "SET View" at bounding box center [354, 196] width 91 height 84
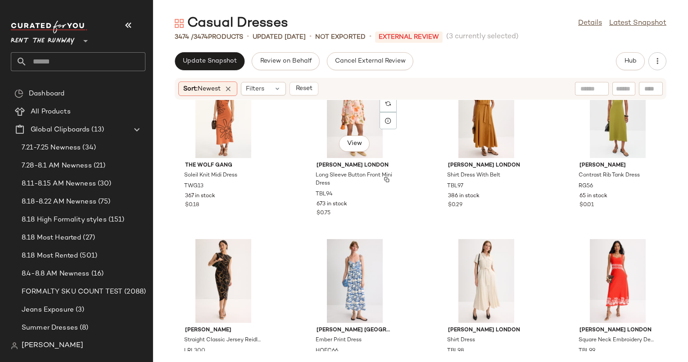
scroll to position [2136, 0]
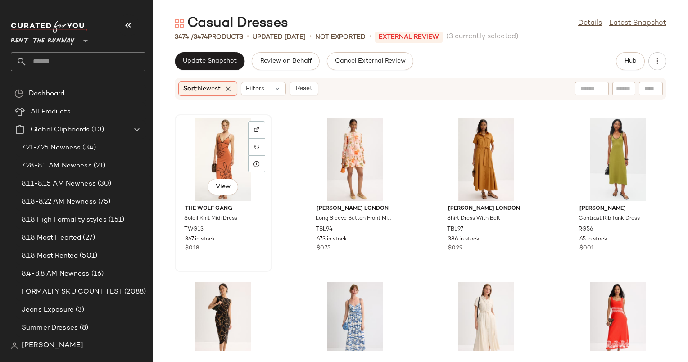
click at [244, 168] on div "View" at bounding box center [223, 159] width 91 height 84
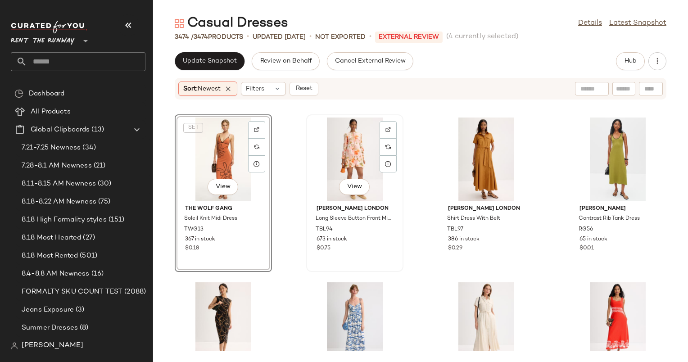
click at [337, 168] on div "View" at bounding box center [354, 159] width 91 height 84
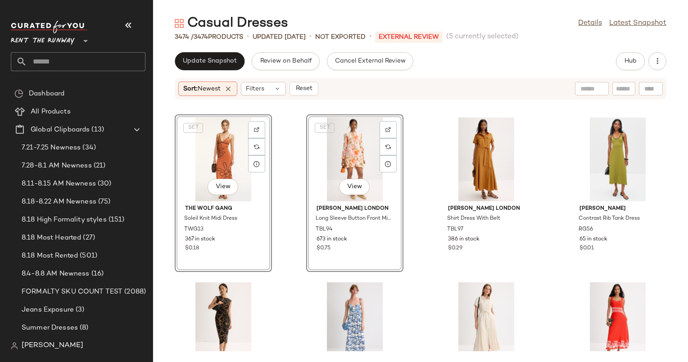
click at [337, 160] on div "SET View" at bounding box center [354, 159] width 91 height 84
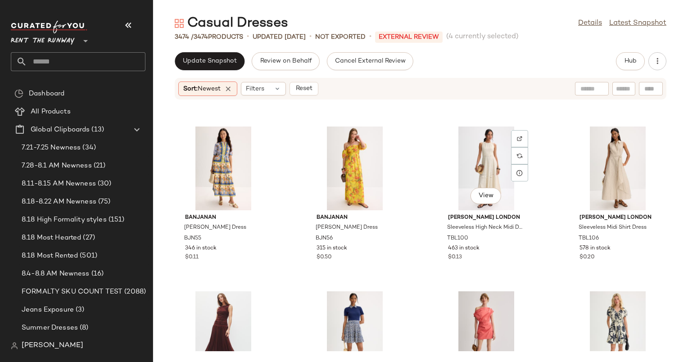
scroll to position [2782, 0]
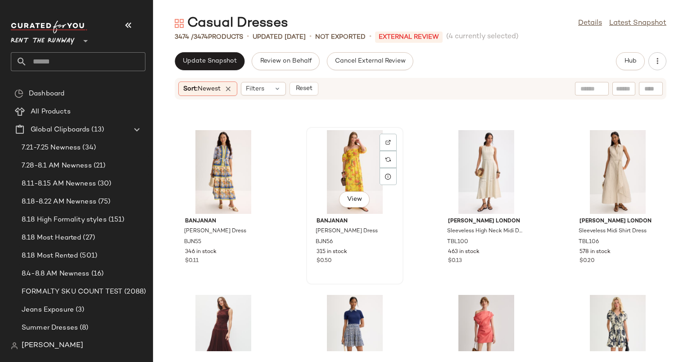
click at [365, 144] on div "View" at bounding box center [354, 172] width 91 height 84
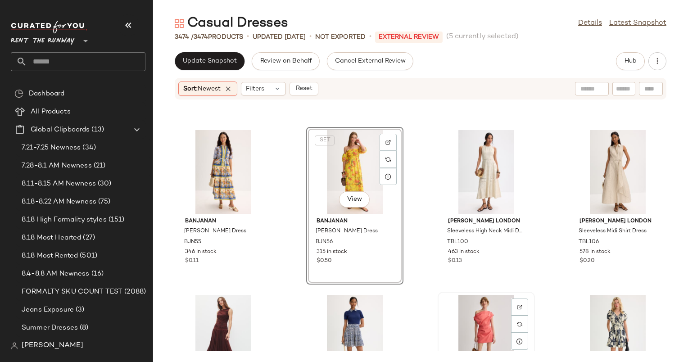
click at [479, 315] on div "View" at bounding box center [486, 337] width 91 height 84
click at [479, 315] on div "SET View" at bounding box center [486, 337] width 91 height 84
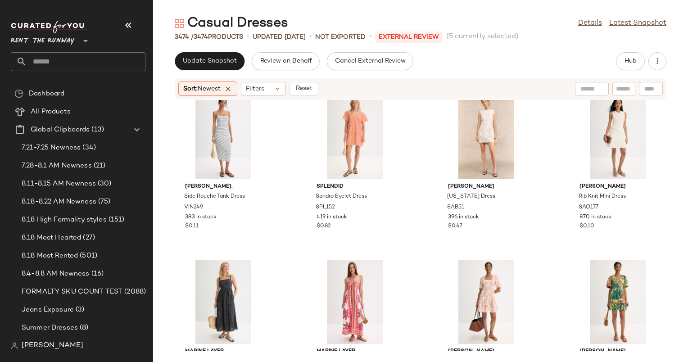
scroll to position [3581, 0]
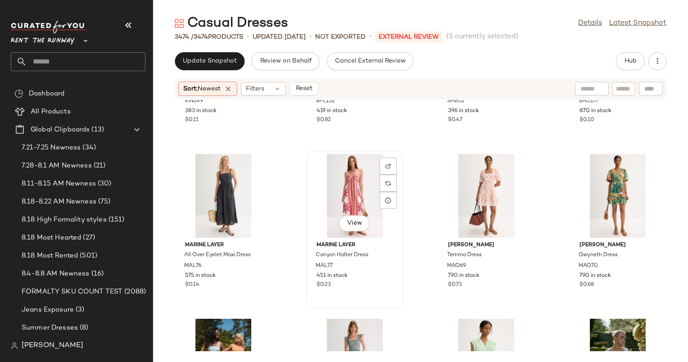
click at [344, 186] on div "View" at bounding box center [354, 196] width 91 height 84
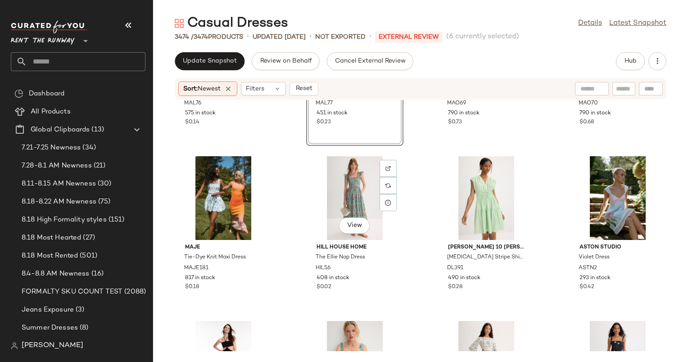
scroll to position [3767, 0]
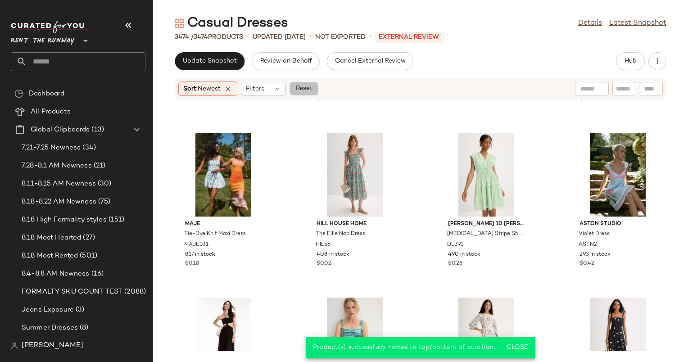
click at [303, 90] on span "Reset" at bounding box center [303, 88] width 17 height 7
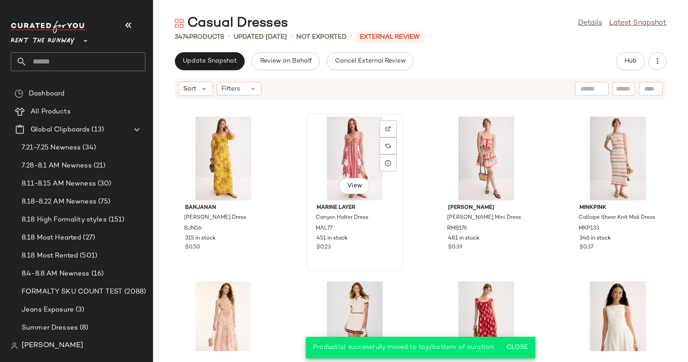
scroll to position [0, 0]
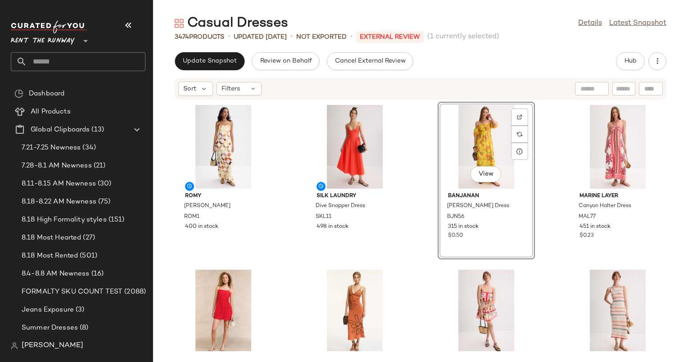
click at [414, 168] on div "[PERSON_NAME] Dress ROM1 400 in stock Silk Laundry Dive Snapper Dress SKL11 498…" at bounding box center [420, 225] width 535 height 251
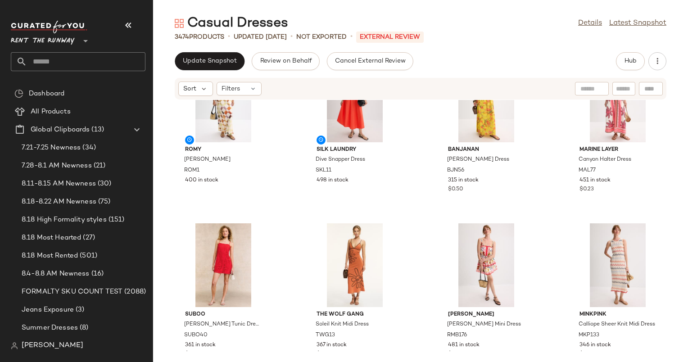
scroll to position [47, 0]
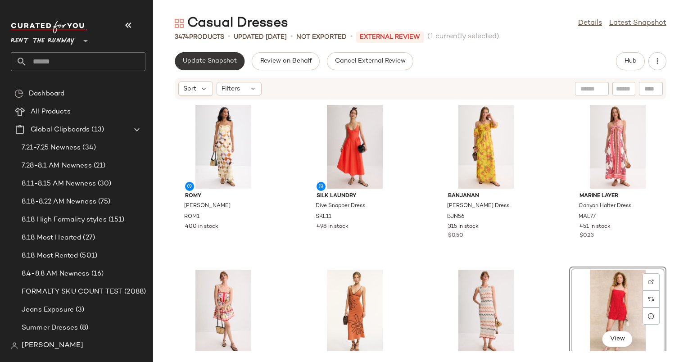
click at [215, 61] on span "Update Snapshot" at bounding box center [209, 61] width 54 height 7
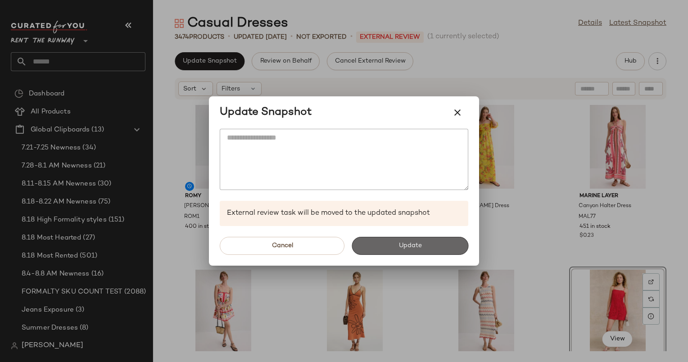
click at [394, 237] on button "Update" at bounding box center [409, 246] width 117 height 18
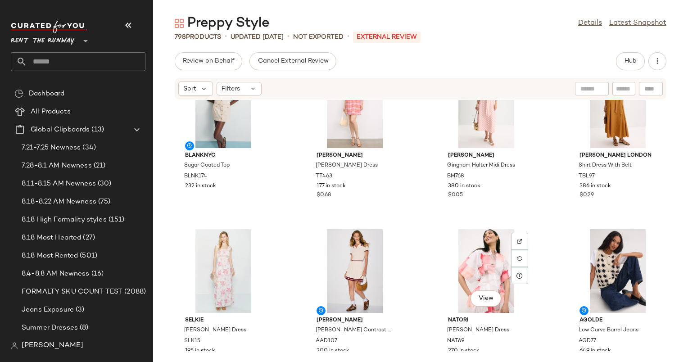
scroll to position [406, 0]
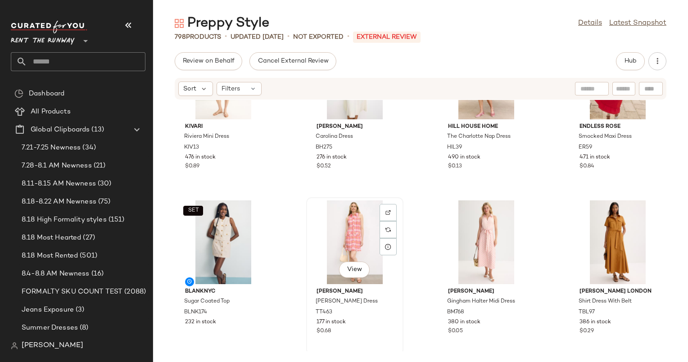
click at [357, 235] on div "View" at bounding box center [354, 242] width 91 height 84
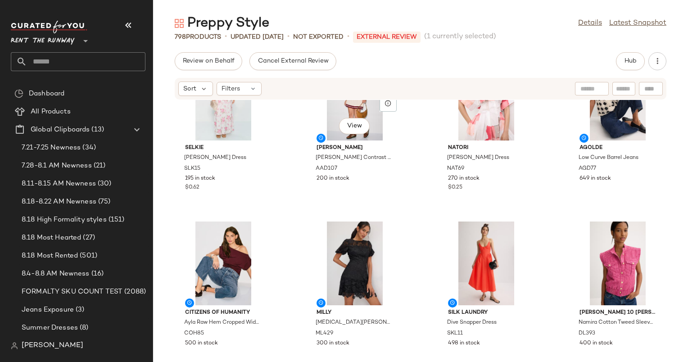
scroll to position [670, 0]
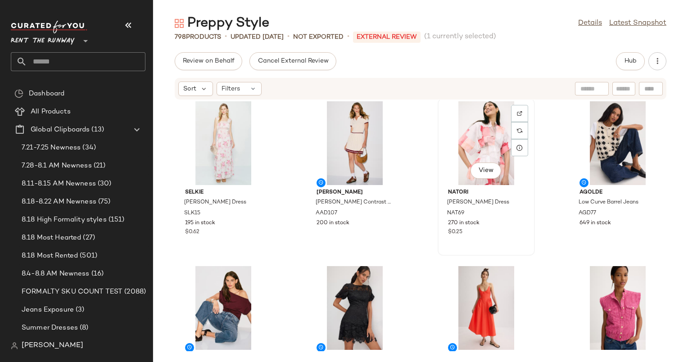
click at [481, 137] on div "View" at bounding box center [486, 143] width 91 height 84
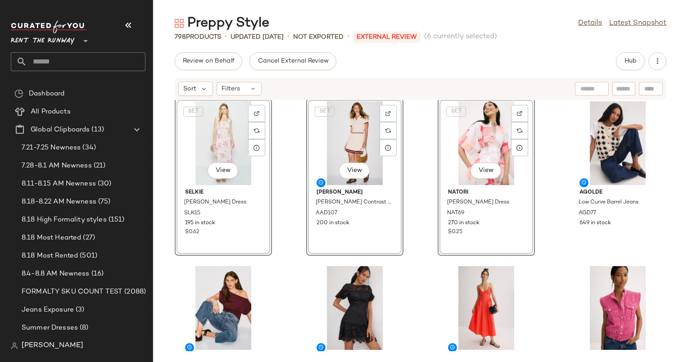
scroll to position [782, 0]
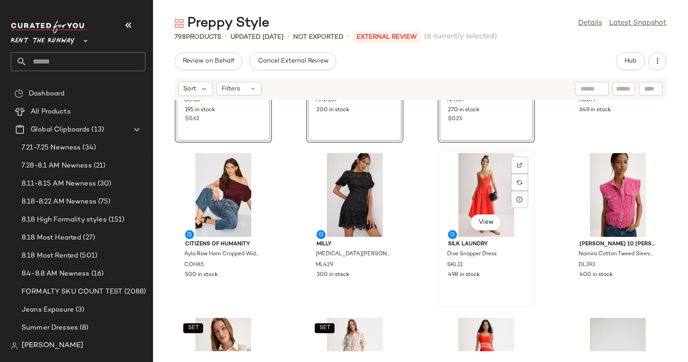
click at [482, 202] on div "View" at bounding box center [486, 195] width 91 height 84
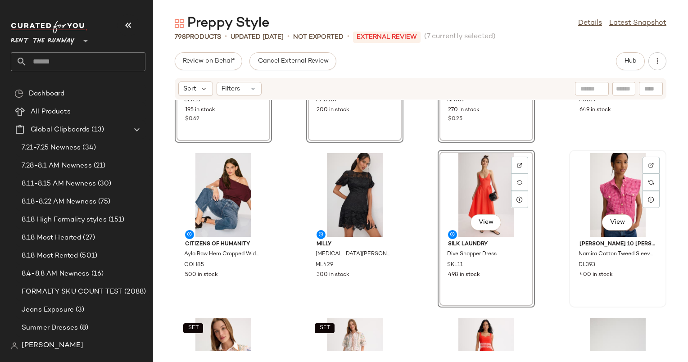
click at [608, 193] on div "View" at bounding box center [617, 195] width 91 height 84
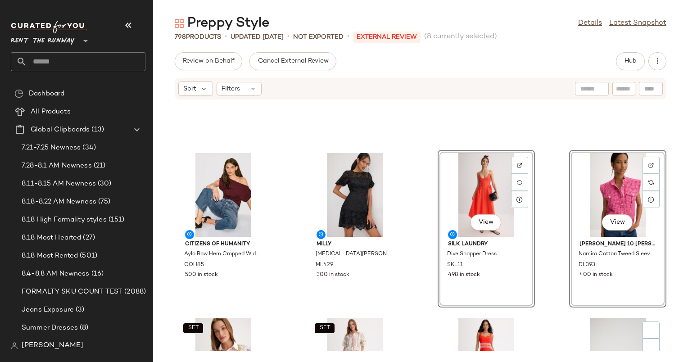
scroll to position [956, 0]
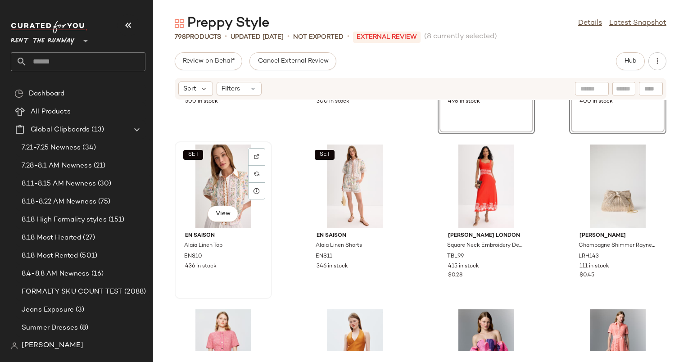
click at [206, 184] on div "SET View" at bounding box center [223, 186] width 91 height 84
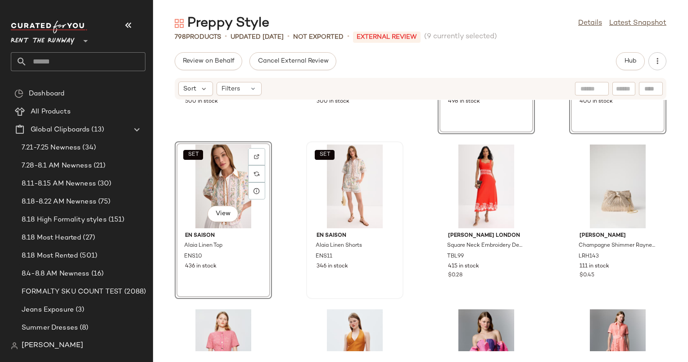
click at [335, 180] on div "SET" at bounding box center [354, 186] width 91 height 84
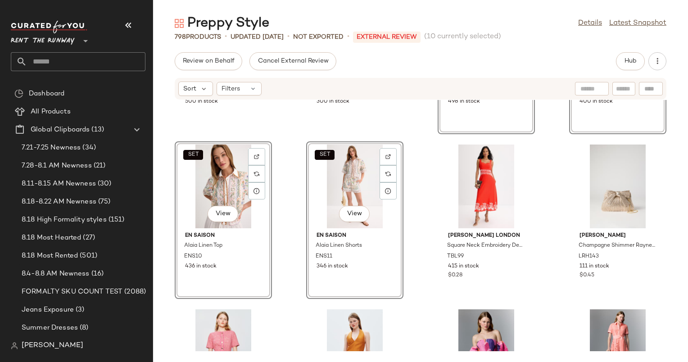
scroll to position [1093, 0]
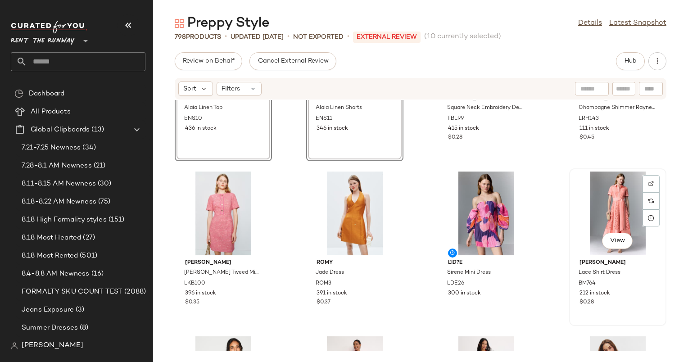
click at [632, 188] on div "View" at bounding box center [617, 213] width 91 height 84
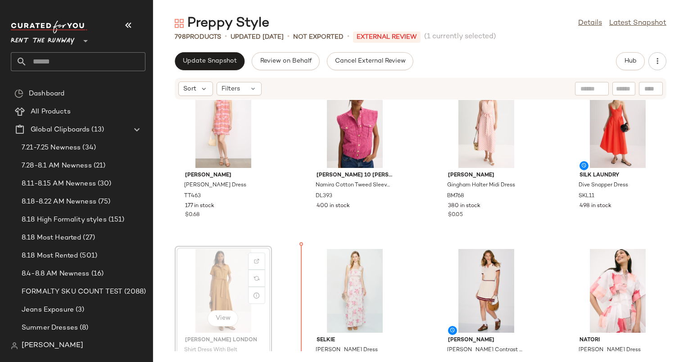
scroll to position [37, 0]
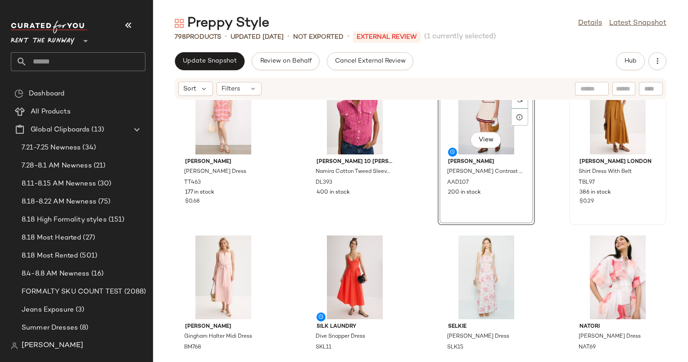
scroll to position [37, 0]
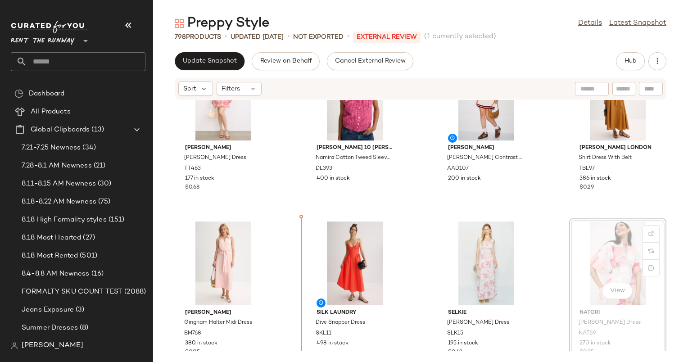
scroll to position [48, 0]
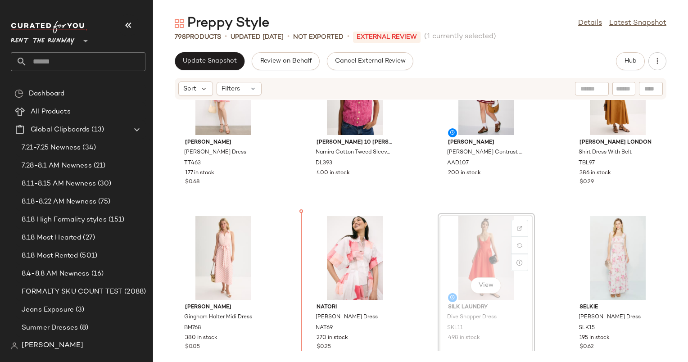
scroll to position [54, 0]
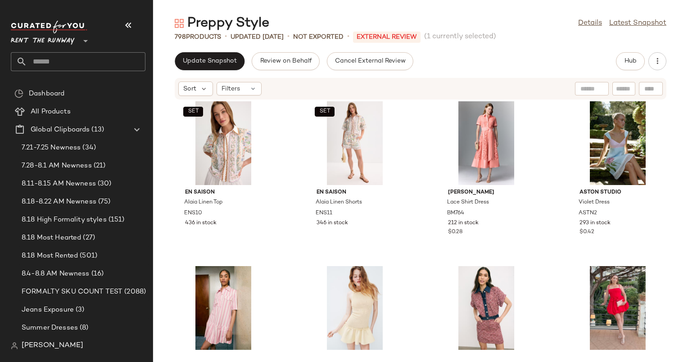
scroll to position [324, 0]
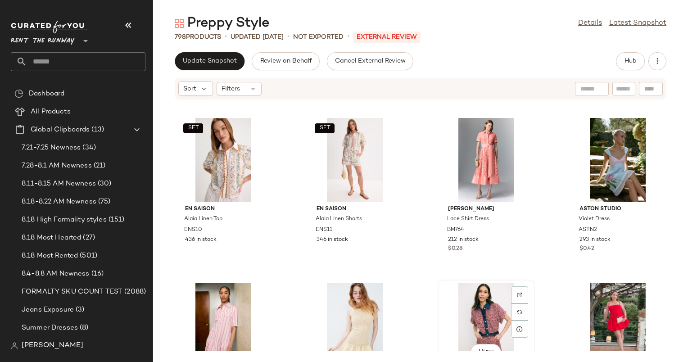
click at [474, 306] on div "View" at bounding box center [486, 325] width 91 height 84
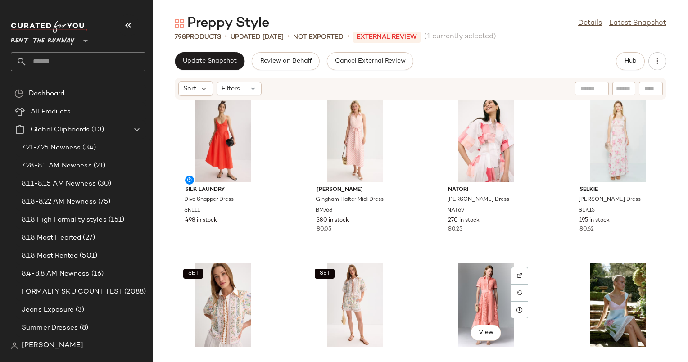
scroll to position [178, 0]
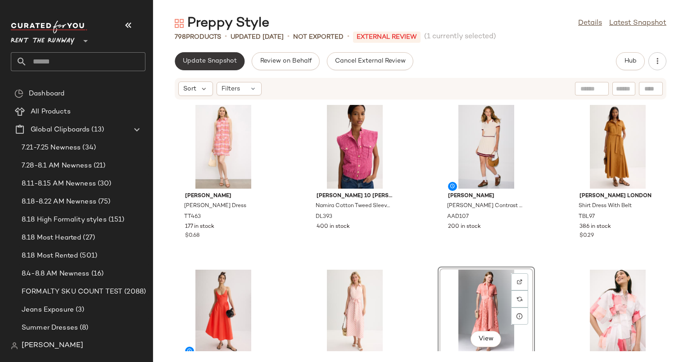
click at [216, 67] on button "Update Snapshot" at bounding box center [210, 61] width 70 height 18
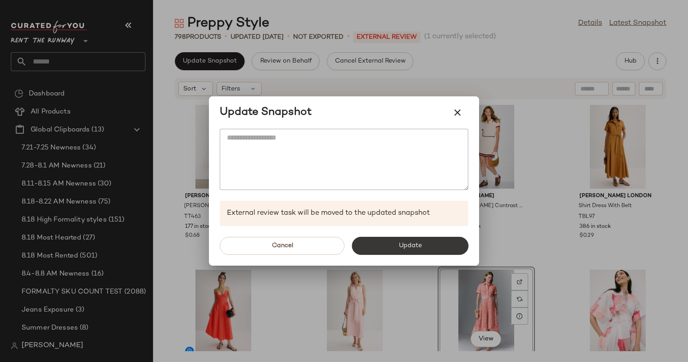
click at [378, 246] on button "Update" at bounding box center [409, 246] width 117 height 18
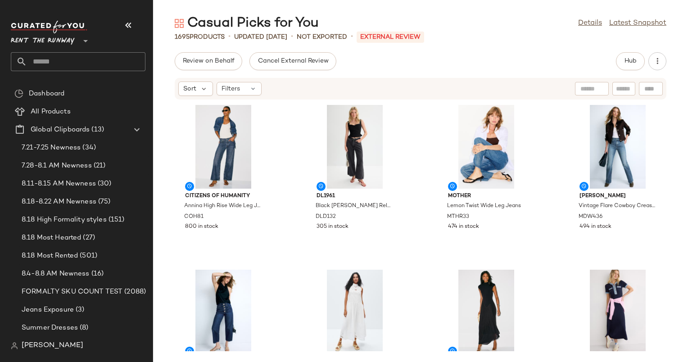
click at [616, 66] on div "Hub" at bounding box center [630, 61] width 29 height 18
click at [618, 65] on button "Hub" at bounding box center [630, 61] width 29 height 18
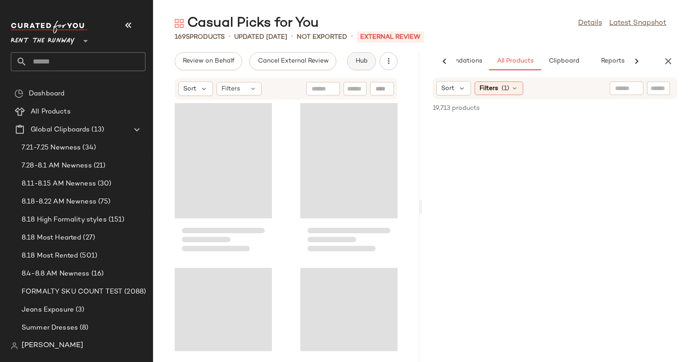
scroll to position [0, 46]
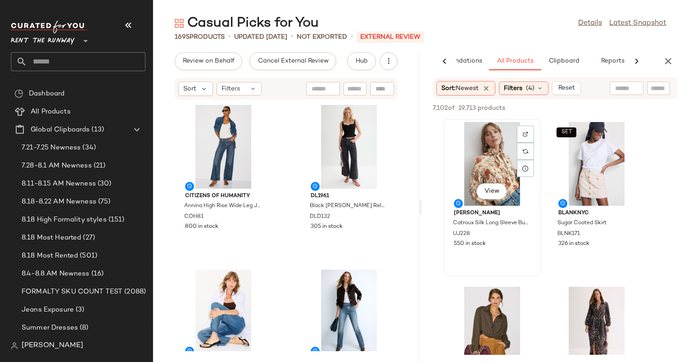
click at [502, 153] on div "View" at bounding box center [491, 164] width 91 height 84
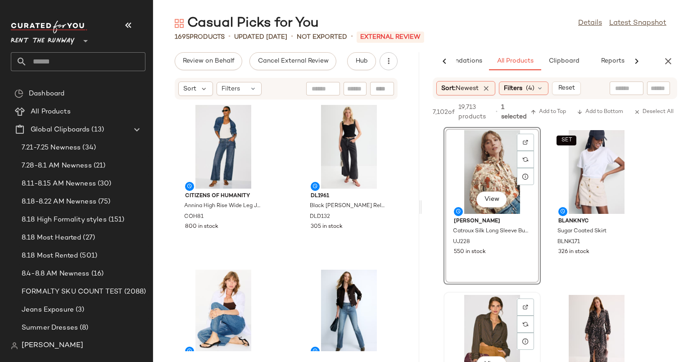
click at [494, 308] on div "View" at bounding box center [491, 337] width 91 height 84
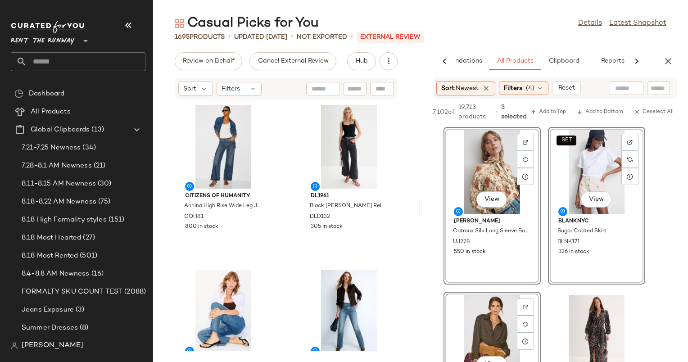
click at [589, 153] on div "SET View" at bounding box center [596, 172] width 91 height 84
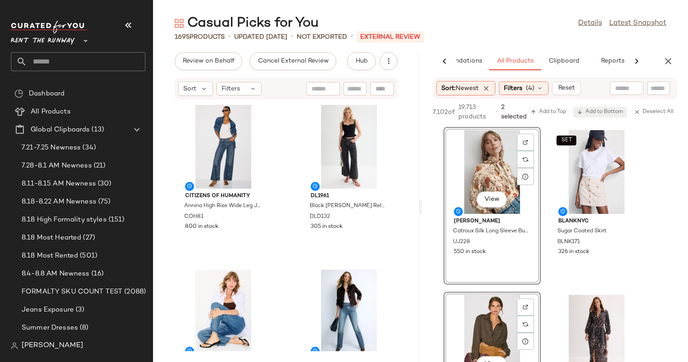
click at [603, 112] on span "Add to Bottom" at bounding box center [599, 112] width 46 height 6
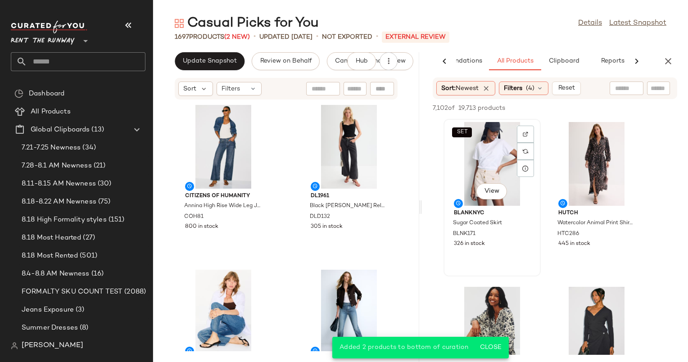
click at [474, 159] on div "SET View" at bounding box center [491, 164] width 91 height 84
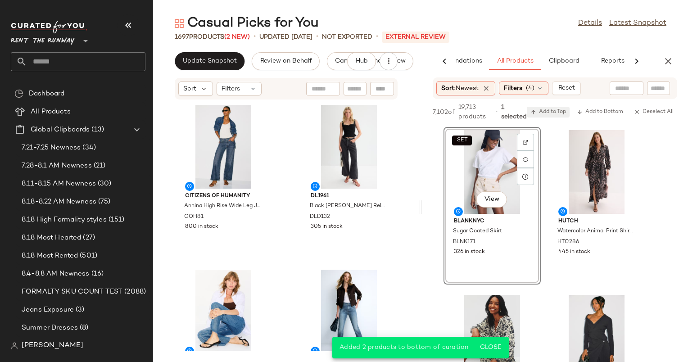
click at [556, 110] on span "Add to Top" at bounding box center [548, 112] width 36 height 6
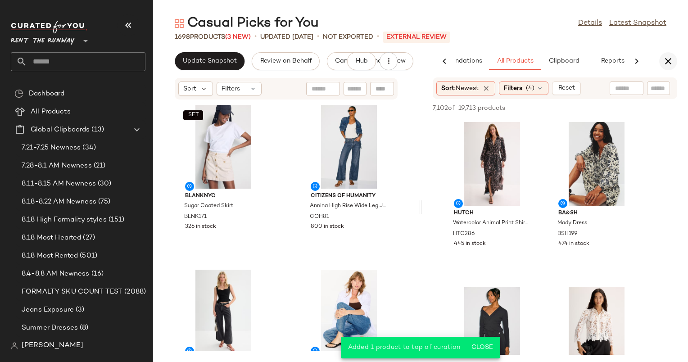
click at [665, 69] on button "button" at bounding box center [668, 61] width 18 height 18
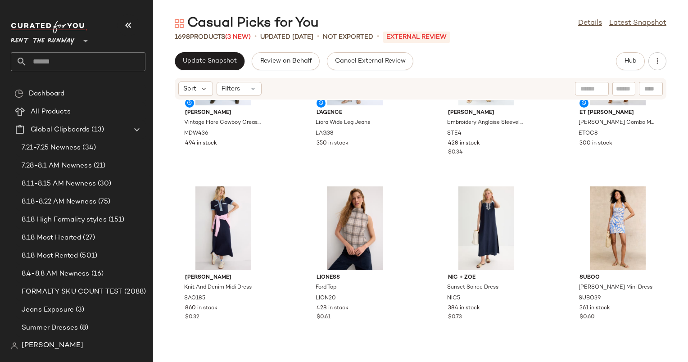
scroll to position [256, 0]
click at [346, 209] on div "View" at bounding box center [354, 228] width 91 height 84
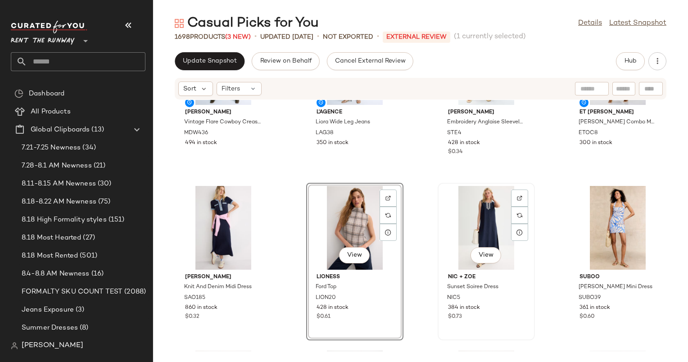
click at [471, 226] on div "View" at bounding box center [486, 228] width 91 height 84
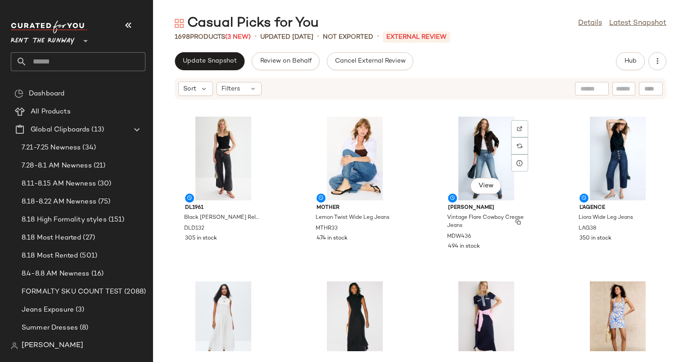
scroll to position [154, 0]
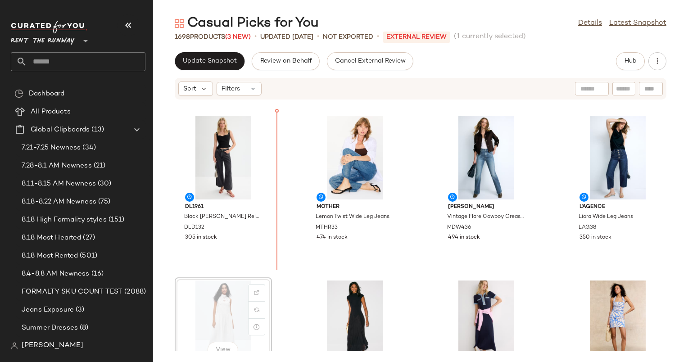
scroll to position [154, 0]
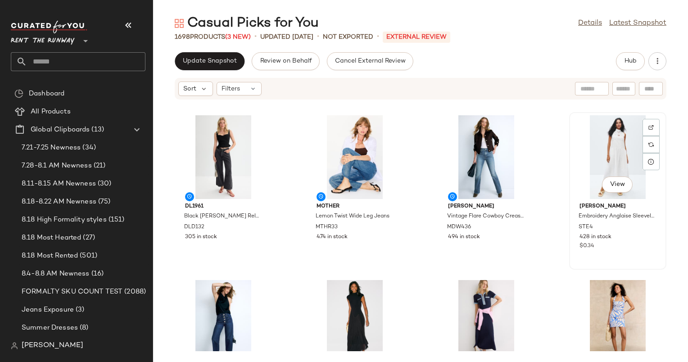
scroll to position [154, 0]
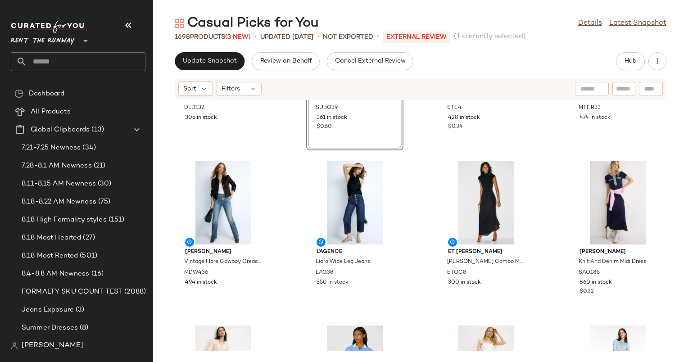
scroll to position [320, 0]
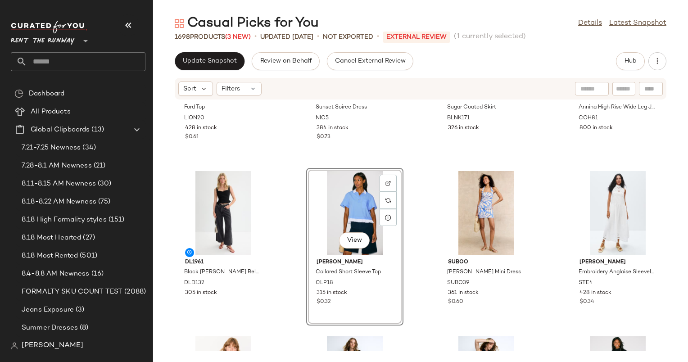
scroll to position [108, 0]
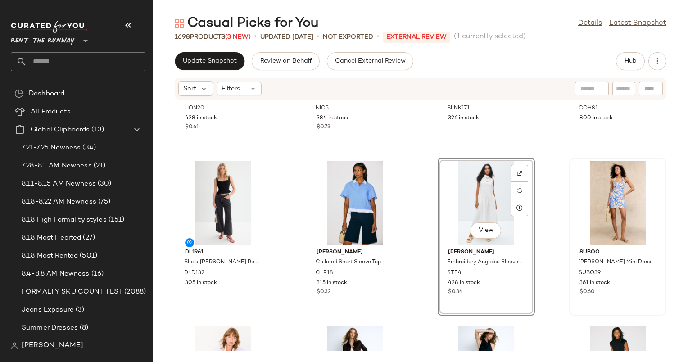
scroll to position [165, 0]
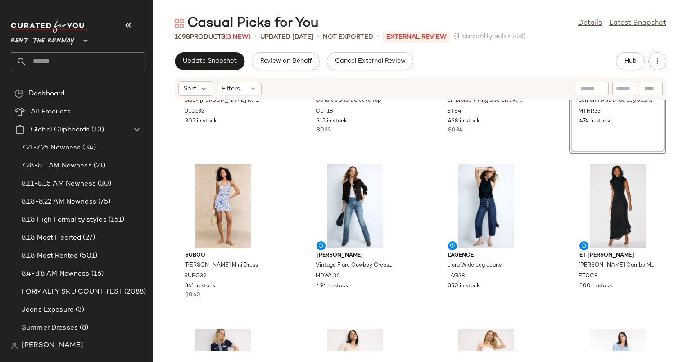
scroll to position [336, 0]
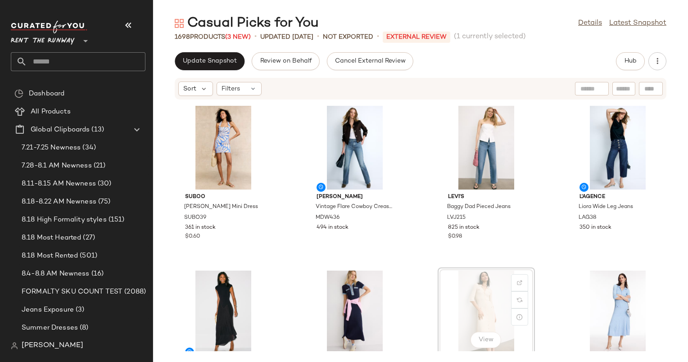
scroll to position [337, 0]
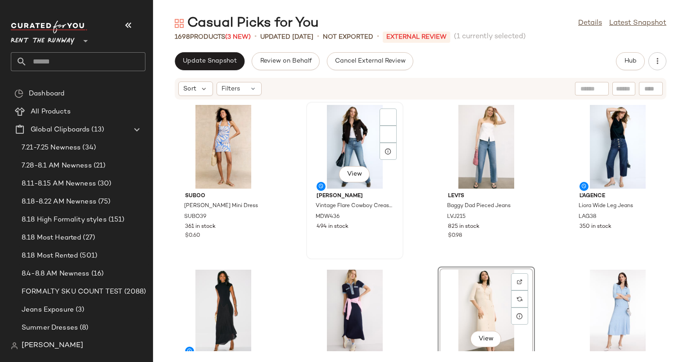
click at [360, 229] on div "494 in stock" at bounding box center [354, 227] width 76 height 8
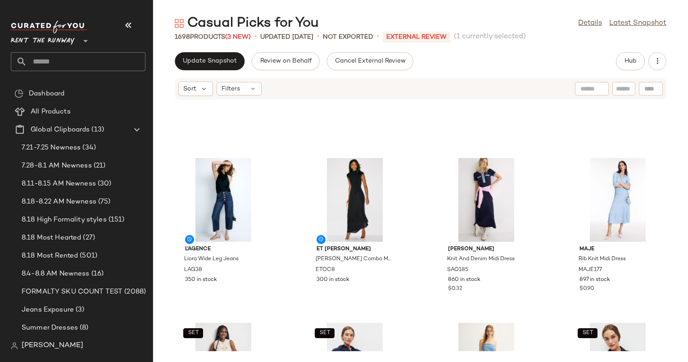
scroll to position [513, 0]
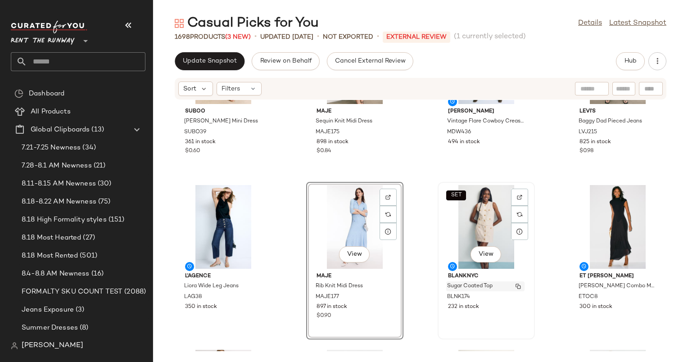
scroll to position [497, 0]
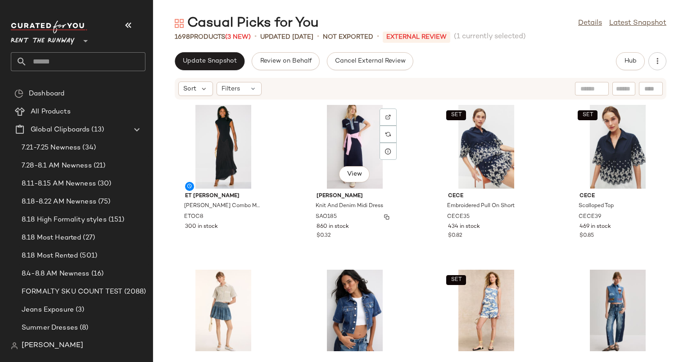
scroll to position [661, 0]
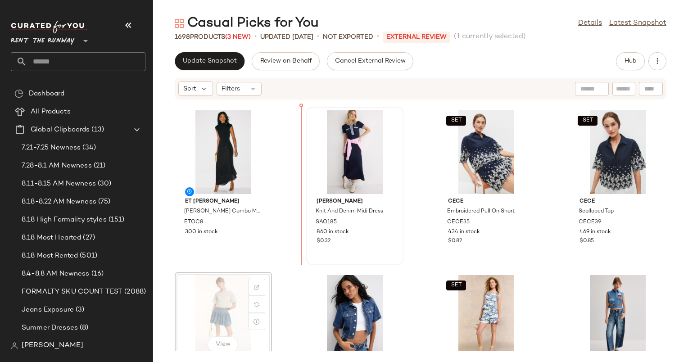
scroll to position [656, 0]
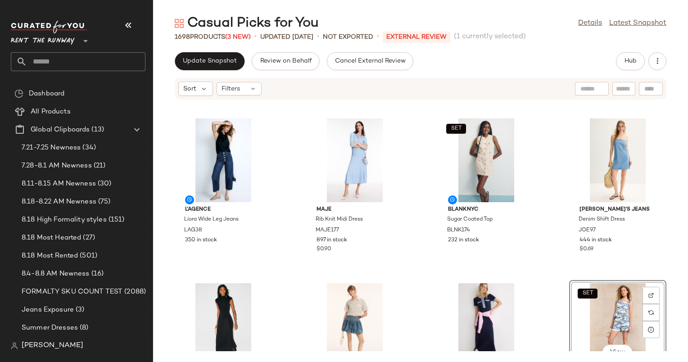
scroll to position [606, 0]
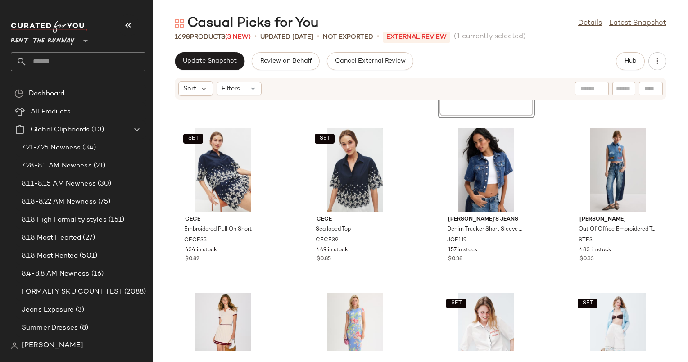
scroll to position [813, 0]
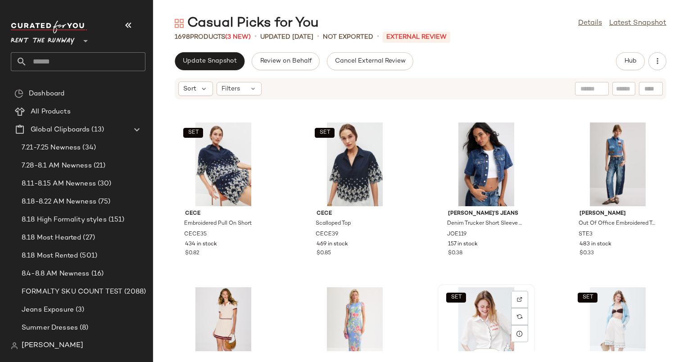
scroll to position [814, 0]
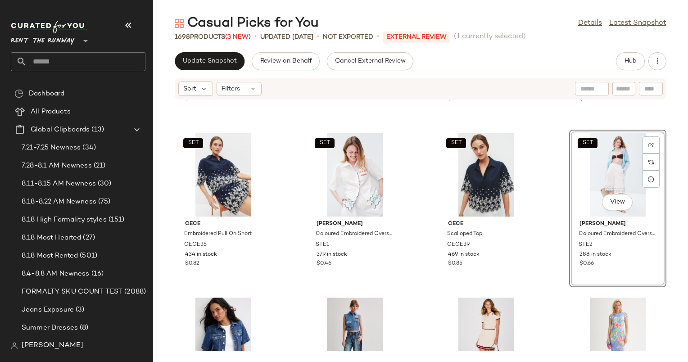
scroll to position [983, 0]
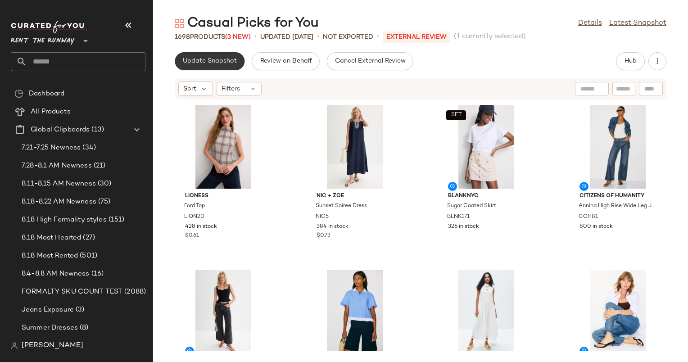
click at [195, 63] on span "Update Snapshot" at bounding box center [209, 61] width 54 height 7
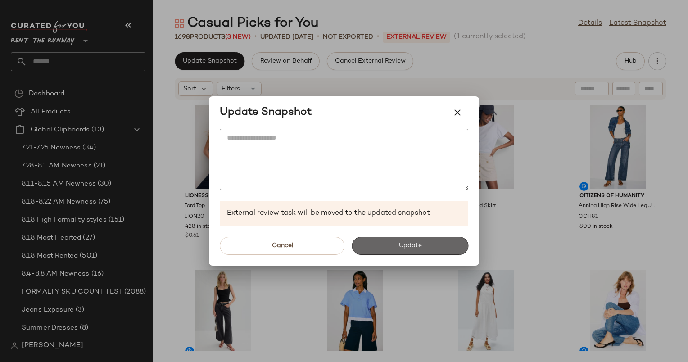
click at [408, 241] on button "Update" at bounding box center [409, 246] width 117 height 18
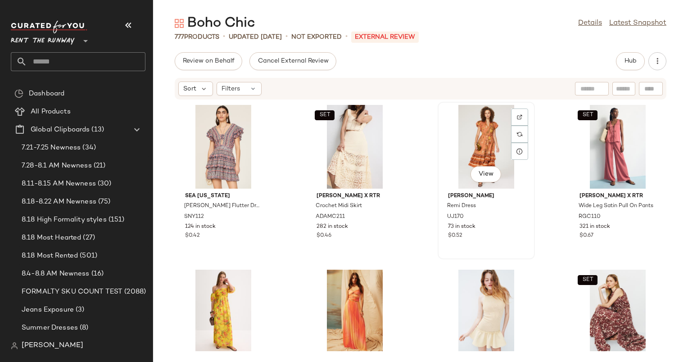
click at [477, 135] on div "View" at bounding box center [486, 147] width 91 height 84
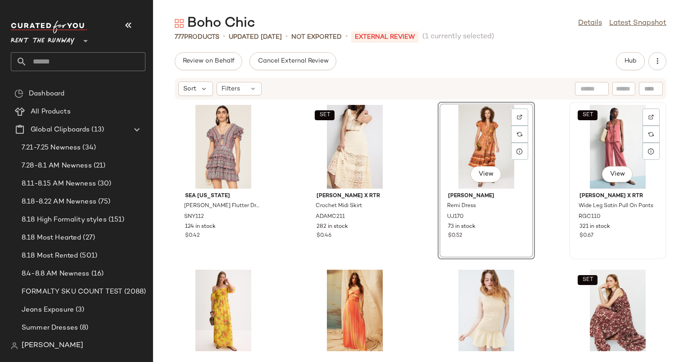
click at [614, 146] on div "SET View" at bounding box center [617, 147] width 91 height 84
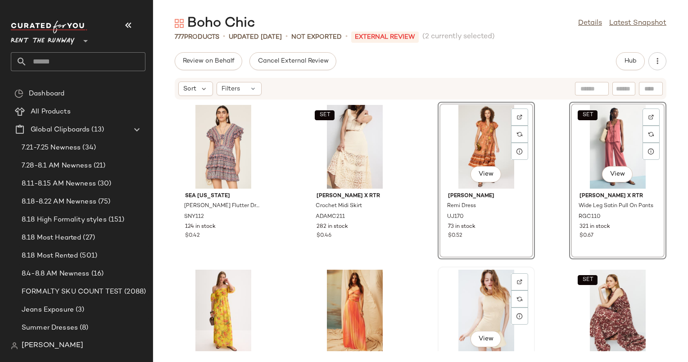
click at [487, 303] on div "View" at bounding box center [486, 312] width 91 height 84
click at [203, 306] on div "View" at bounding box center [223, 312] width 91 height 84
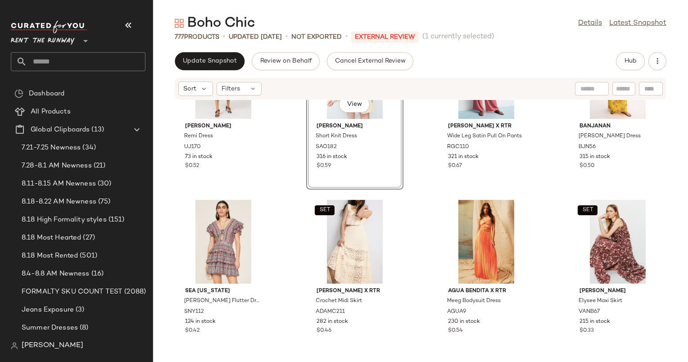
scroll to position [70, 0]
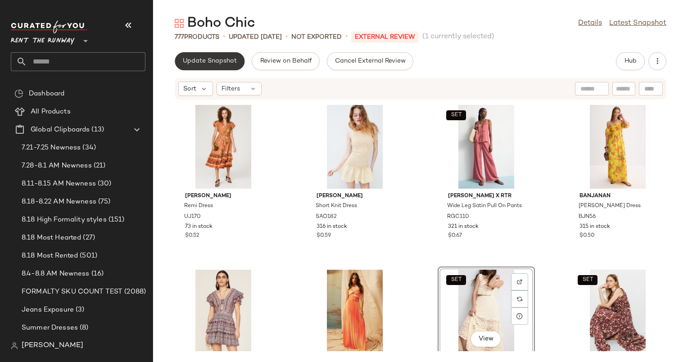
click at [216, 59] on span "Update Snapshot" at bounding box center [209, 61] width 54 height 7
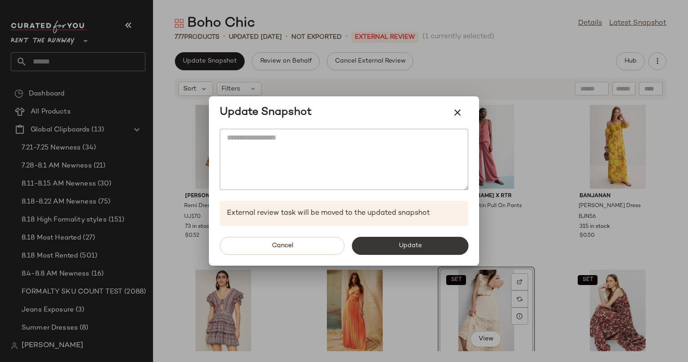
click at [394, 245] on button "Update" at bounding box center [409, 246] width 117 height 18
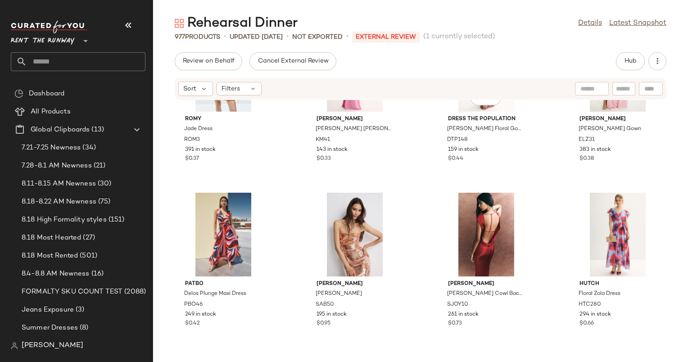
scroll to position [444, 0]
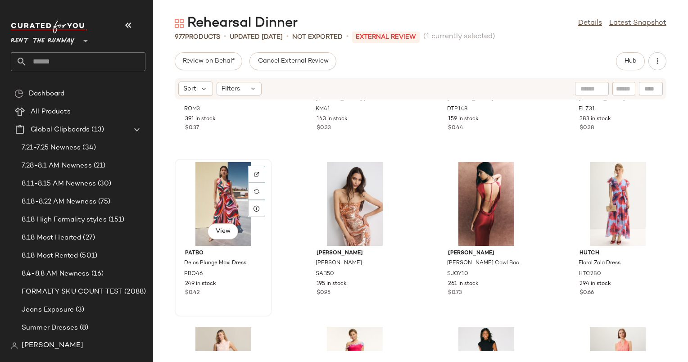
click at [227, 200] on div "View" at bounding box center [223, 204] width 91 height 84
click at [339, 203] on div at bounding box center [354, 204] width 91 height 84
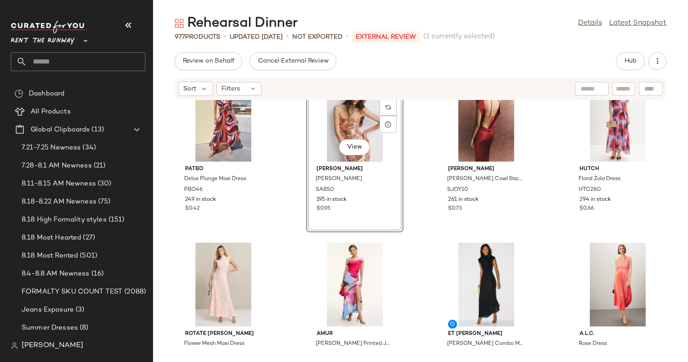
scroll to position [527, 0]
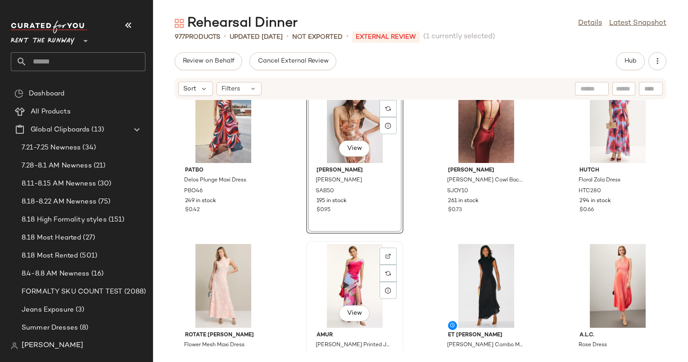
click at [356, 270] on div "View" at bounding box center [354, 286] width 91 height 84
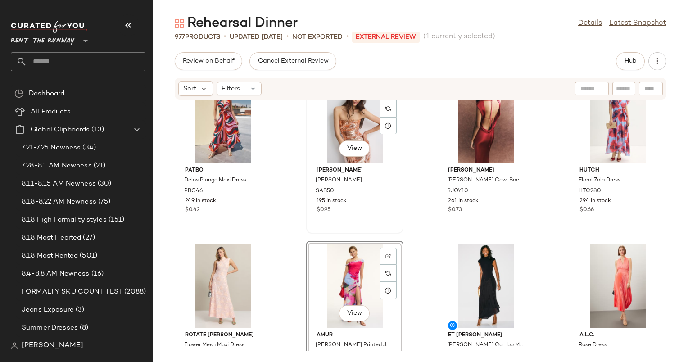
click at [355, 124] on div "View" at bounding box center [354, 121] width 91 height 84
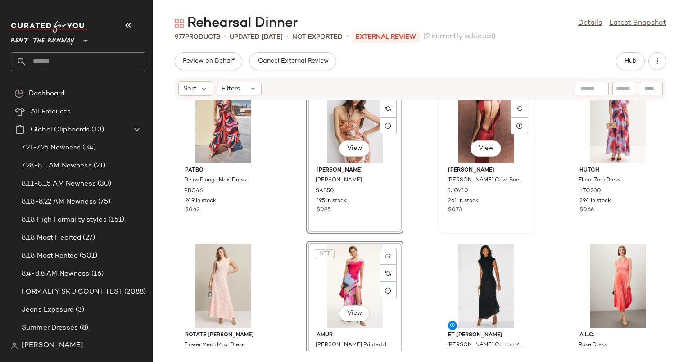
click at [452, 126] on div "View" at bounding box center [486, 121] width 91 height 84
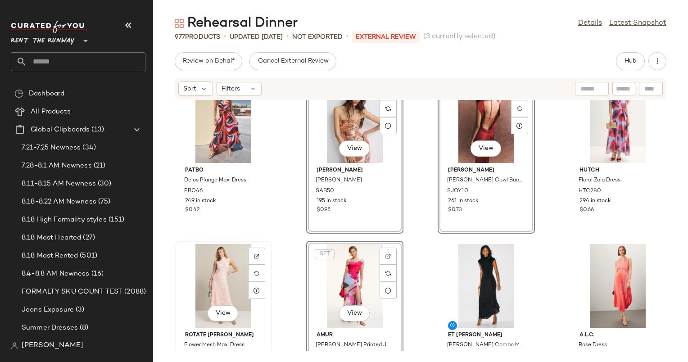
click at [226, 275] on div "View" at bounding box center [223, 286] width 91 height 84
click at [581, 265] on div "View" at bounding box center [617, 286] width 91 height 84
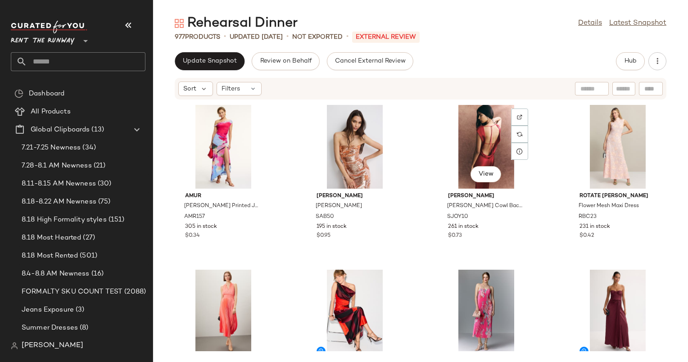
scroll to position [7, 0]
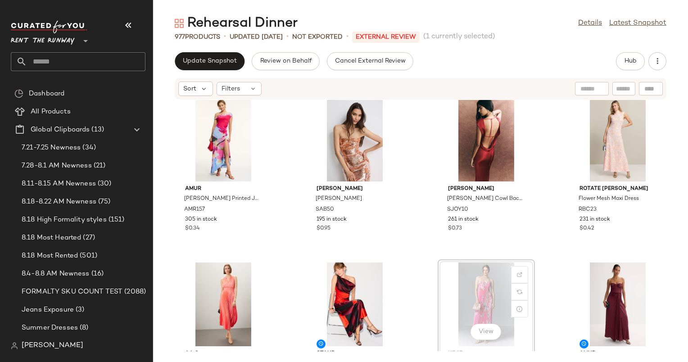
scroll to position [15, 0]
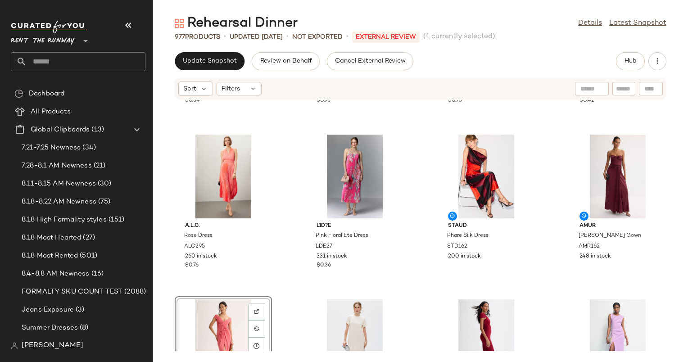
scroll to position [135, 0]
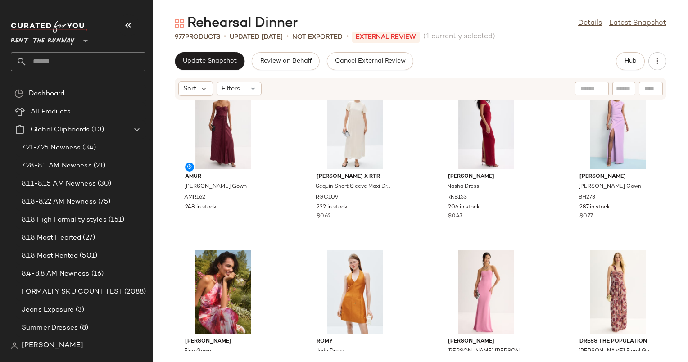
scroll to position [325, 0]
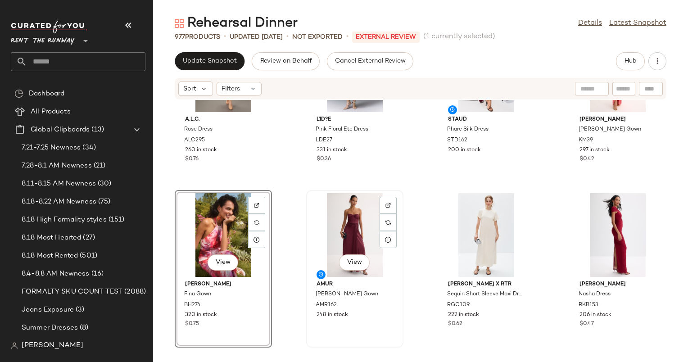
scroll to position [307, 0]
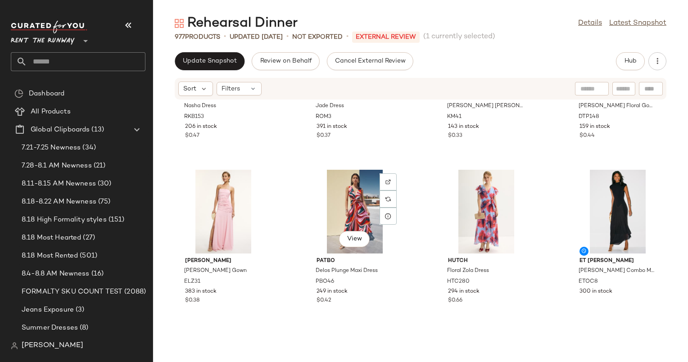
scroll to position [631, 0]
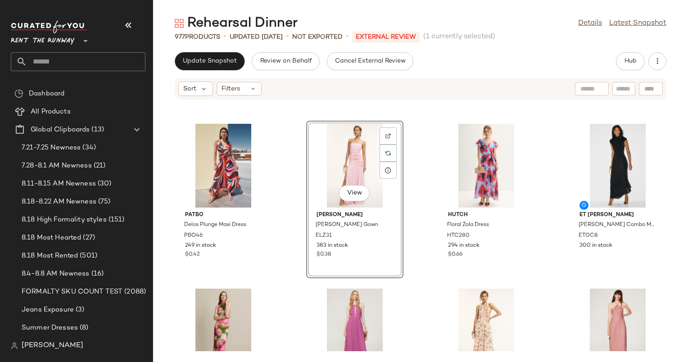
scroll to position [648, 0]
click at [606, 155] on div "View" at bounding box center [617, 165] width 91 height 84
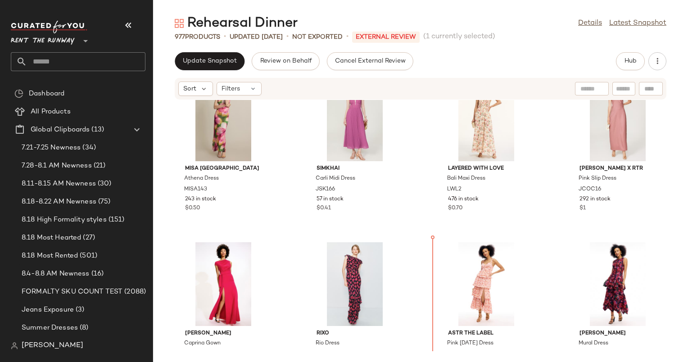
scroll to position [898, 0]
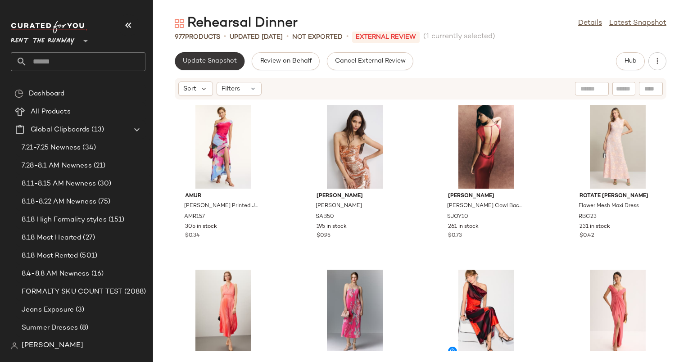
click at [213, 56] on button "Update Snapshot" at bounding box center [210, 61] width 70 height 18
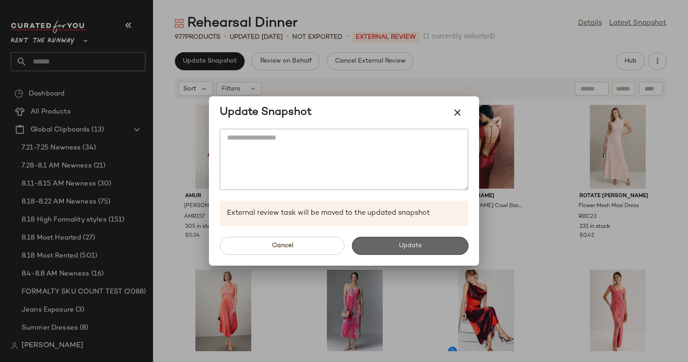
click at [409, 242] on span "Update" at bounding box center [409, 245] width 23 height 7
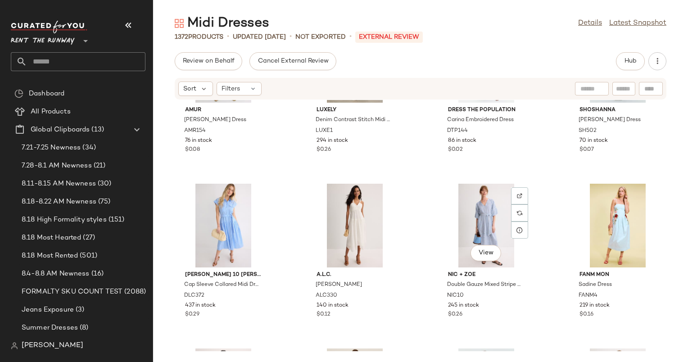
scroll to position [2729, 0]
click at [234, 234] on div "View" at bounding box center [223, 225] width 91 height 84
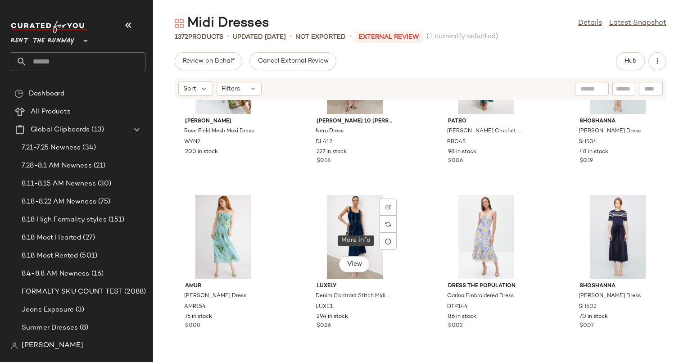
scroll to position [2552, 0]
click at [349, 236] on div "View" at bounding box center [354, 237] width 91 height 84
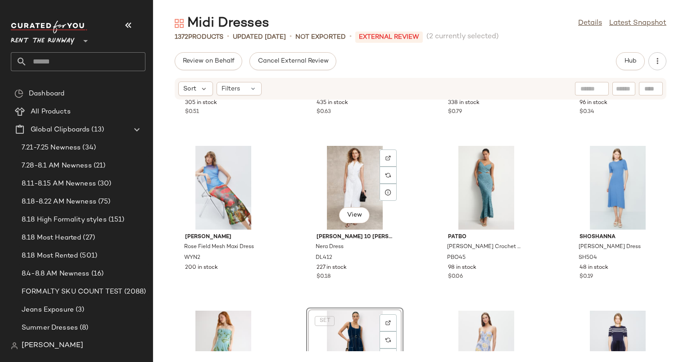
scroll to position [2435, 0]
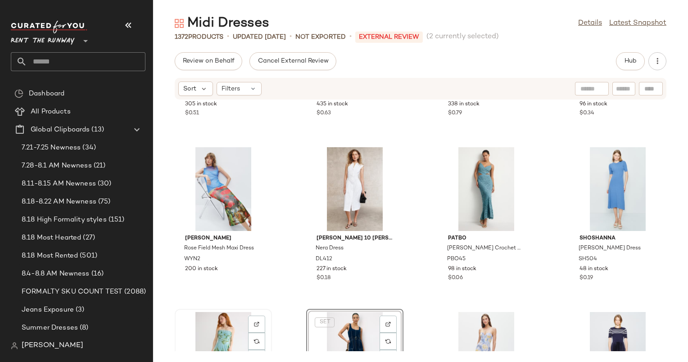
click at [214, 334] on div "View" at bounding box center [223, 354] width 91 height 84
click at [472, 189] on div "View" at bounding box center [486, 189] width 91 height 84
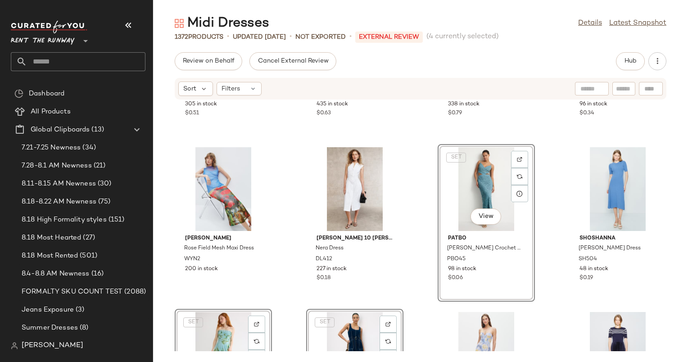
click at [472, 189] on div "SET View" at bounding box center [486, 189] width 91 height 84
click at [472, 189] on div "View" at bounding box center [486, 189] width 91 height 84
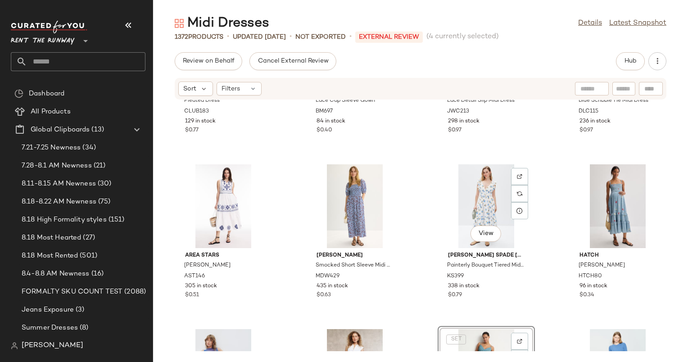
scroll to position [2237, 0]
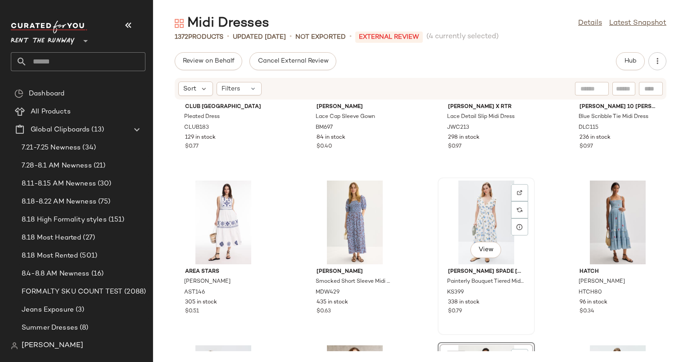
click at [472, 194] on div "View" at bounding box center [486, 222] width 91 height 84
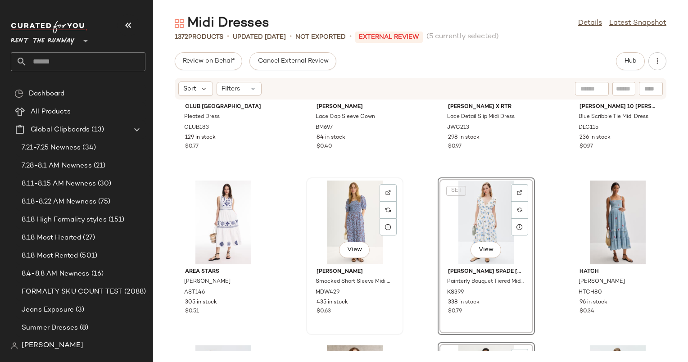
click at [357, 203] on div "View" at bounding box center [354, 222] width 91 height 84
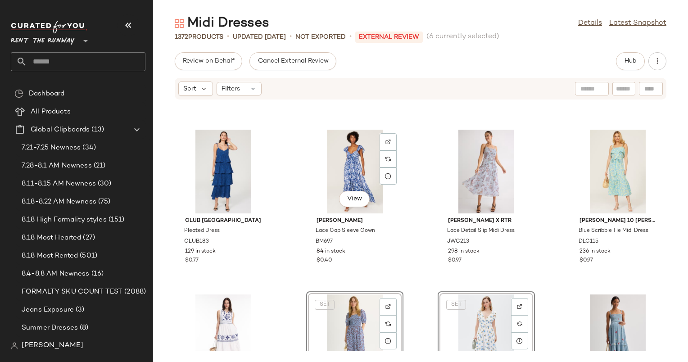
scroll to position [2123, 0]
click at [599, 164] on div "View" at bounding box center [617, 172] width 91 height 84
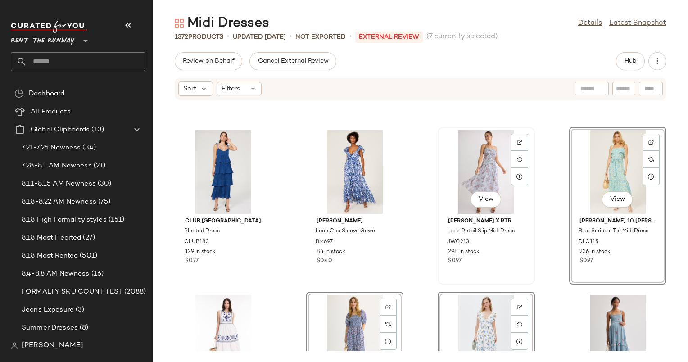
click at [480, 160] on div "View" at bounding box center [486, 172] width 91 height 84
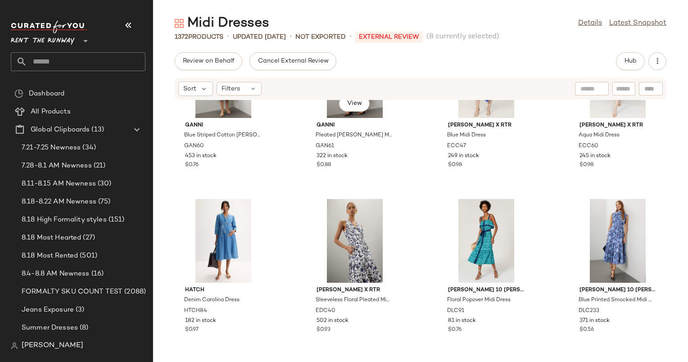
scroll to position [1889, 0]
click at [598, 233] on div "View" at bounding box center [617, 241] width 91 height 84
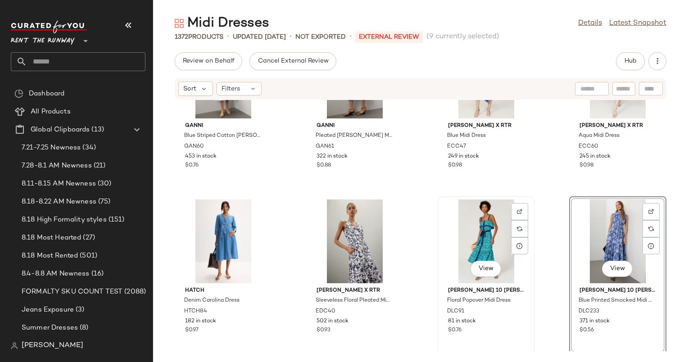
click at [486, 237] on div "View" at bounding box center [486, 241] width 91 height 84
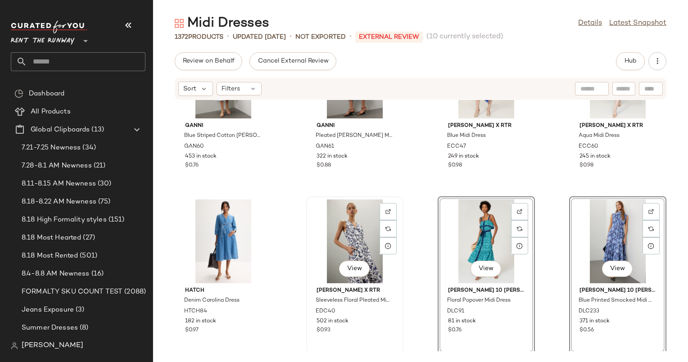
click at [345, 226] on div "View" at bounding box center [354, 241] width 91 height 84
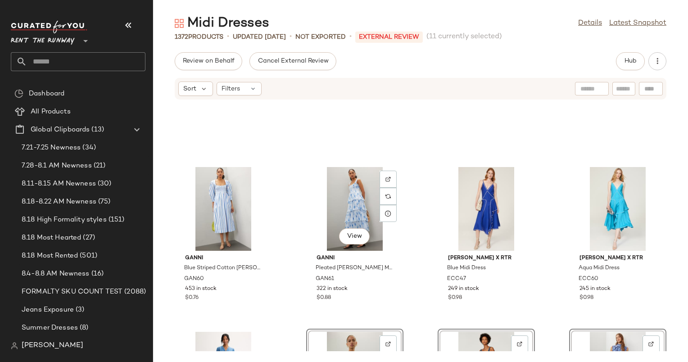
scroll to position [1754, 0]
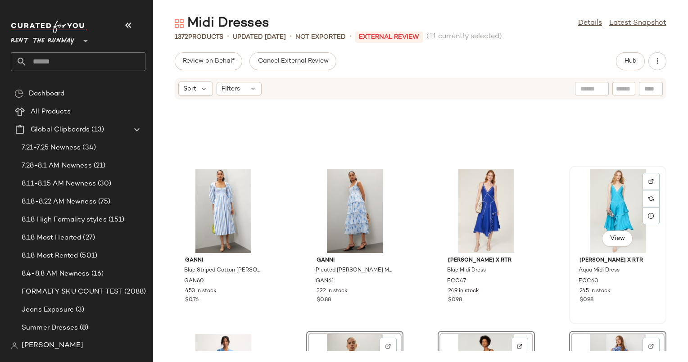
click at [601, 196] on div "View" at bounding box center [617, 211] width 91 height 84
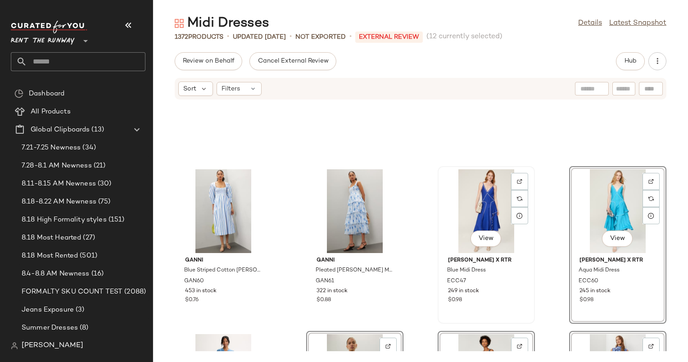
click at [486, 195] on div "View" at bounding box center [486, 211] width 91 height 84
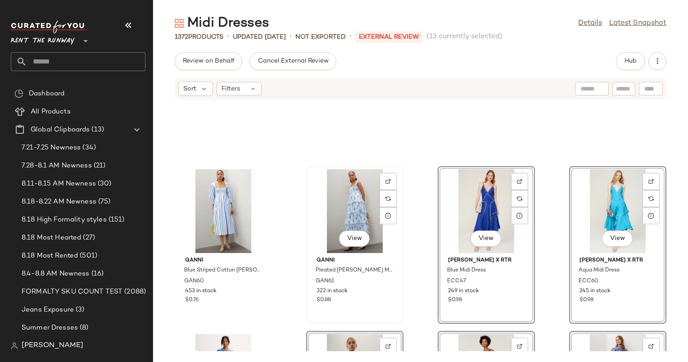
click at [369, 204] on div "View" at bounding box center [354, 211] width 91 height 84
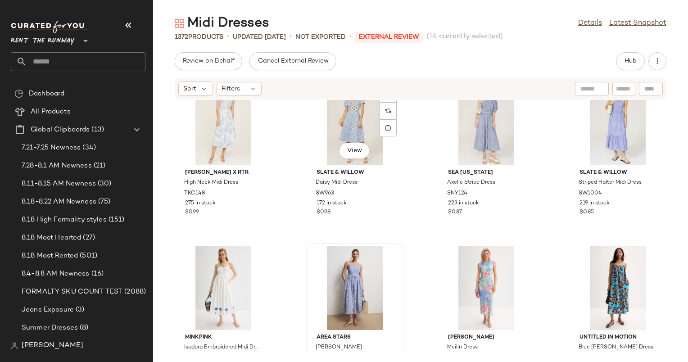
scroll to position [1497, 0]
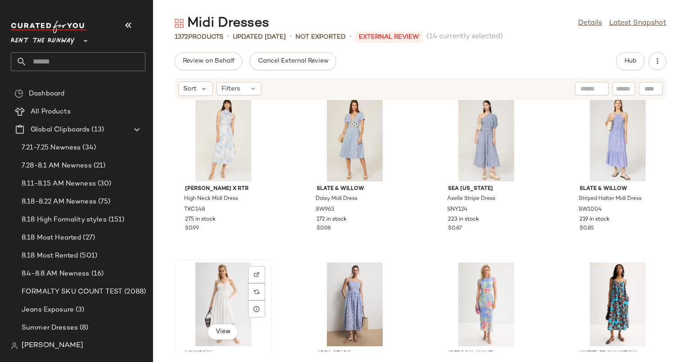
click at [221, 304] on div "View" at bounding box center [223, 304] width 91 height 84
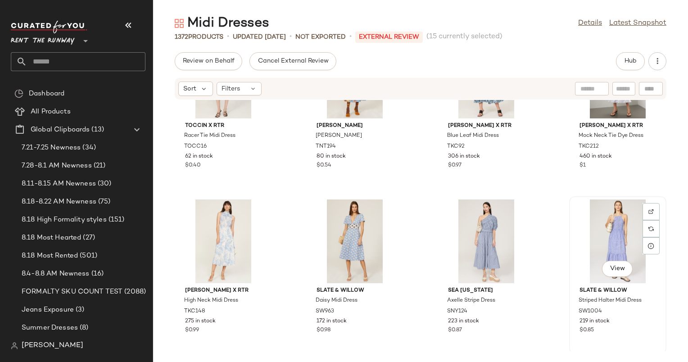
click at [615, 236] on div "View" at bounding box center [617, 241] width 91 height 84
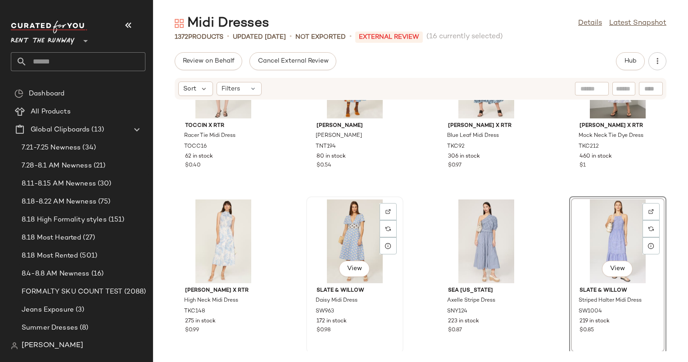
click at [364, 222] on div "View" at bounding box center [354, 241] width 91 height 84
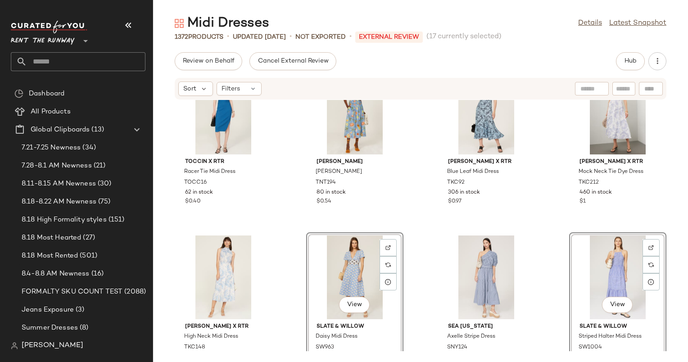
scroll to position [1353, 0]
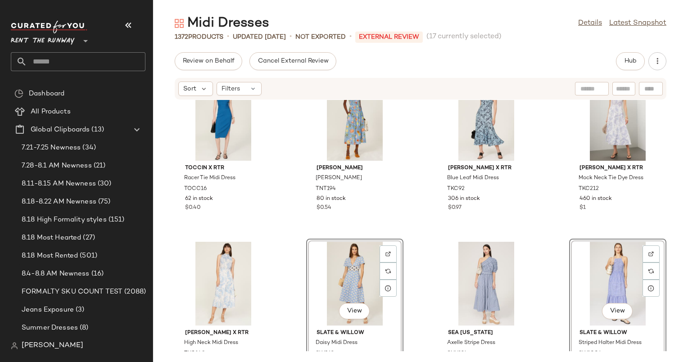
click at [337, 263] on div "View" at bounding box center [354, 284] width 91 height 84
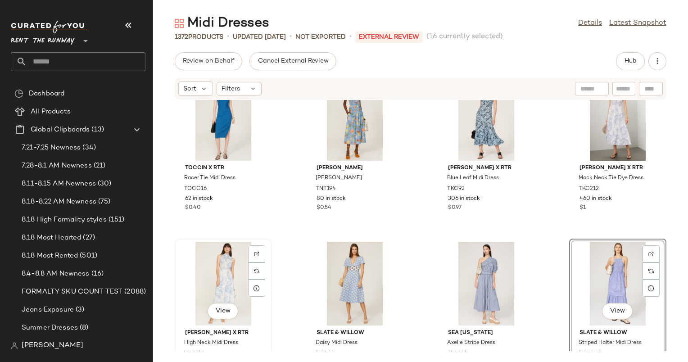
click at [218, 272] on div "View" at bounding box center [223, 284] width 91 height 84
click at [216, 104] on div "View" at bounding box center [223, 119] width 91 height 84
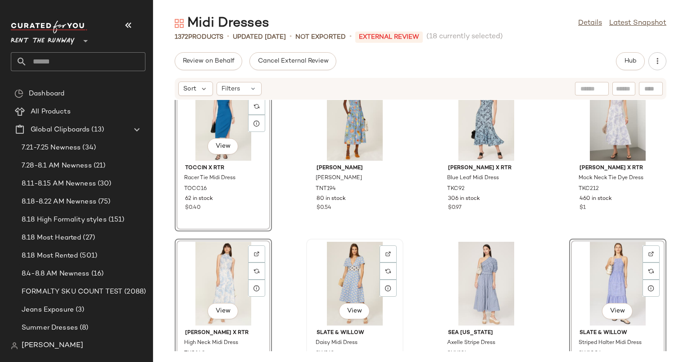
click at [341, 255] on div "View" at bounding box center [354, 284] width 91 height 84
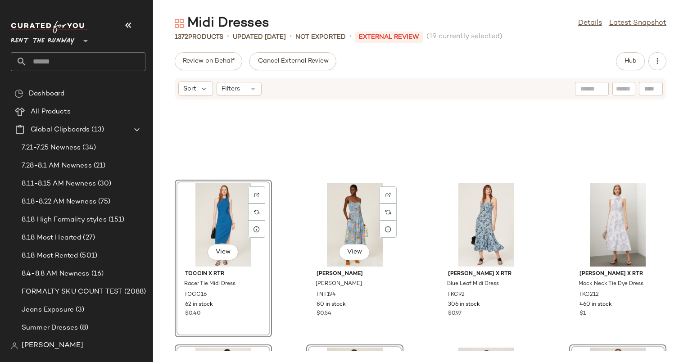
scroll to position [1246, 0]
click at [479, 229] on div "View" at bounding box center [486, 225] width 91 height 84
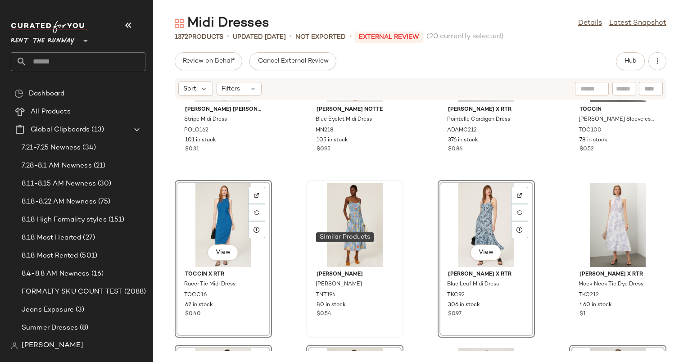
scroll to position [1053, 0]
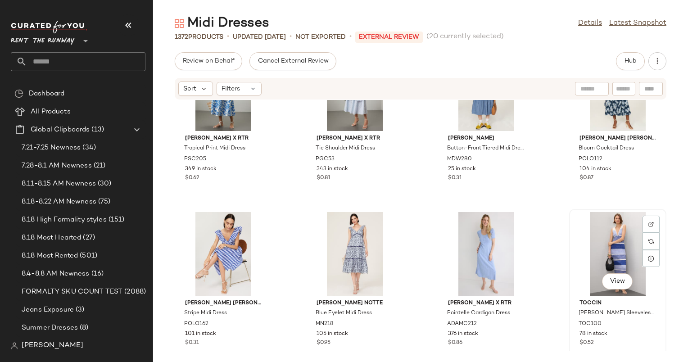
click at [619, 257] on div "View" at bounding box center [617, 254] width 91 height 84
click at [358, 245] on div "View" at bounding box center [354, 254] width 91 height 84
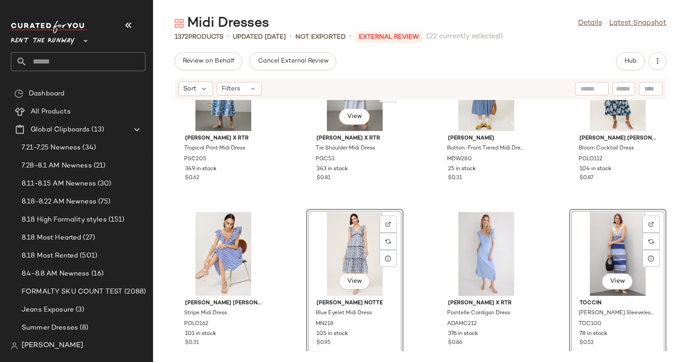
scroll to position [977, 0]
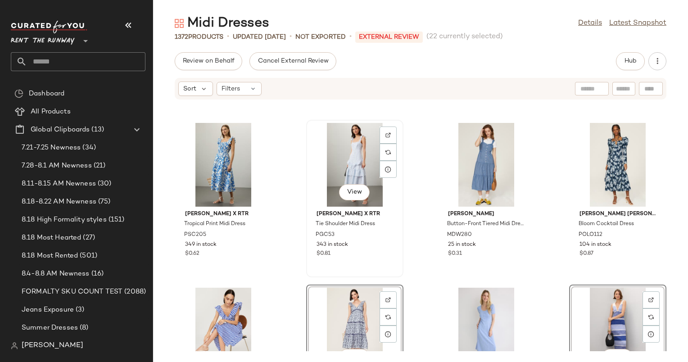
click at [337, 166] on div "View" at bounding box center [354, 165] width 91 height 84
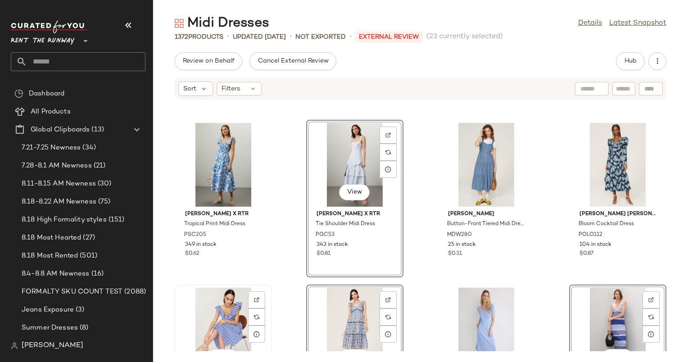
click at [212, 310] on div "View" at bounding box center [223, 330] width 91 height 84
click at [225, 158] on div "View" at bounding box center [223, 165] width 91 height 84
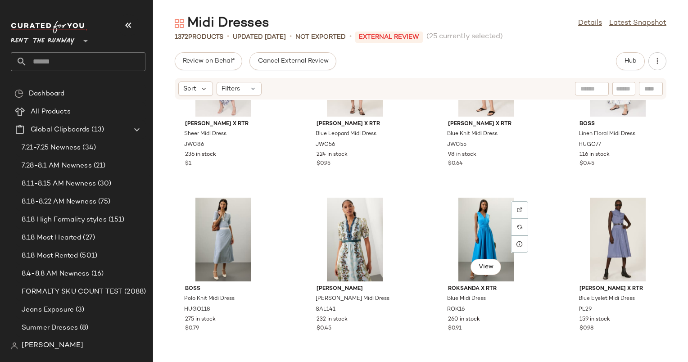
scroll to position [738, 0]
click at [600, 227] on div "View" at bounding box center [617, 240] width 91 height 84
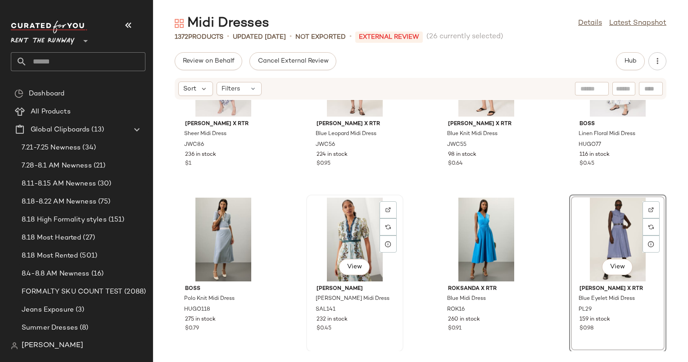
click at [342, 223] on div "View" at bounding box center [354, 240] width 91 height 84
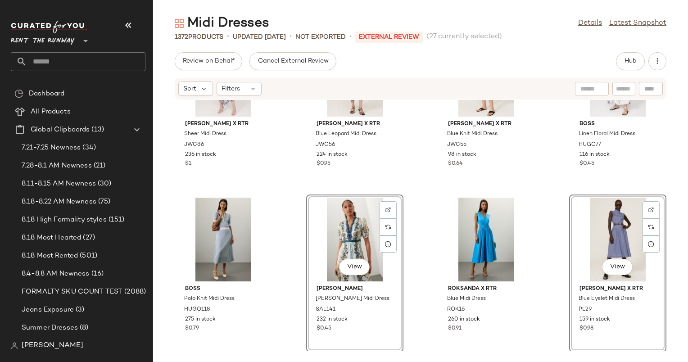
scroll to position [658, 0]
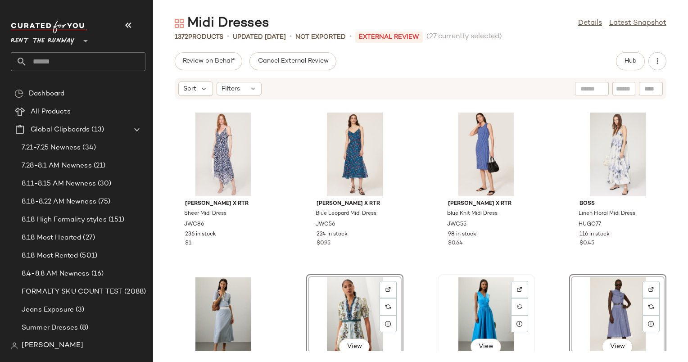
click at [458, 286] on div "View" at bounding box center [486, 319] width 91 height 84
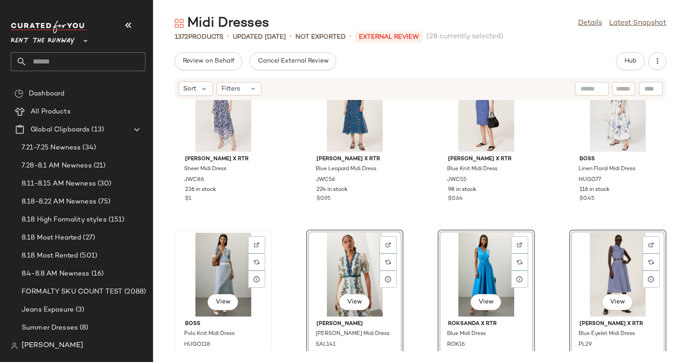
click at [217, 267] on div "View" at bounding box center [223, 275] width 91 height 84
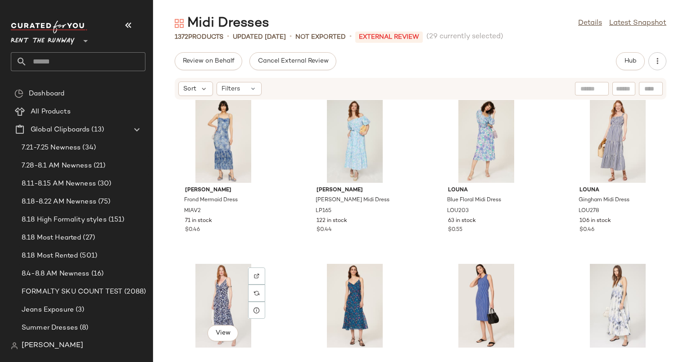
scroll to position [577, 0]
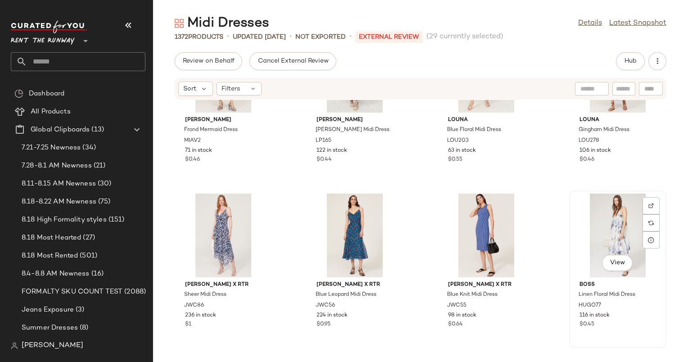
click at [613, 223] on div "View" at bounding box center [617, 235] width 91 height 84
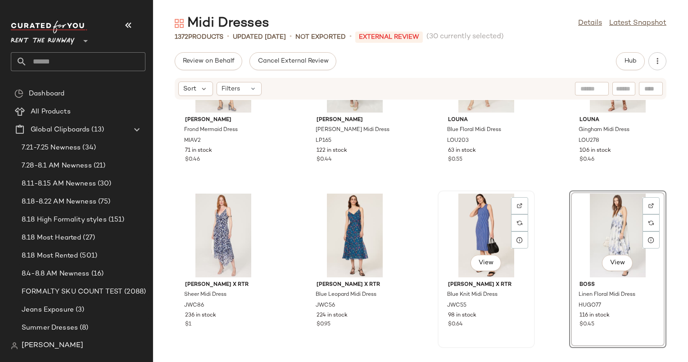
click at [454, 233] on div "View" at bounding box center [486, 235] width 91 height 84
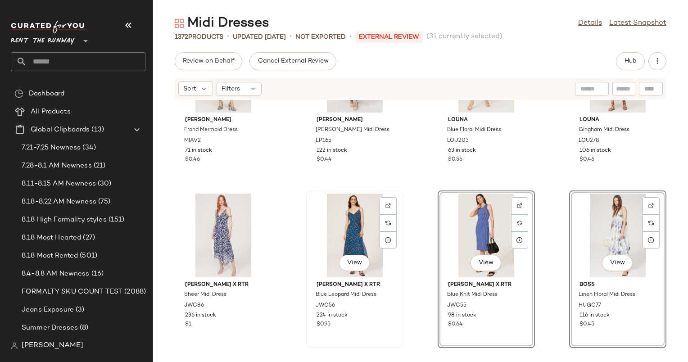
click at [344, 225] on div "View" at bounding box center [354, 235] width 91 height 84
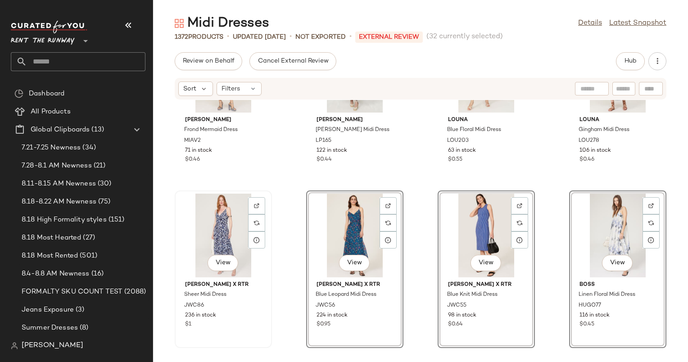
click at [229, 234] on div "View" at bounding box center [223, 235] width 91 height 84
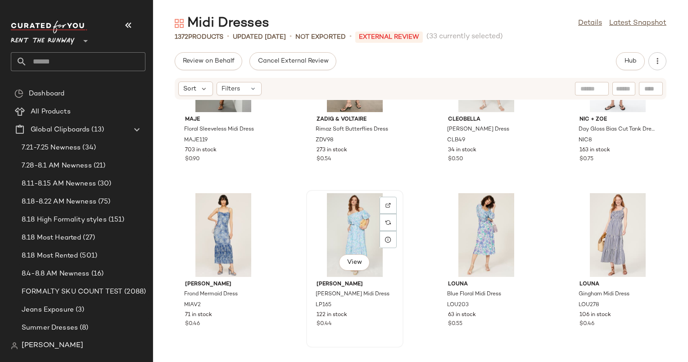
scroll to position [382, 0]
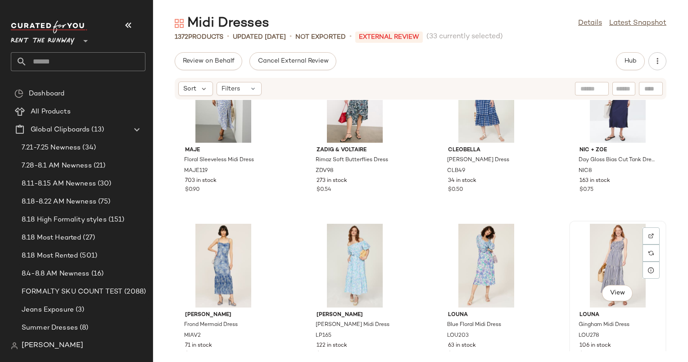
click at [595, 256] on div "View" at bounding box center [617, 266] width 91 height 84
click at [368, 258] on div "View" at bounding box center [354, 266] width 91 height 84
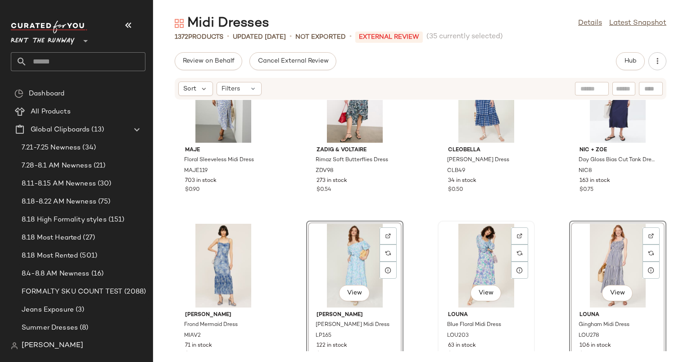
click at [480, 263] on div "View" at bounding box center [486, 266] width 91 height 84
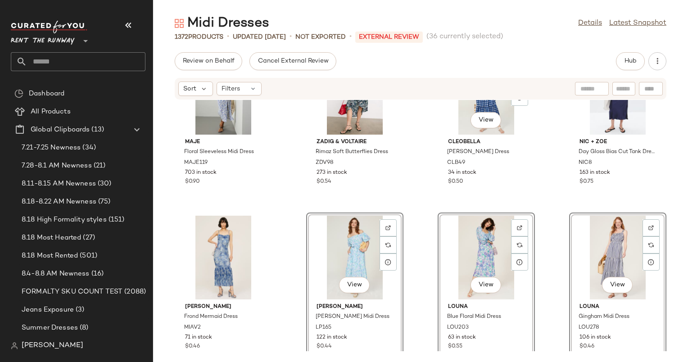
scroll to position [382, 0]
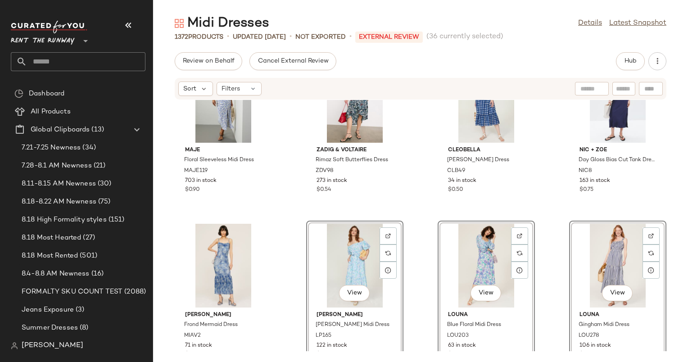
click at [480, 263] on div "View" at bounding box center [486, 266] width 91 height 84
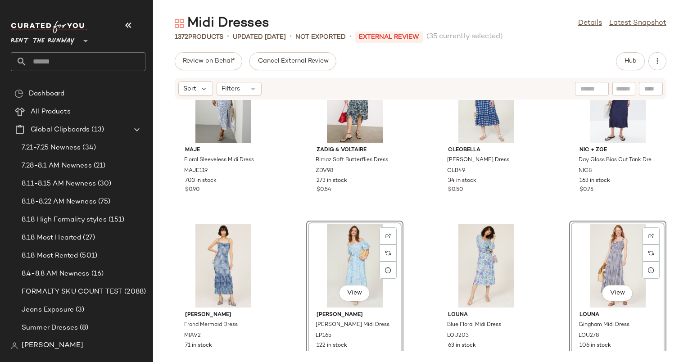
click at [603, 270] on div "View" at bounding box center [617, 266] width 91 height 84
click at [598, 252] on div "View" at bounding box center [617, 266] width 91 height 84
click at [473, 259] on div "View" at bounding box center [486, 266] width 91 height 84
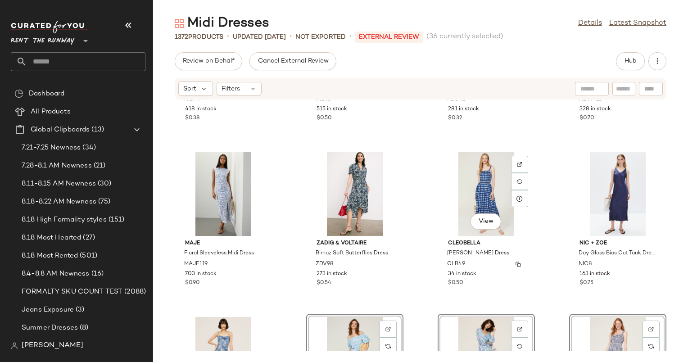
scroll to position [289, 0]
click at [495, 180] on div "View" at bounding box center [486, 195] width 91 height 84
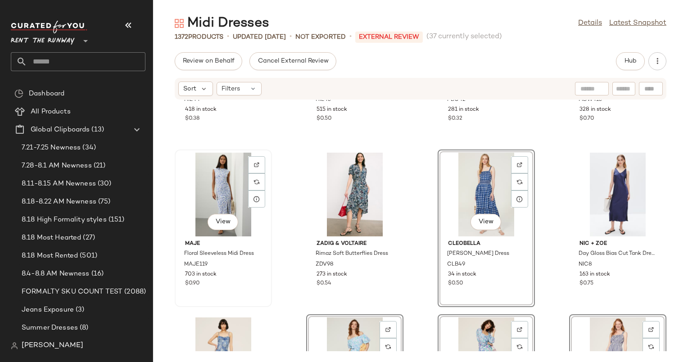
click at [214, 178] on div "View" at bounding box center [223, 195] width 91 height 84
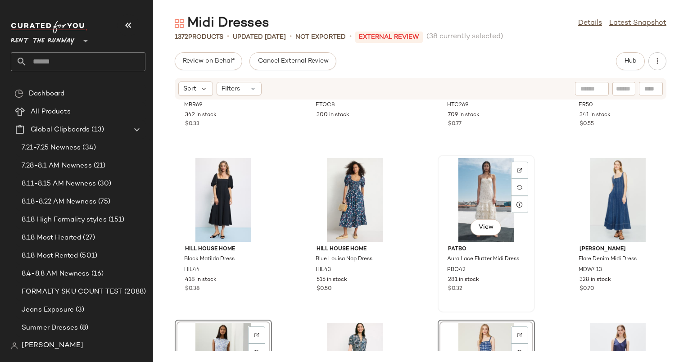
scroll to position [112, 0]
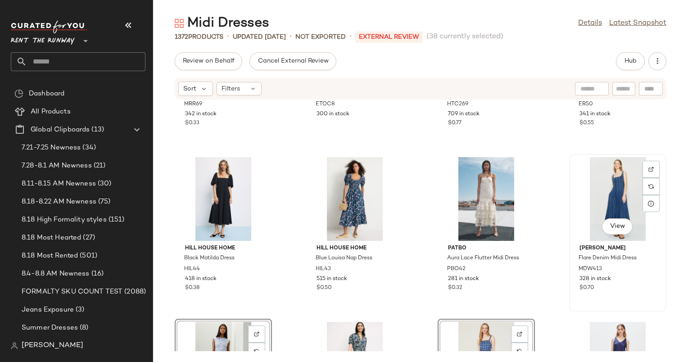
click at [607, 189] on div "View" at bounding box center [617, 199] width 91 height 84
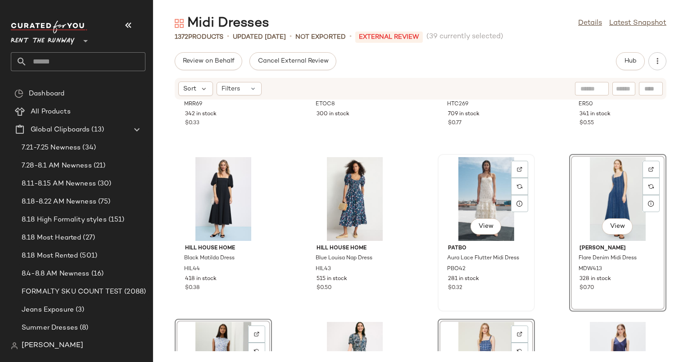
click at [492, 175] on div "View" at bounding box center [486, 199] width 91 height 84
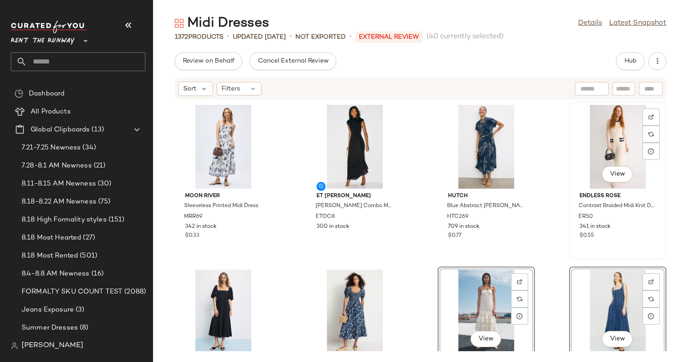
click at [598, 149] on div "View" at bounding box center [617, 147] width 91 height 84
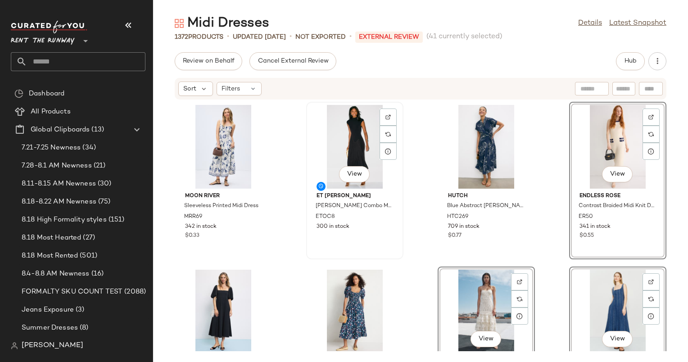
click at [372, 144] on div "View" at bounding box center [354, 147] width 91 height 84
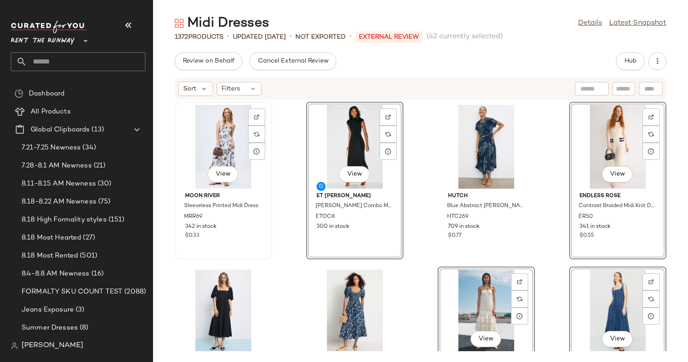
click at [233, 142] on div "View" at bounding box center [223, 147] width 91 height 84
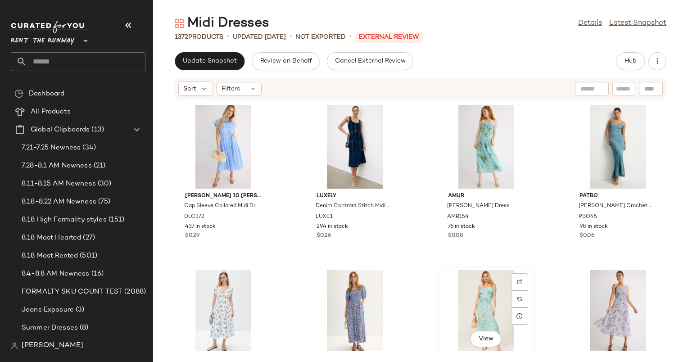
scroll to position [4, 0]
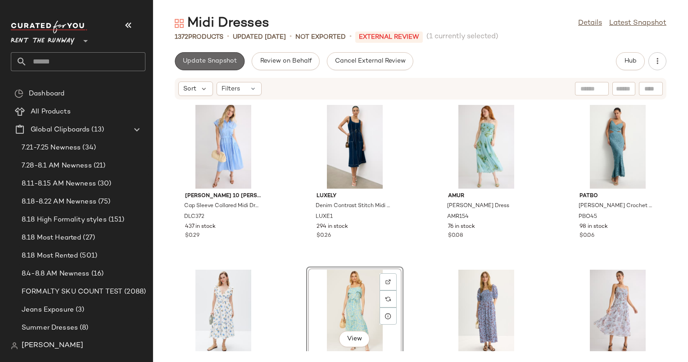
click at [212, 64] on span "Update Snapshot" at bounding box center [209, 61] width 54 height 7
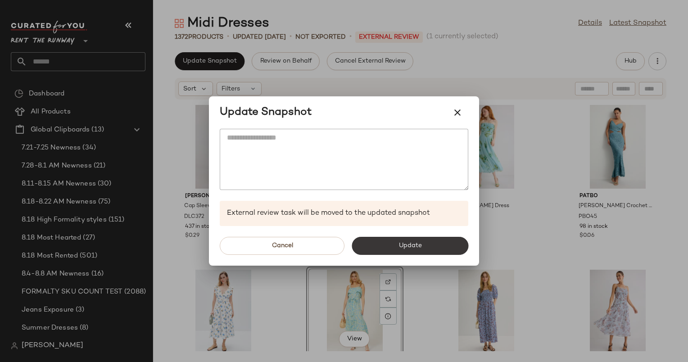
click at [396, 247] on button "Update" at bounding box center [409, 246] width 117 height 18
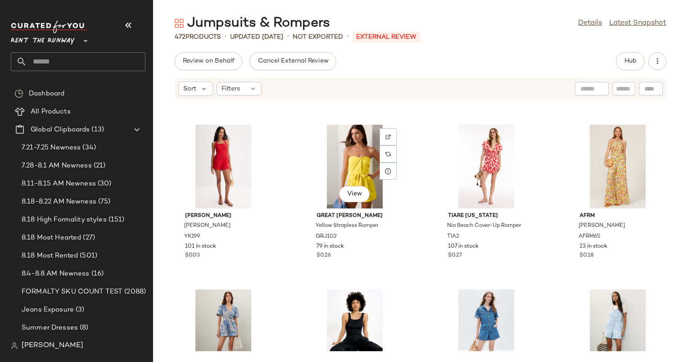
scroll to position [1089, 0]
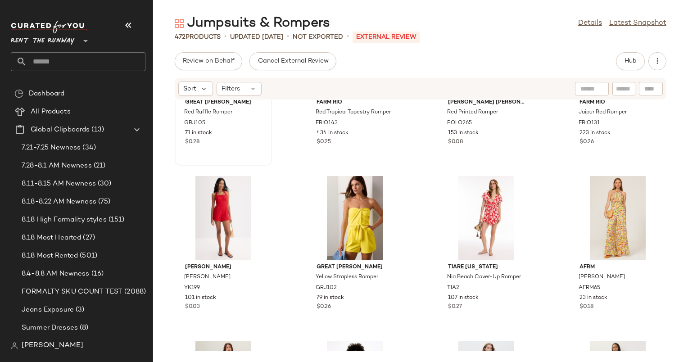
click at [231, 146] on div "Great [PERSON_NAME] Red Ruffle Romper GRJ105 71 in stock $0.28" at bounding box center [223, 121] width 91 height 52
click at [226, 211] on div "View" at bounding box center [223, 218] width 91 height 84
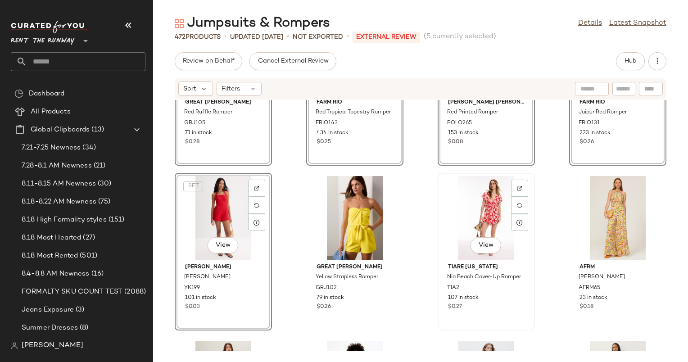
click at [481, 225] on div "View" at bounding box center [486, 218] width 91 height 84
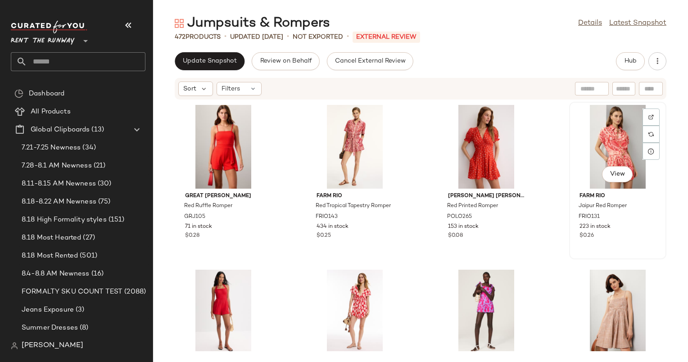
click at [611, 152] on div "View" at bounding box center [617, 147] width 91 height 84
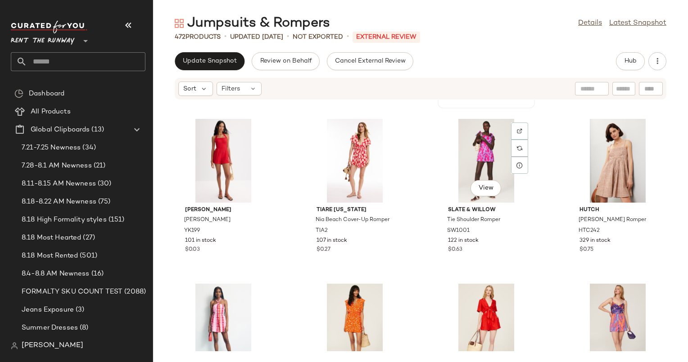
scroll to position [151, 0]
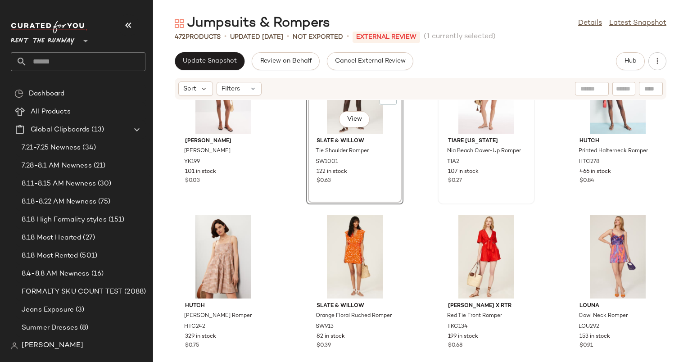
scroll to position [221, 0]
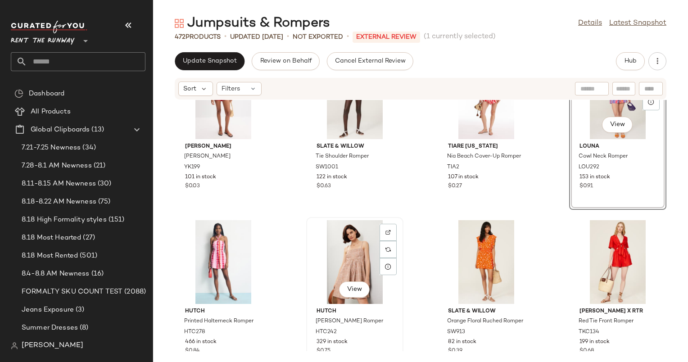
scroll to position [288, 0]
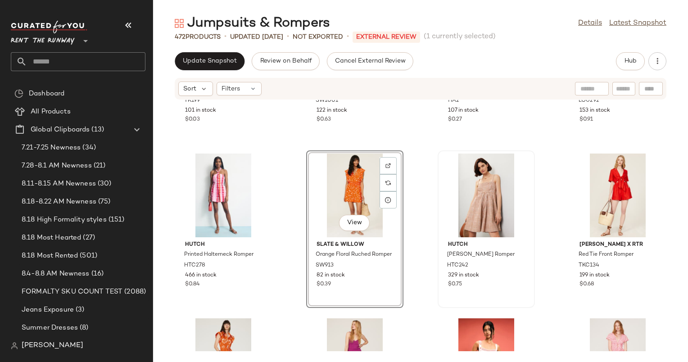
scroll to position [334, 0]
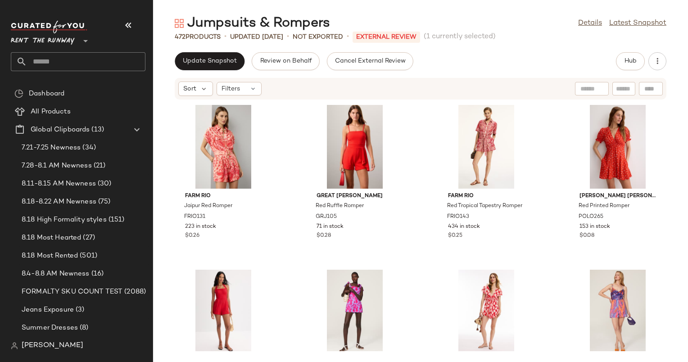
click at [175, 66] on div "Update Snapshot" at bounding box center [210, 61] width 70 height 18
click at [219, 58] on span "Update Snapshot" at bounding box center [209, 61] width 54 height 7
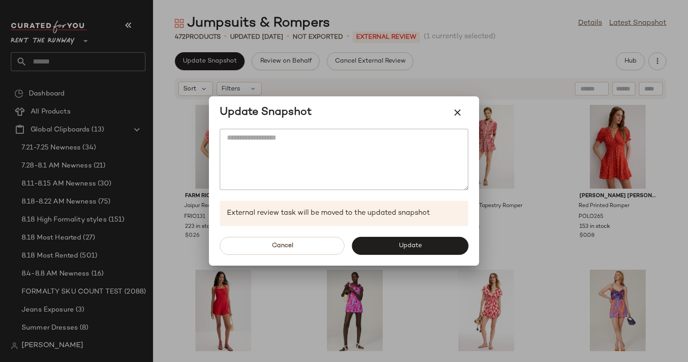
click at [391, 235] on div "Cancel Update" at bounding box center [344, 246] width 270 height 40
click at [392, 239] on button "Update" at bounding box center [409, 246] width 117 height 18
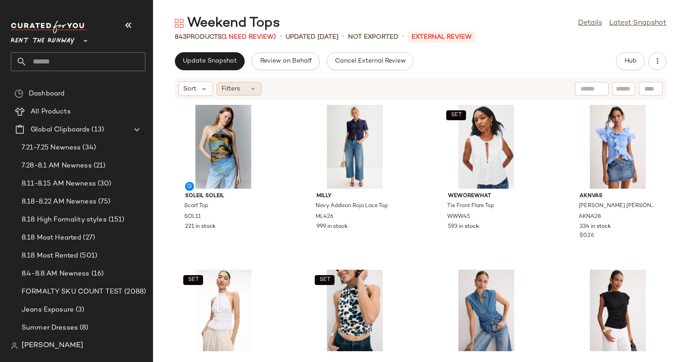
click at [241, 90] on div "Filters" at bounding box center [238, 88] width 45 height 13
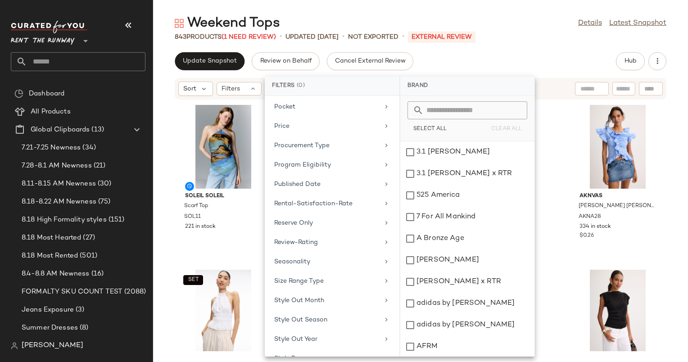
scroll to position [781, 0]
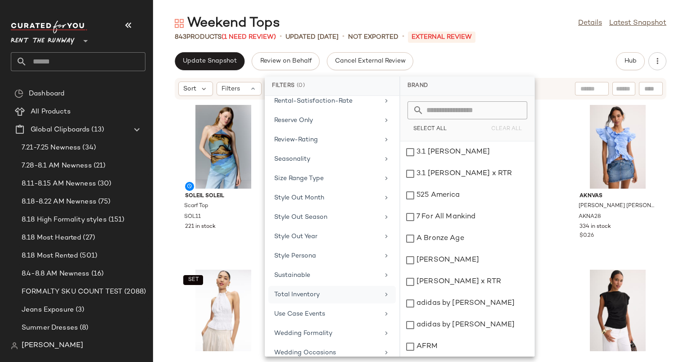
click at [336, 290] on div "Total Inventory" at bounding box center [326, 294] width 105 height 9
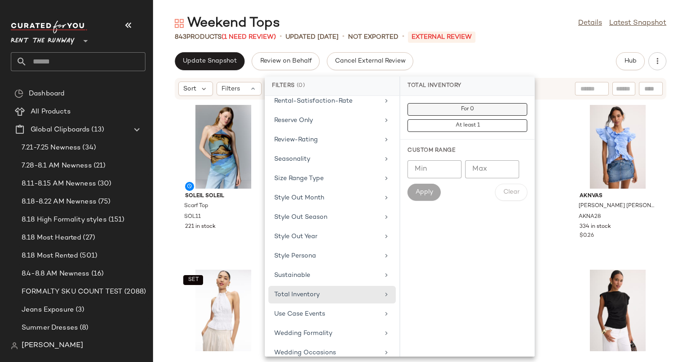
click at [475, 119] on button "For 0" at bounding box center [467, 125] width 120 height 13
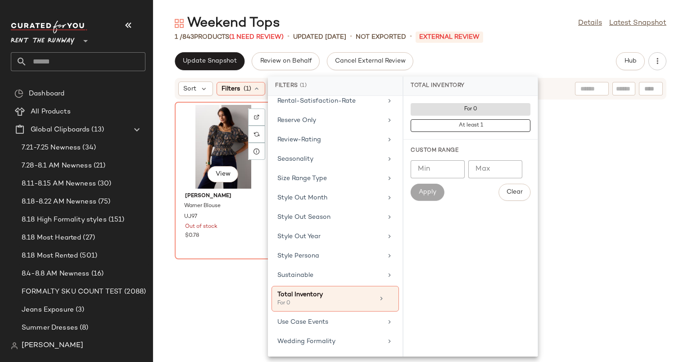
click at [220, 134] on div "View" at bounding box center [223, 147] width 91 height 84
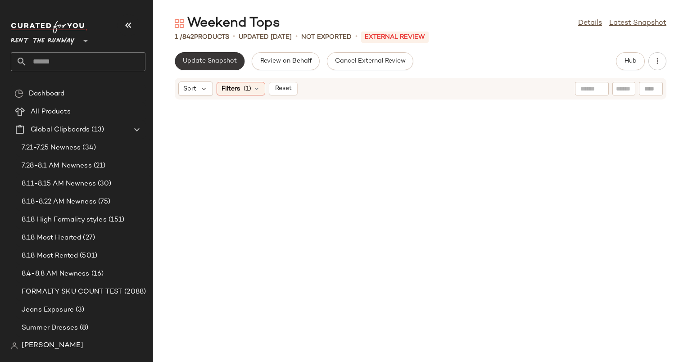
click at [212, 60] on span "Update Snapshot" at bounding box center [209, 61] width 54 height 7
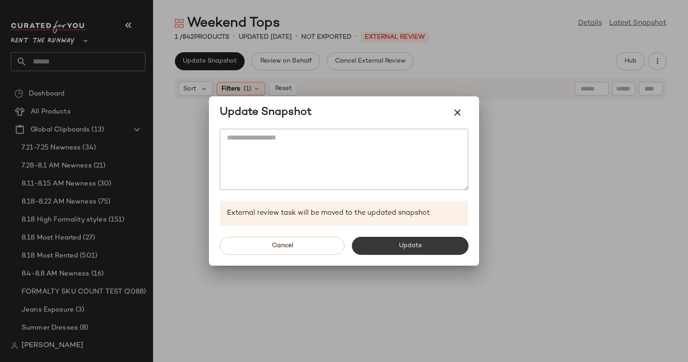
click at [401, 248] on span "Update" at bounding box center [409, 245] width 23 height 7
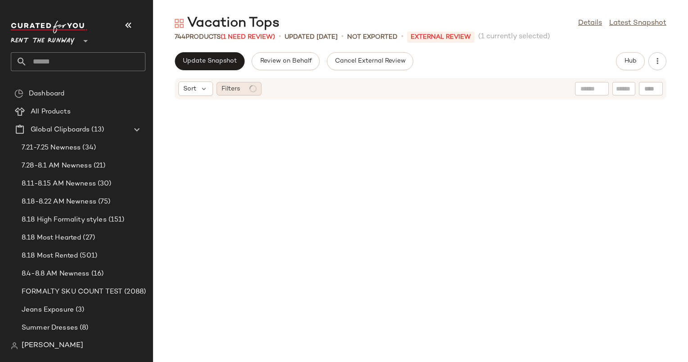
scroll to position [337, 0]
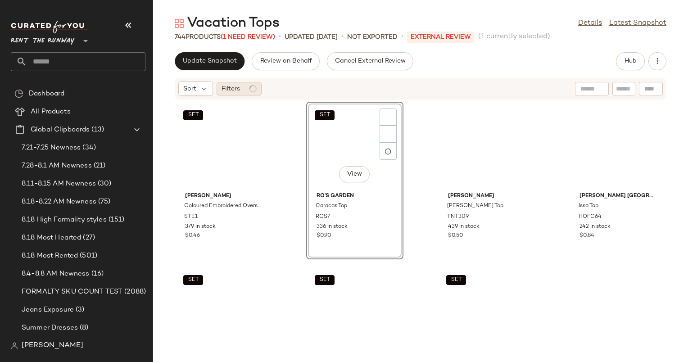
click at [248, 90] on div "Filters" at bounding box center [238, 88] width 45 height 13
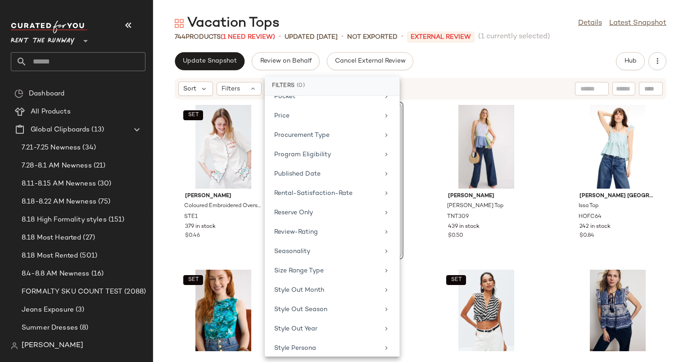
scroll to position [781, 0]
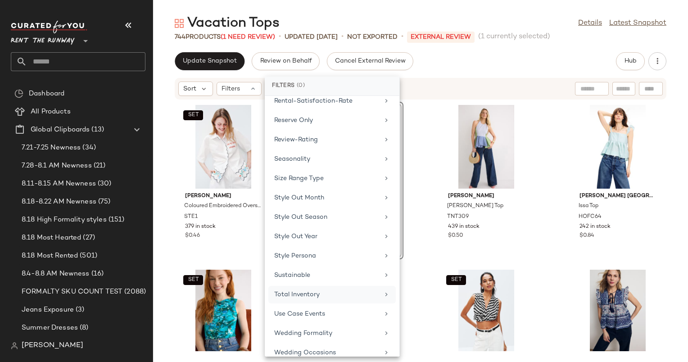
click at [334, 305] on div "Total Inventory" at bounding box center [331, 314] width 127 height 18
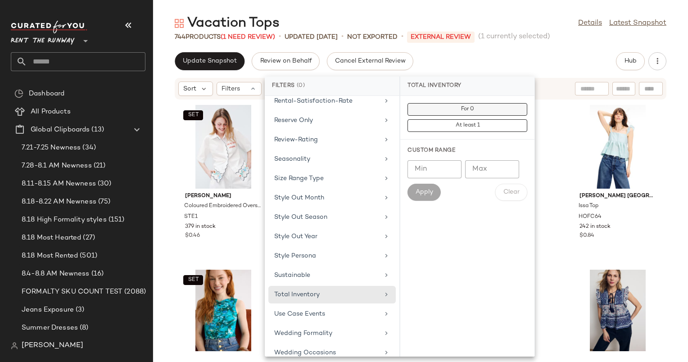
click at [488, 119] on button "For 0" at bounding box center [467, 125] width 120 height 13
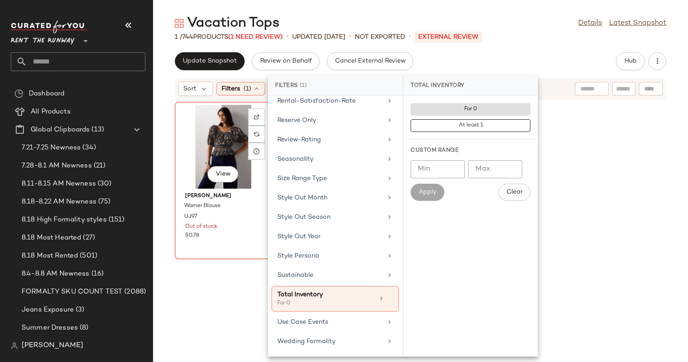
click at [229, 135] on div "View" at bounding box center [223, 147] width 91 height 84
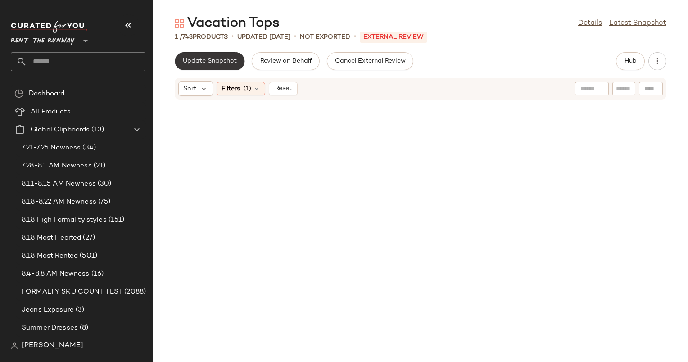
click at [217, 58] on span "Update Snapshot" at bounding box center [209, 61] width 54 height 7
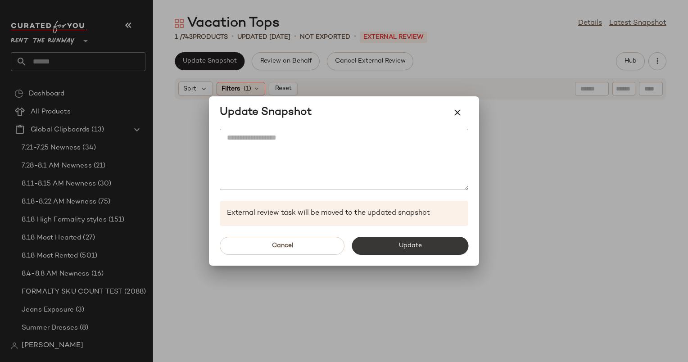
click at [373, 253] on button "Update" at bounding box center [409, 246] width 117 height 18
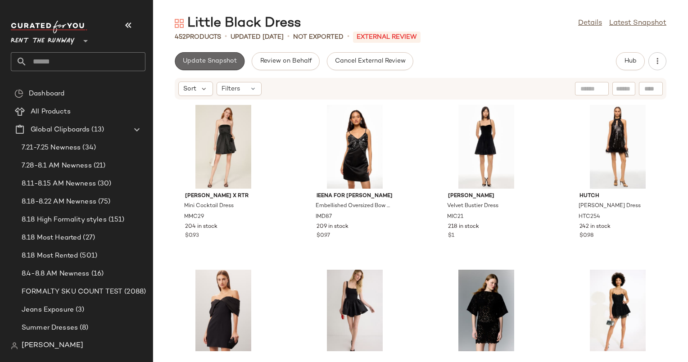
click at [217, 54] on button "Update Snapshot" at bounding box center [210, 61] width 70 height 18
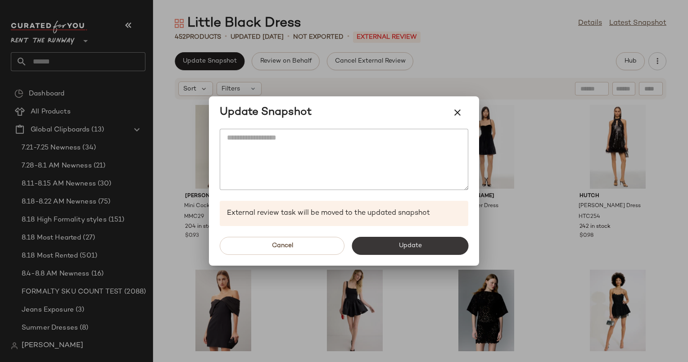
click at [394, 247] on button "Update" at bounding box center [409, 246] width 117 height 18
